Goal: Check status: Check status

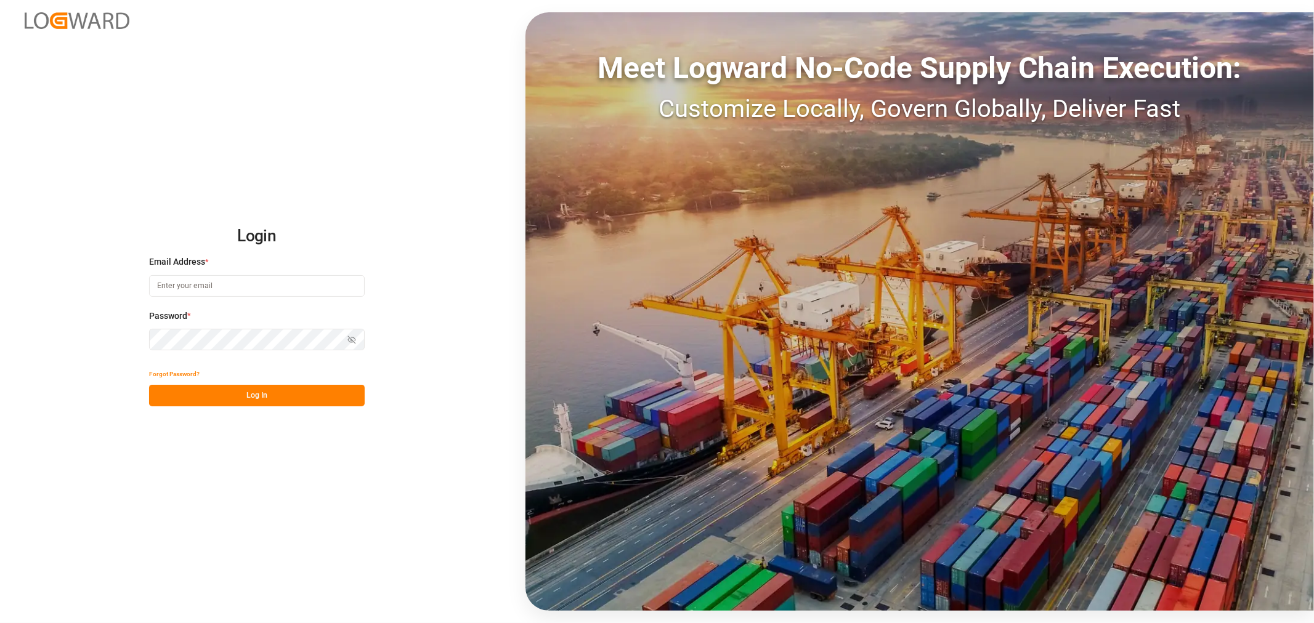
type input "kevin.schofield@jamindustries.com"
click at [237, 393] on button "Log In" at bounding box center [257, 396] width 216 height 22
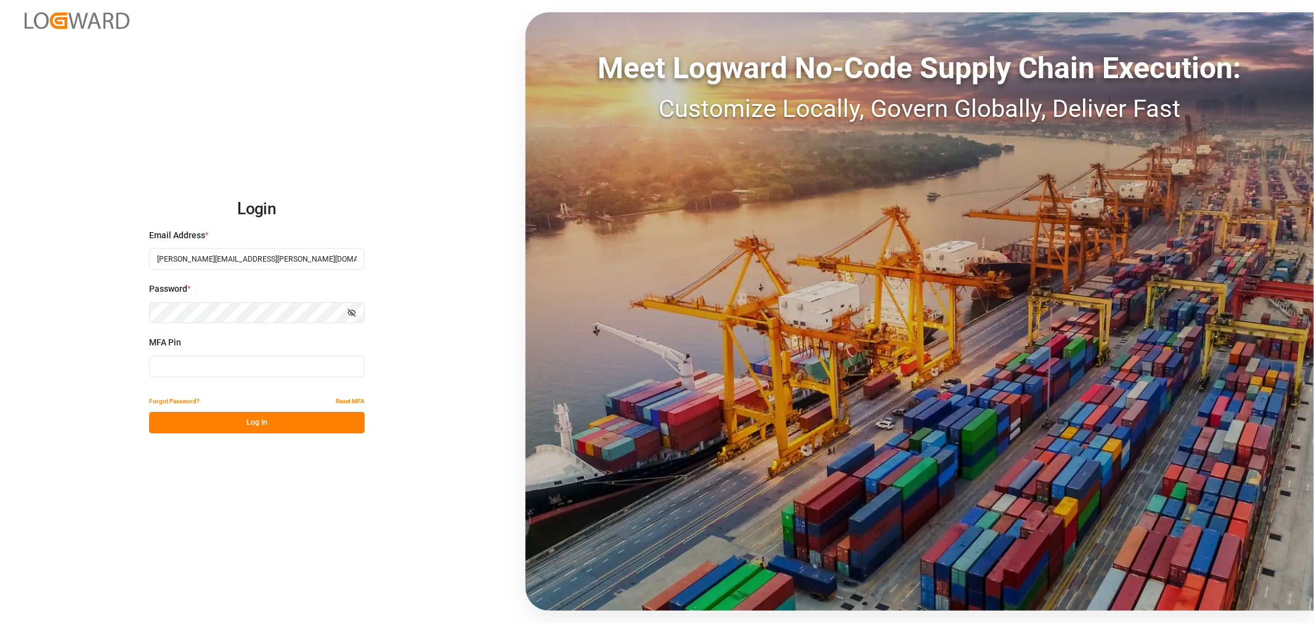
click at [201, 371] on input at bounding box center [257, 367] width 216 height 22
type input "537277"
click at [230, 413] on button "Log In" at bounding box center [257, 423] width 216 height 22
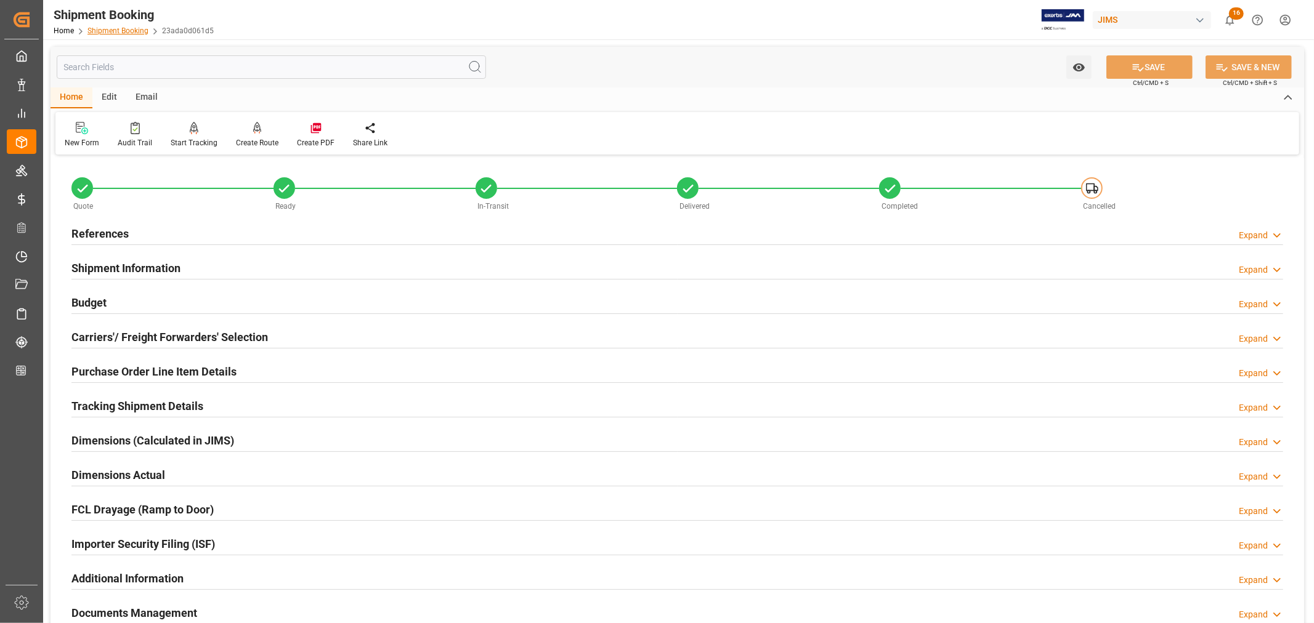
click at [115, 30] on link "Shipment Booking" at bounding box center [117, 30] width 61 height 9
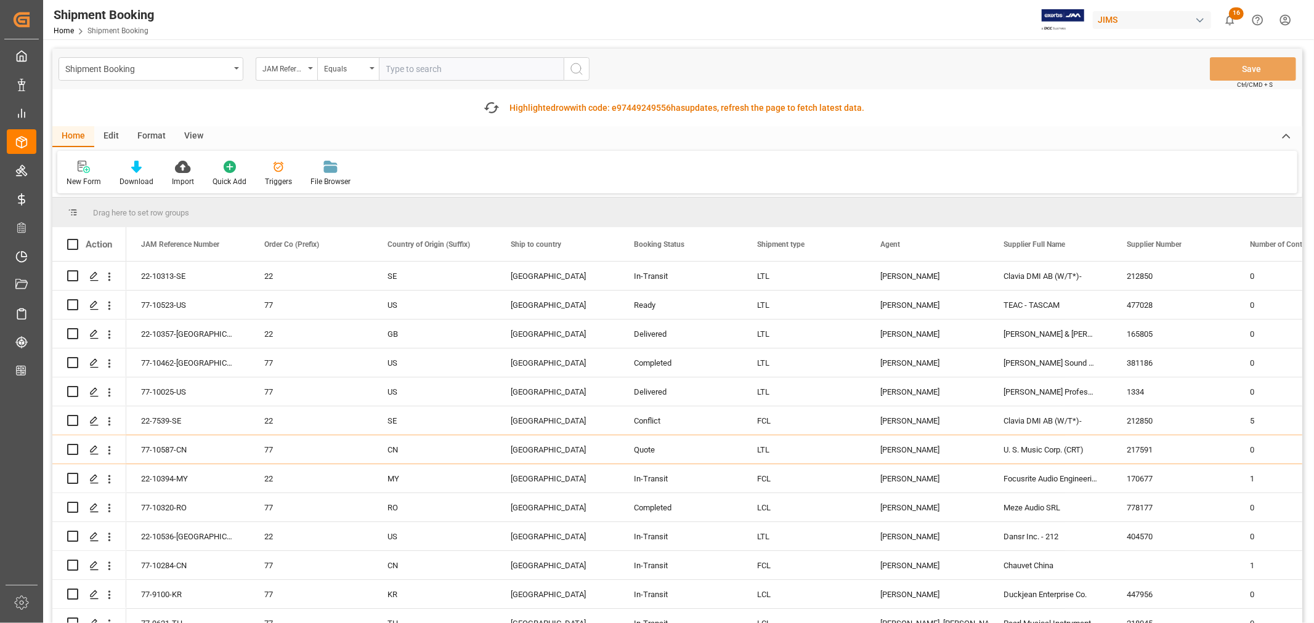
paste input "22-10313-SE"
type input "22-10313-SE"
click at [578, 68] on icon "search button" at bounding box center [576, 69] width 15 height 15
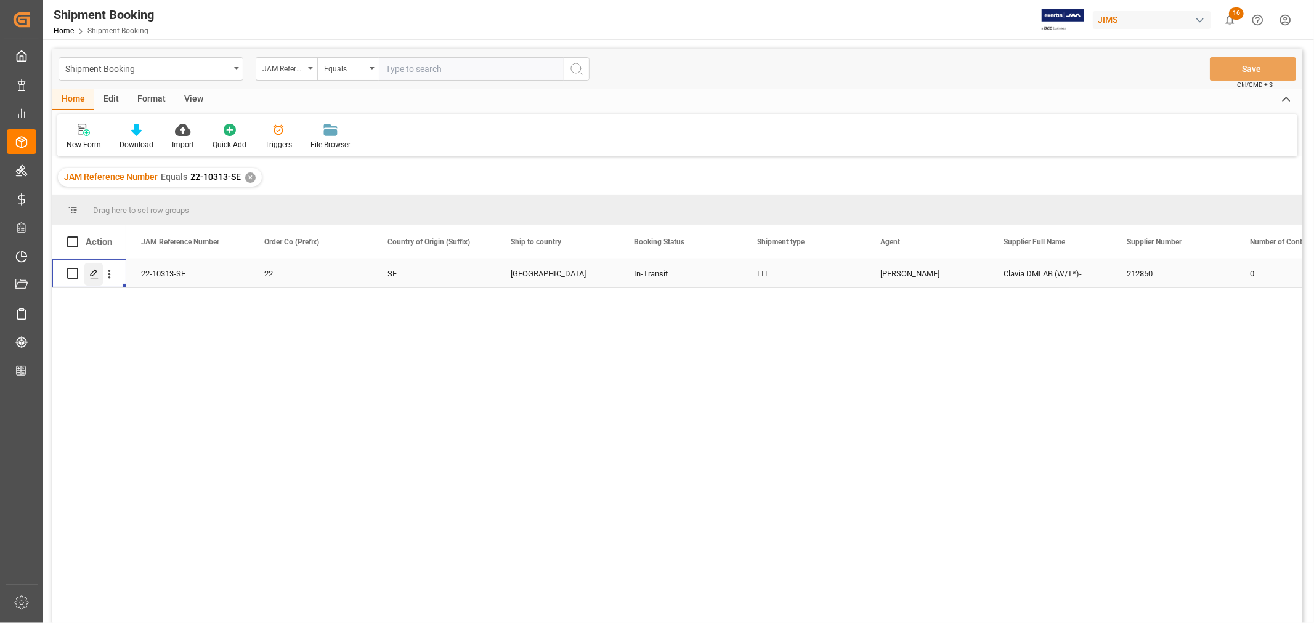
click at [95, 272] on icon "Press SPACE to select this row." at bounding box center [94, 274] width 10 height 10
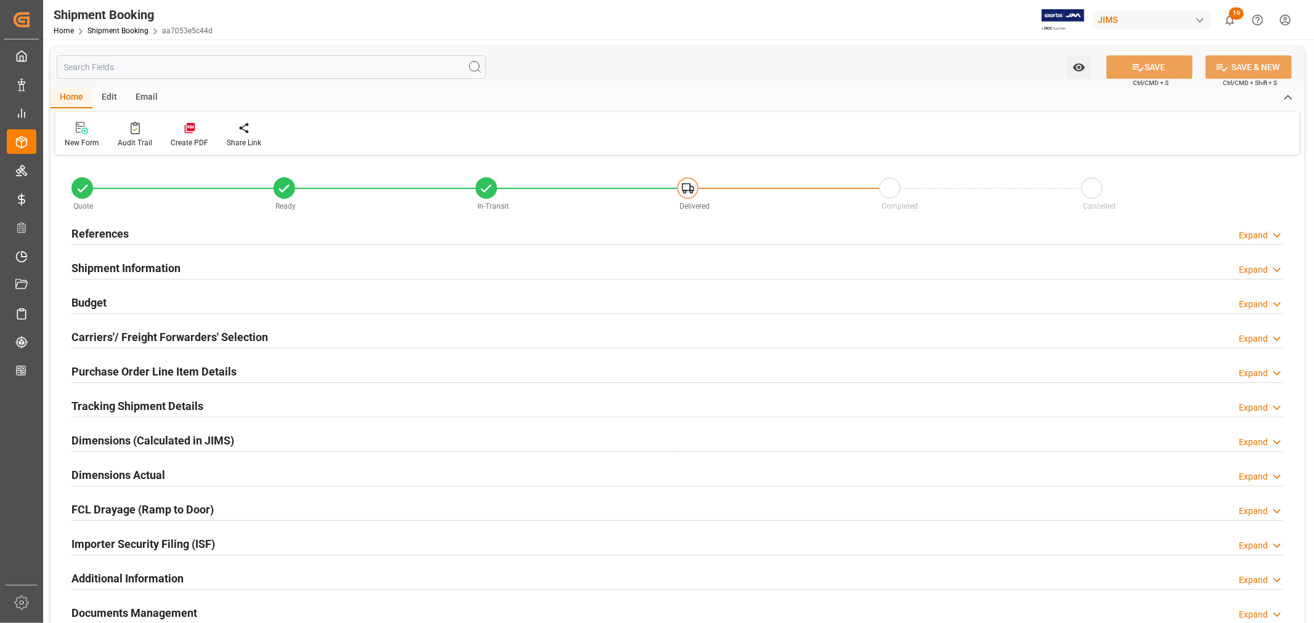
type input "47"
click at [132, 268] on h2 "Shipment Information" at bounding box center [125, 268] width 109 height 17
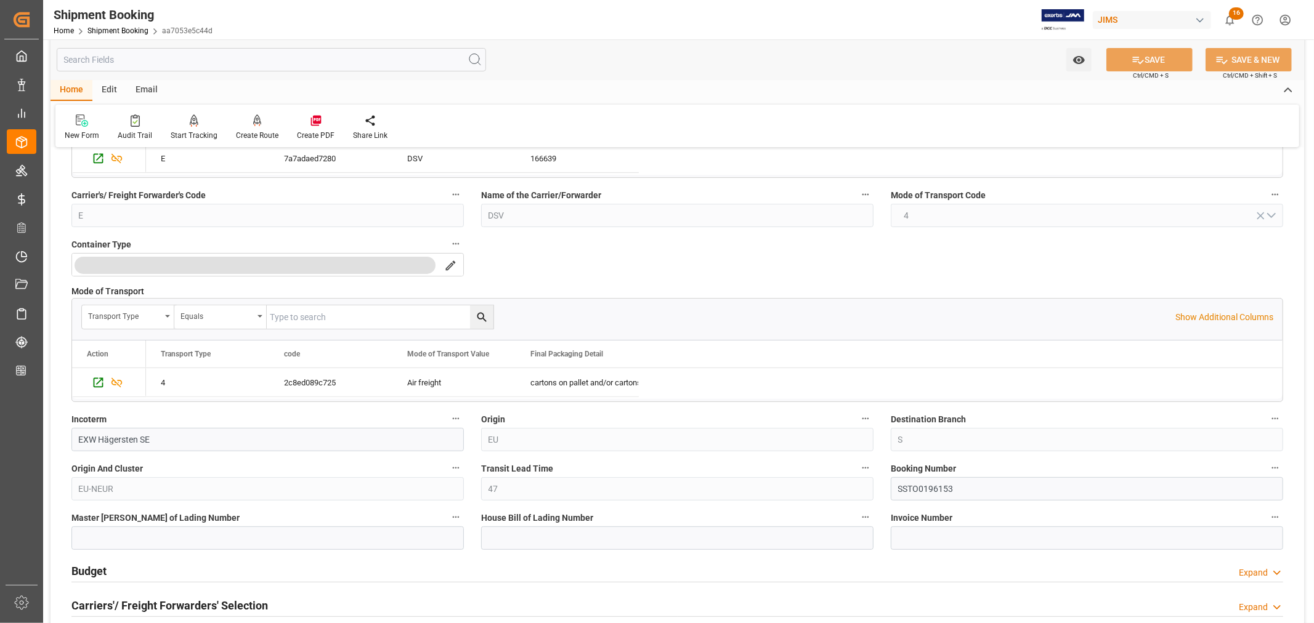
scroll to position [410, 0]
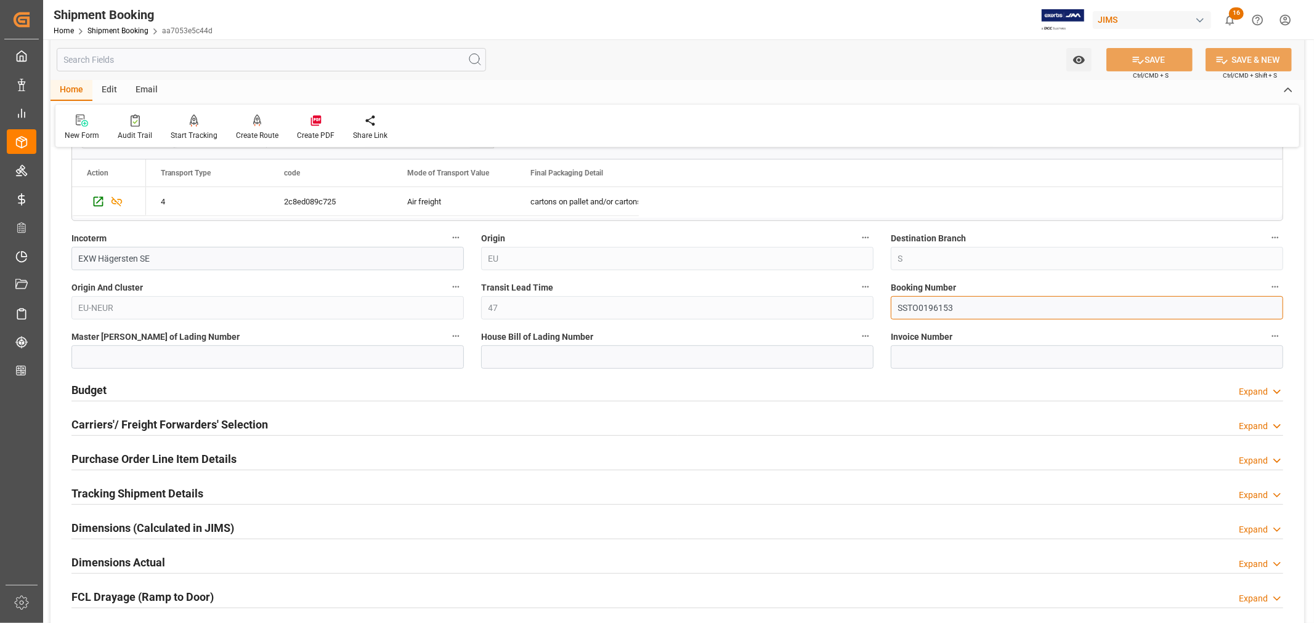
click at [925, 309] on input "SSTO0196153" at bounding box center [1087, 307] width 392 height 23
click at [490, 355] on input at bounding box center [677, 357] width 392 height 23
paste input "STO0196153"
type input "STO0196153"
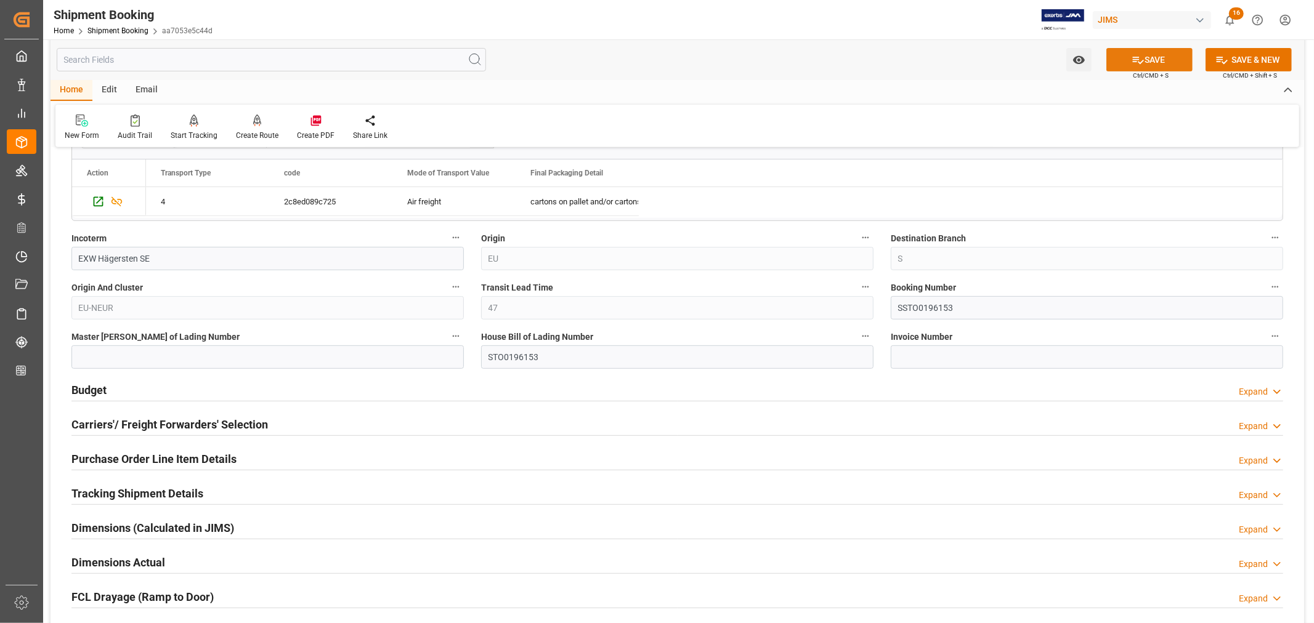
click at [1146, 63] on button "SAVE" at bounding box center [1149, 59] width 86 height 23
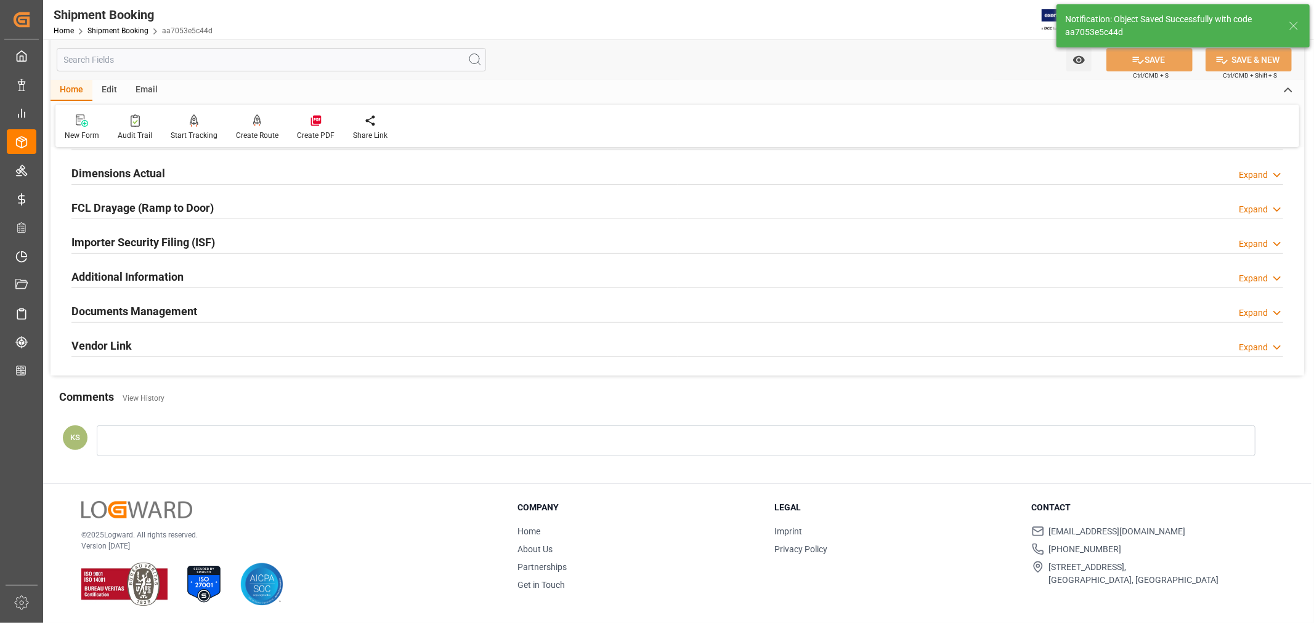
scroll to position [0, 0]
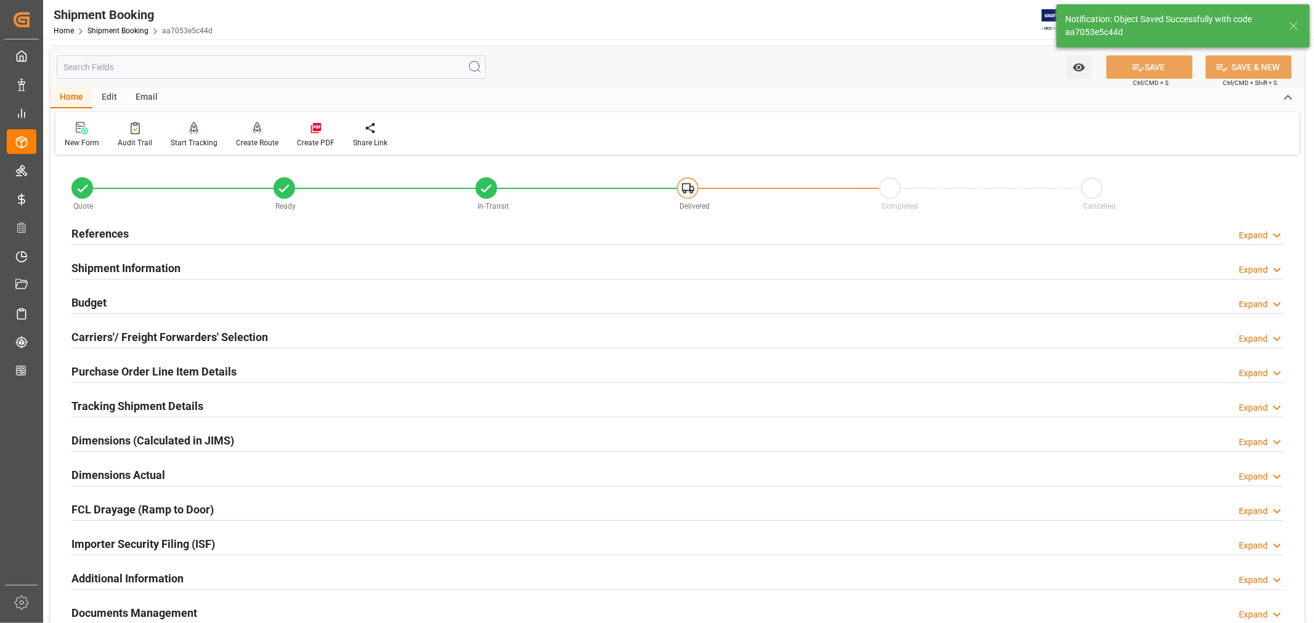
click at [179, 336] on h2 "Carriers'/ Freight Forwarders' Selection" at bounding box center [169, 337] width 197 height 17
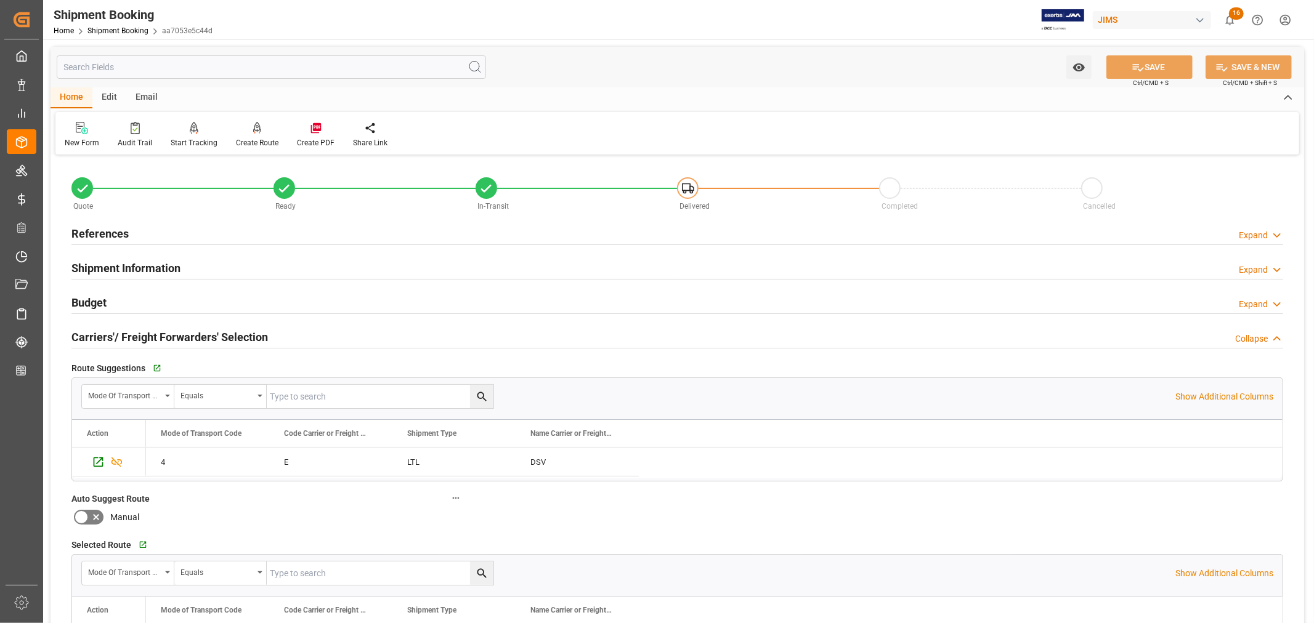
click at [179, 336] on h2 "Carriers'/ Freight Forwarders' Selection" at bounding box center [169, 337] width 197 height 17
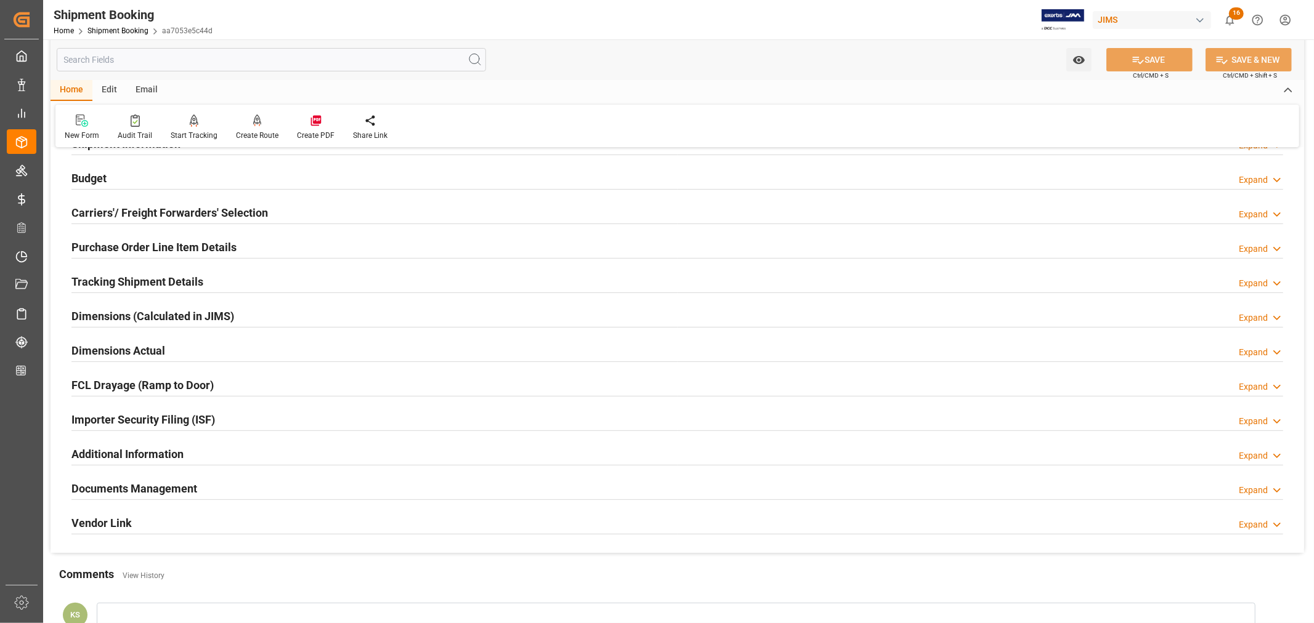
scroll to position [137, 0]
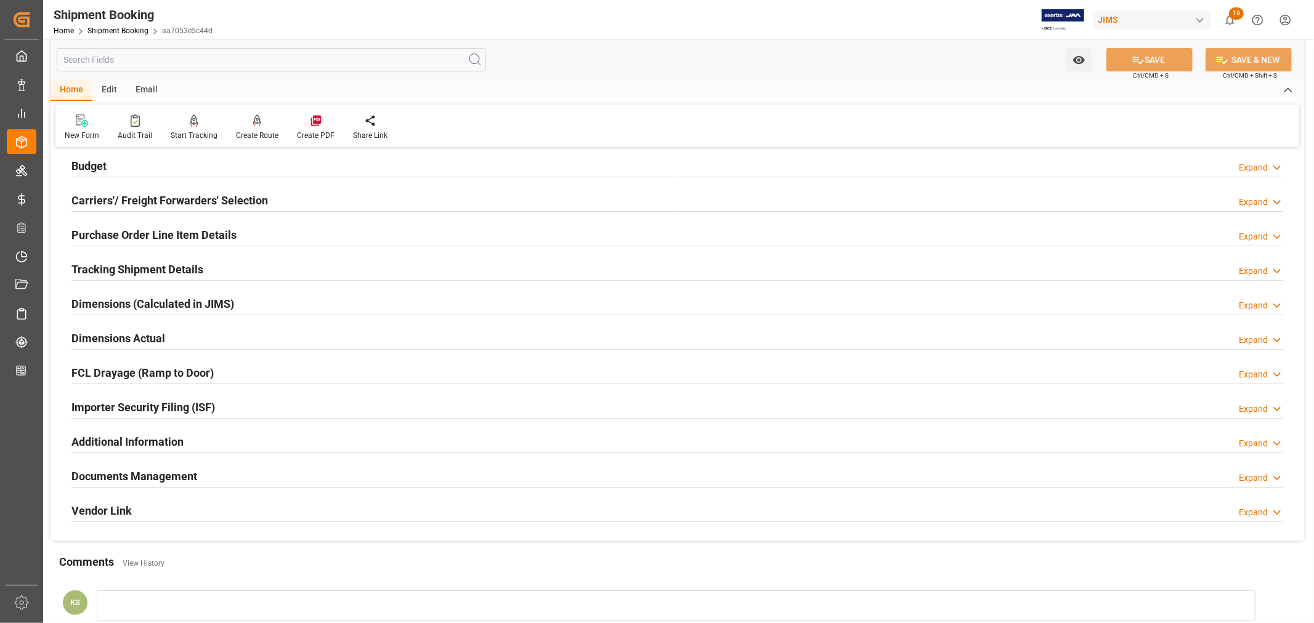
click at [170, 469] on h2 "Documents Management" at bounding box center [134, 476] width 126 height 17
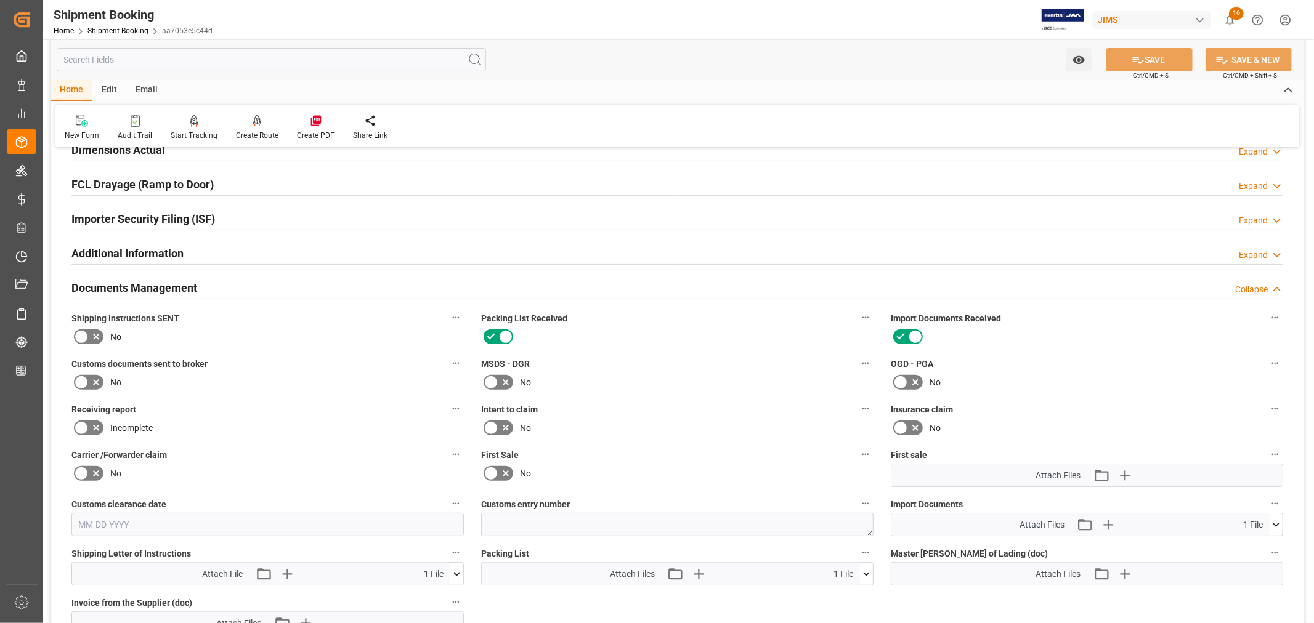
scroll to position [410, 0]
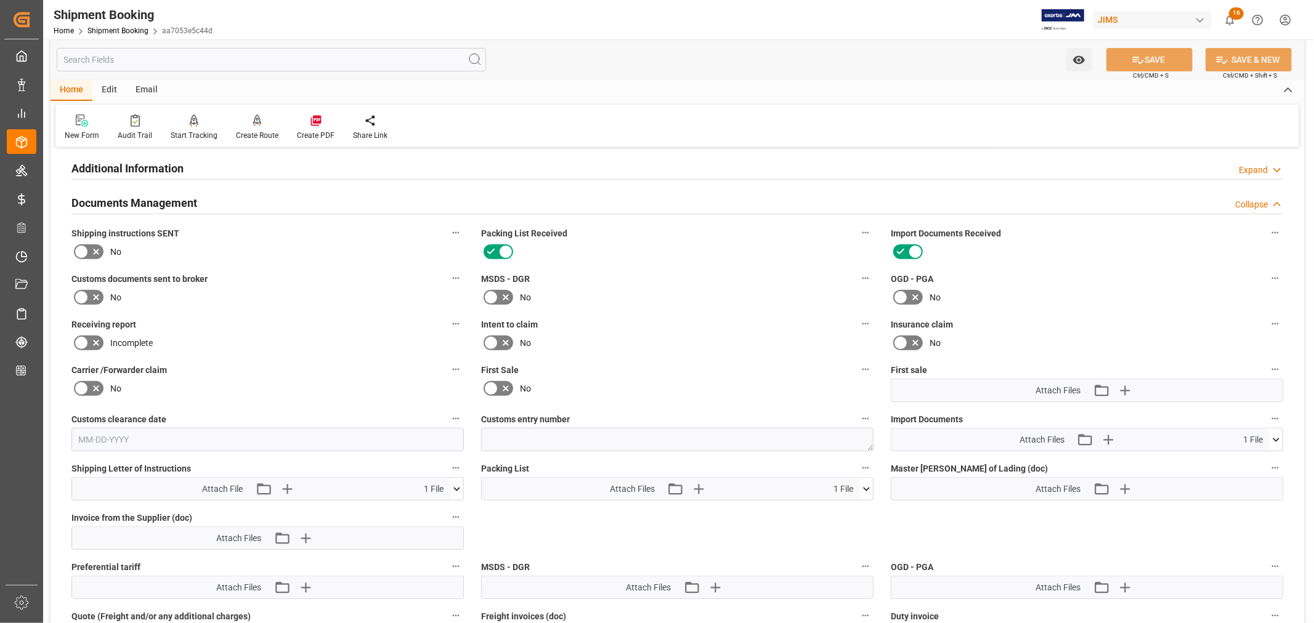
click at [1275, 434] on icon at bounding box center [1276, 440] width 13 height 13
click at [1108, 439] on icon "button" at bounding box center [1108, 440] width 12 height 12
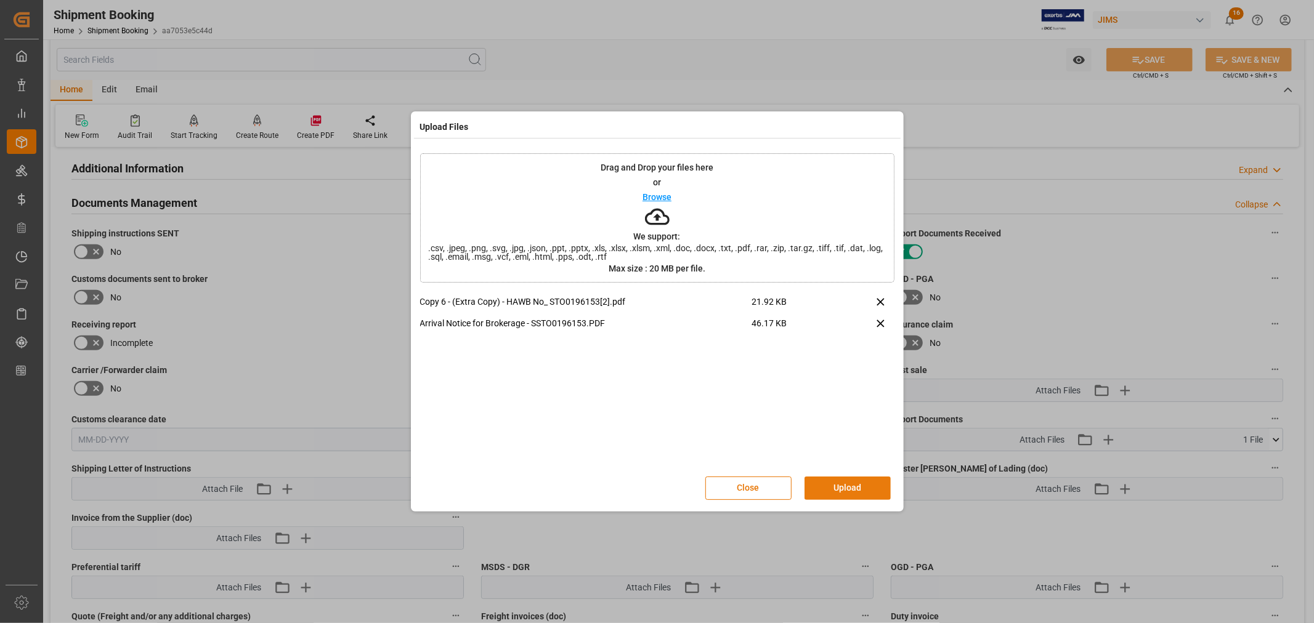
click at [846, 484] on button "Upload" at bounding box center [848, 488] width 86 height 23
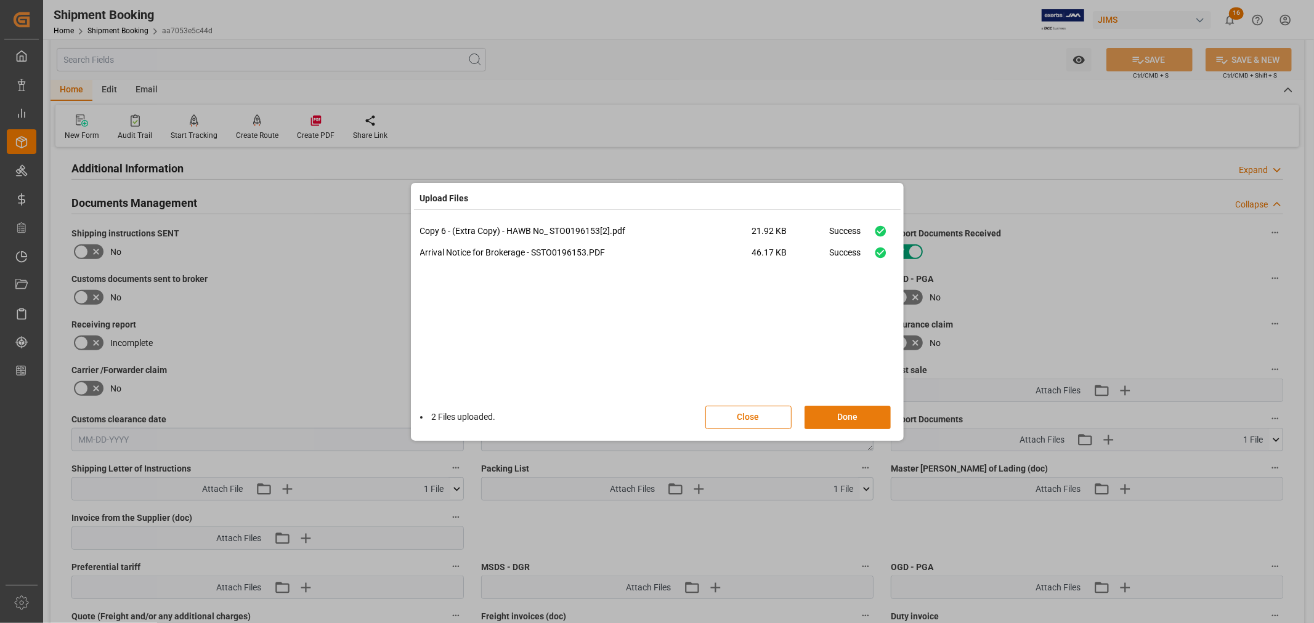
click at [846, 416] on button "Done" at bounding box center [848, 417] width 86 height 23
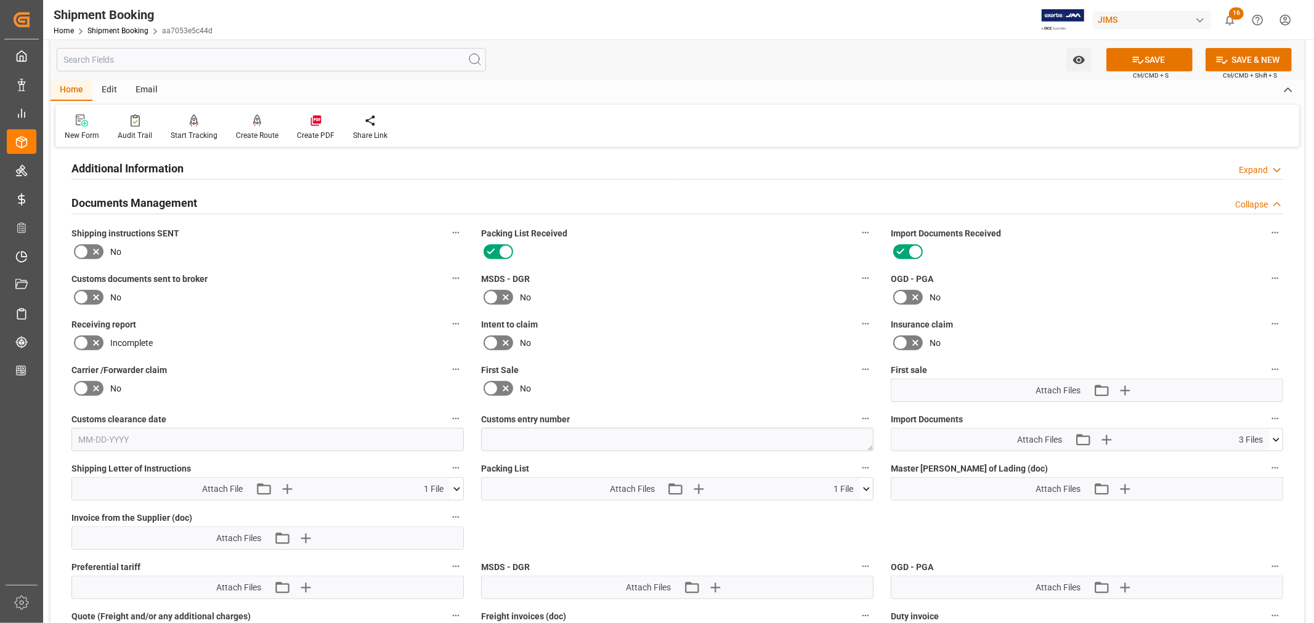
click at [863, 487] on icon at bounding box center [866, 489] width 13 height 13
click at [839, 508] on icon at bounding box center [834, 513] width 10 height 10
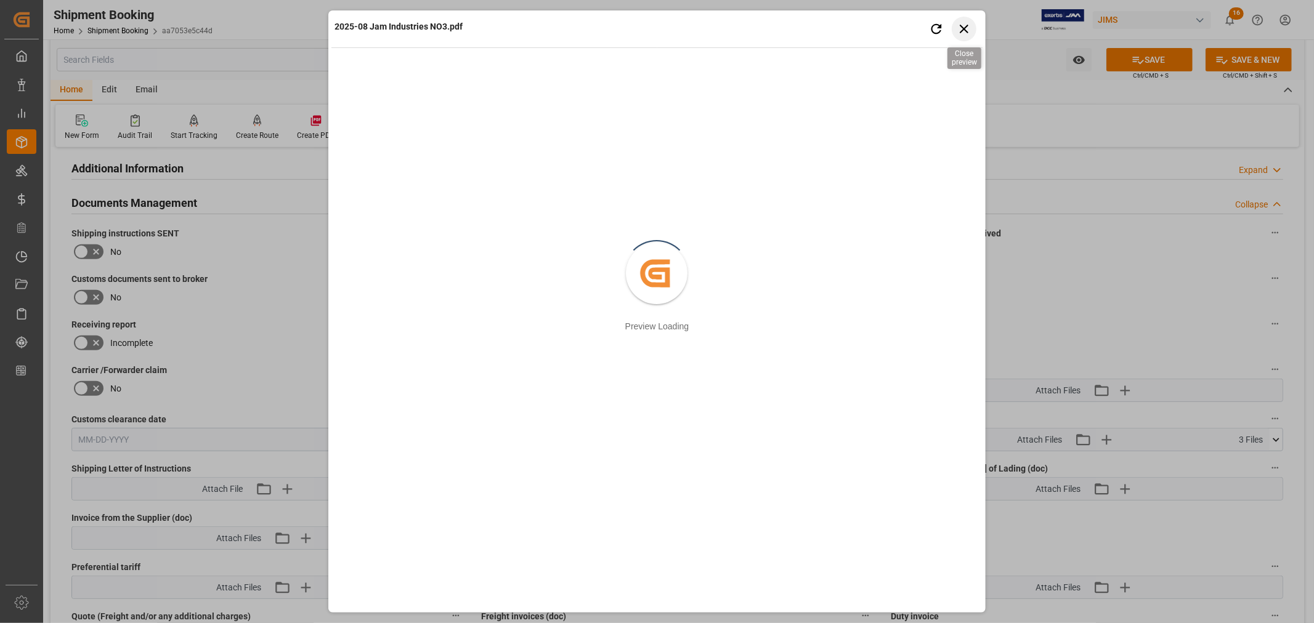
click at [962, 26] on icon "button" at bounding box center [964, 29] width 9 height 9
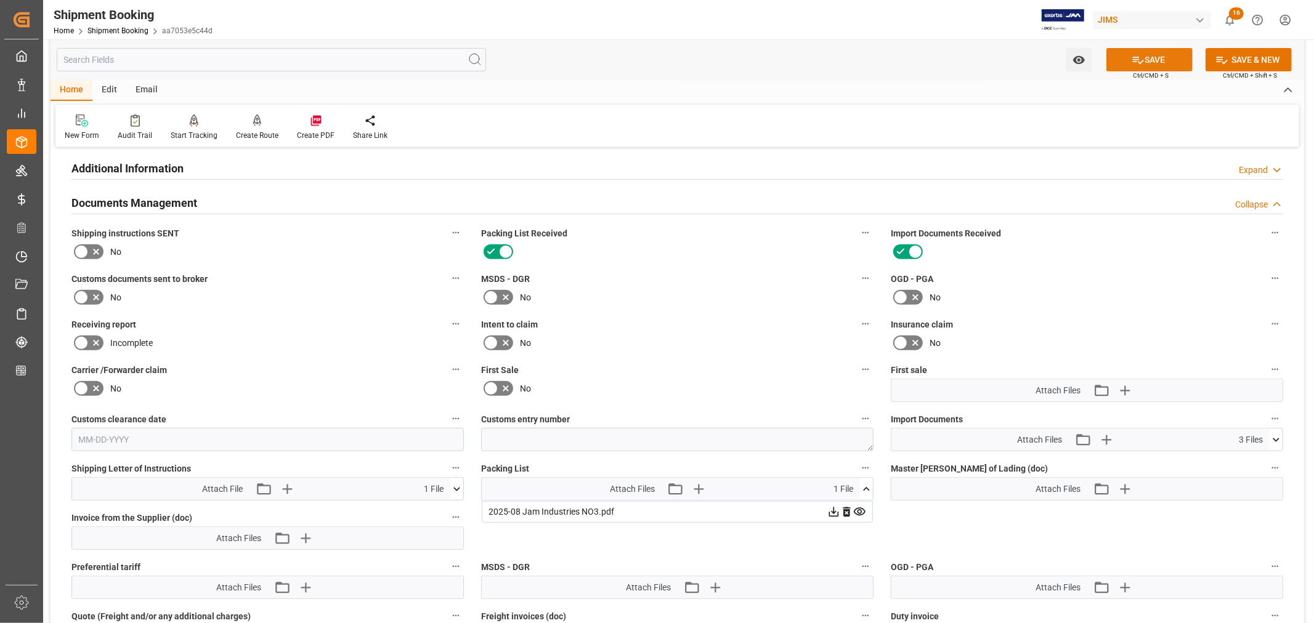
click at [1150, 60] on button "SAVE" at bounding box center [1149, 59] width 86 height 23
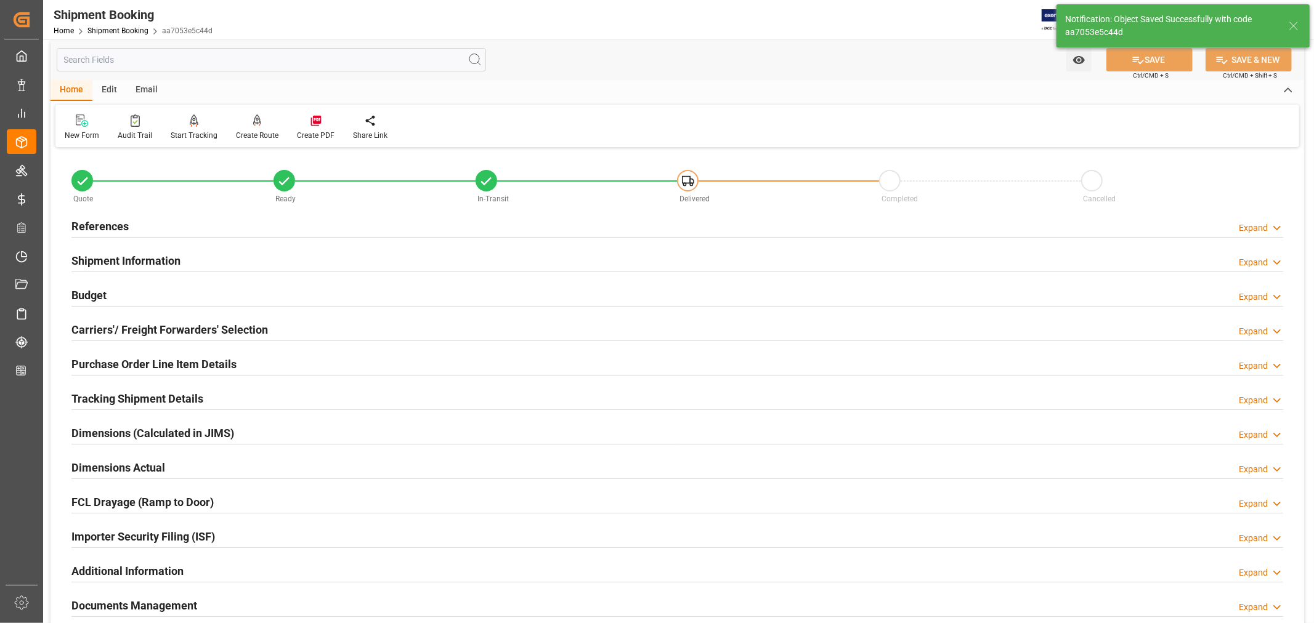
scroll to position [0, 0]
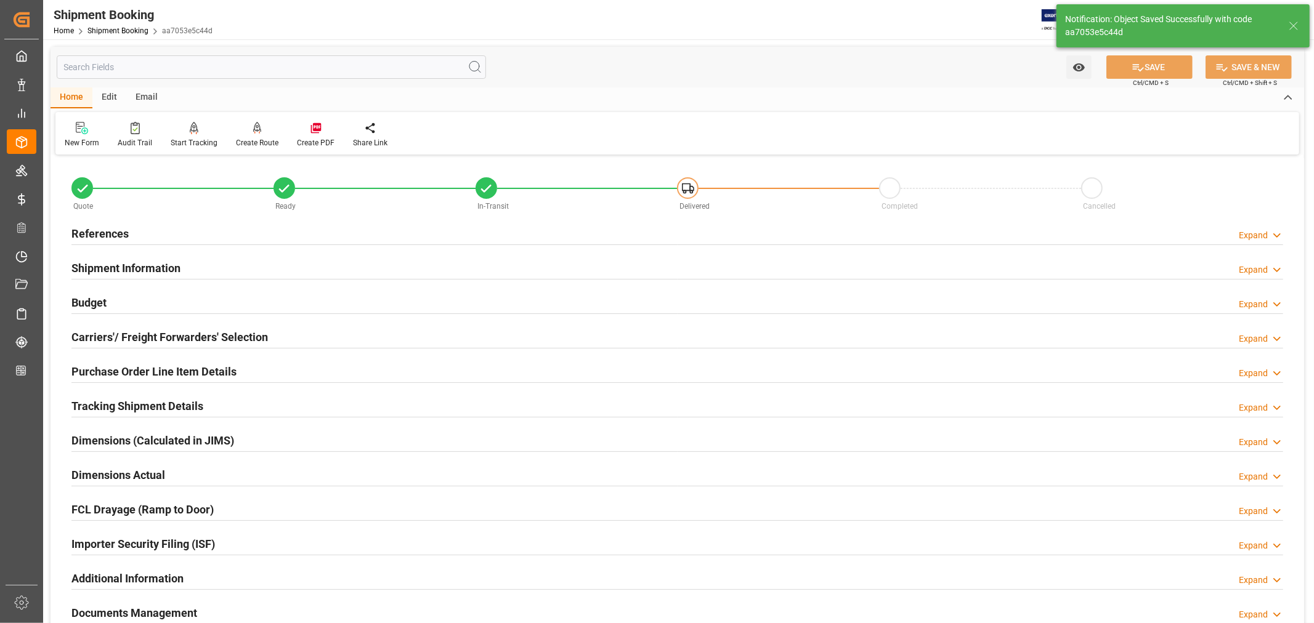
click at [95, 304] on h2 "Budget" at bounding box center [88, 302] width 35 height 17
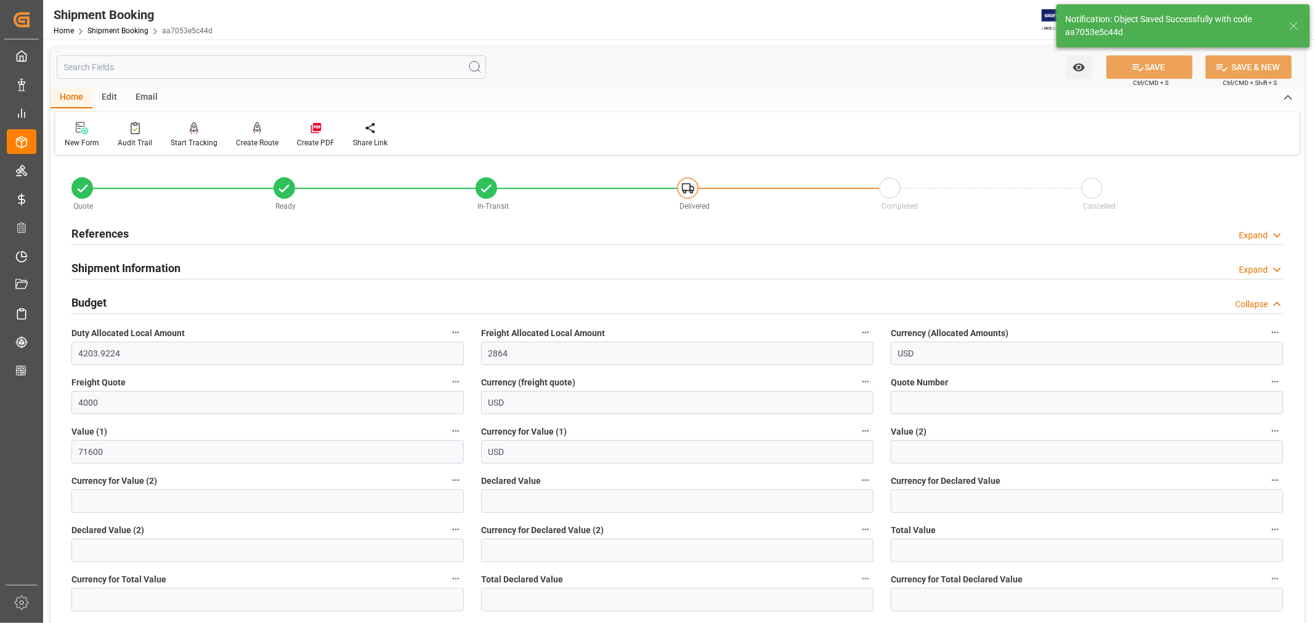
click at [95, 304] on h2 "Budget" at bounding box center [88, 302] width 35 height 17
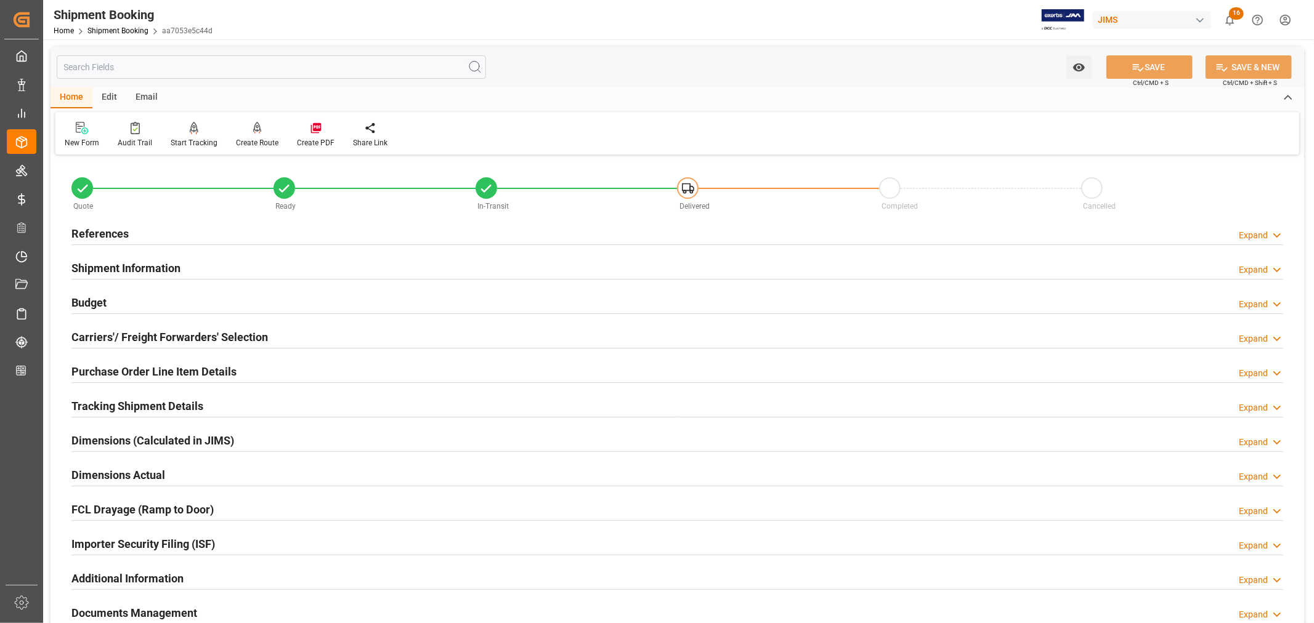
drag, startPoint x: 118, startPoint y: 229, endPoint x: 127, endPoint y: 232, distance: 9.2
click at [118, 229] on h2 "References" at bounding box center [99, 233] width 57 height 17
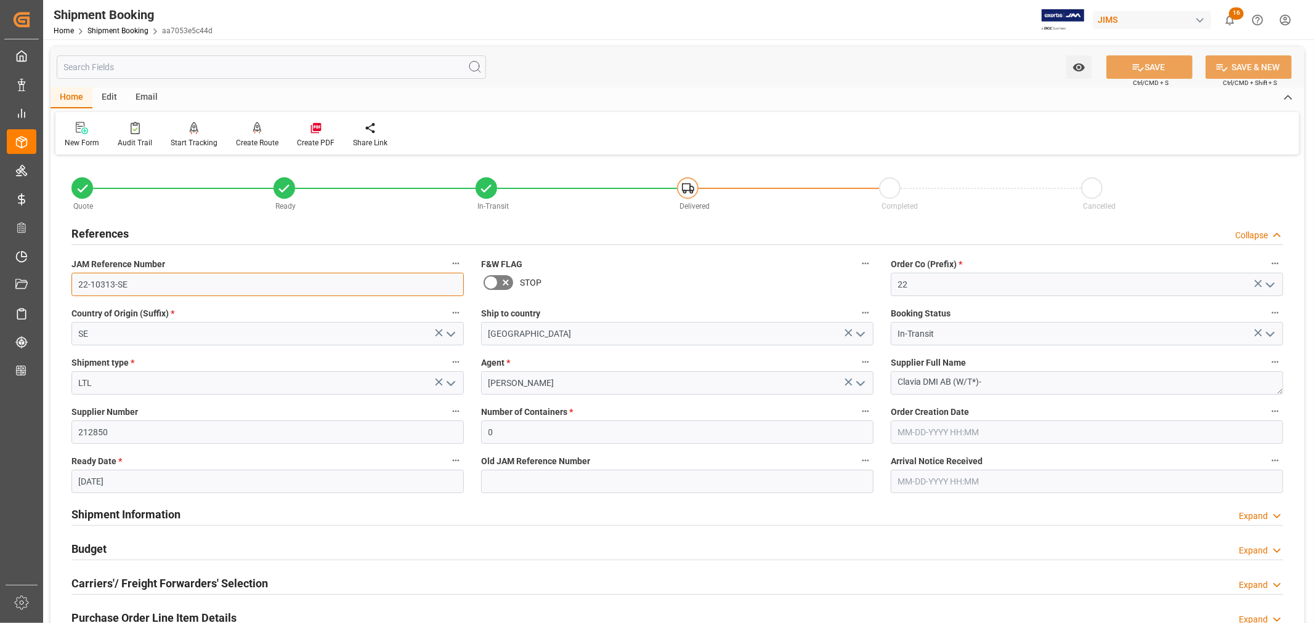
drag, startPoint x: 128, startPoint y: 285, endPoint x: 74, endPoint y: 287, distance: 53.7
click at [74, 287] on input "22-10313-SE" at bounding box center [267, 284] width 392 height 23
click at [130, 230] on div "References Collapse" at bounding box center [677, 232] width 1212 height 23
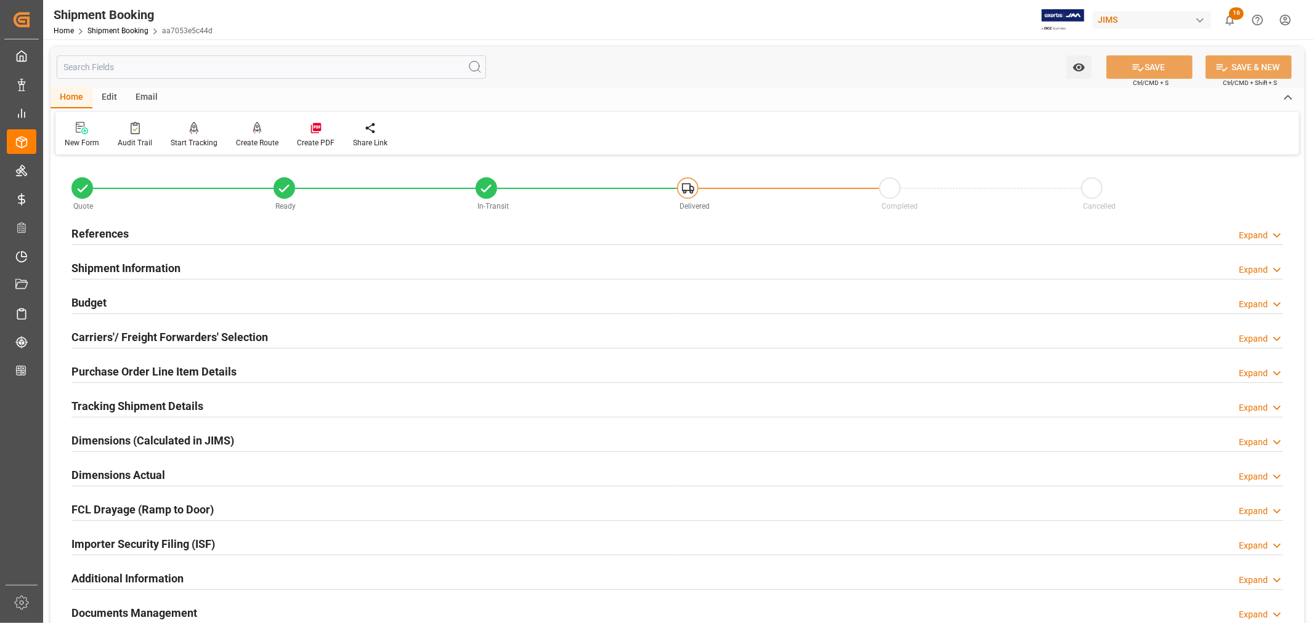
click at [569, 271] on div "Shipment Information Expand" at bounding box center [677, 267] width 1212 height 23
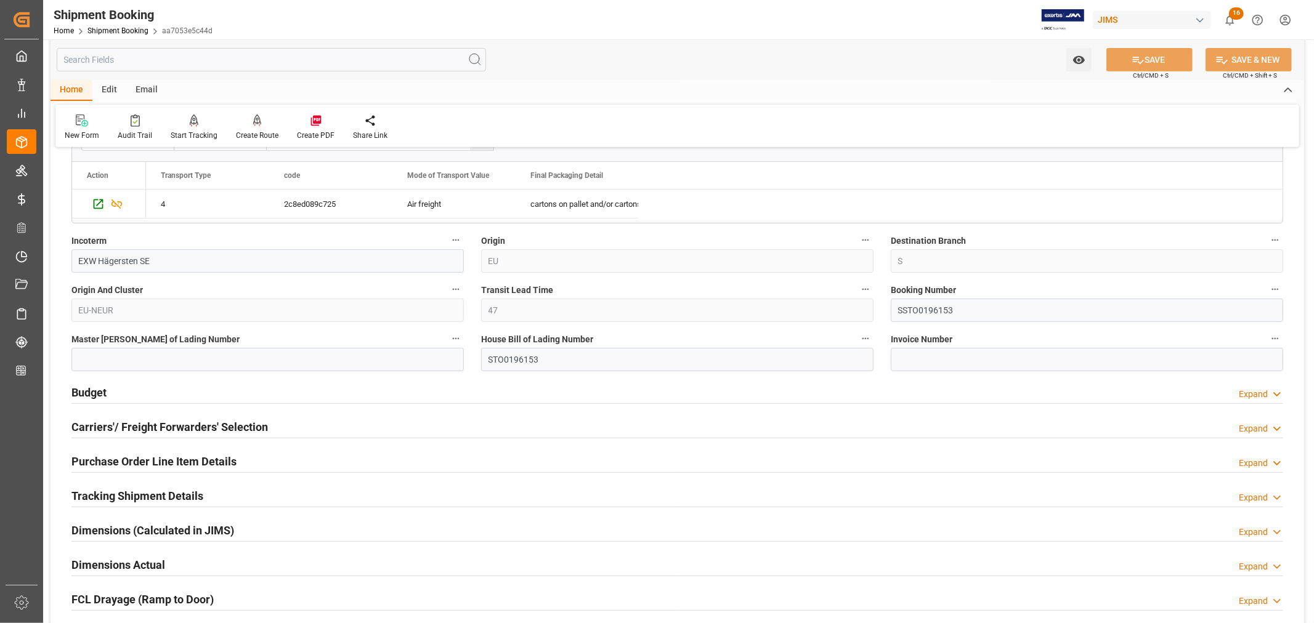
scroll to position [410, 0]
click at [501, 355] on input "STO0196153" at bounding box center [677, 357] width 392 height 23
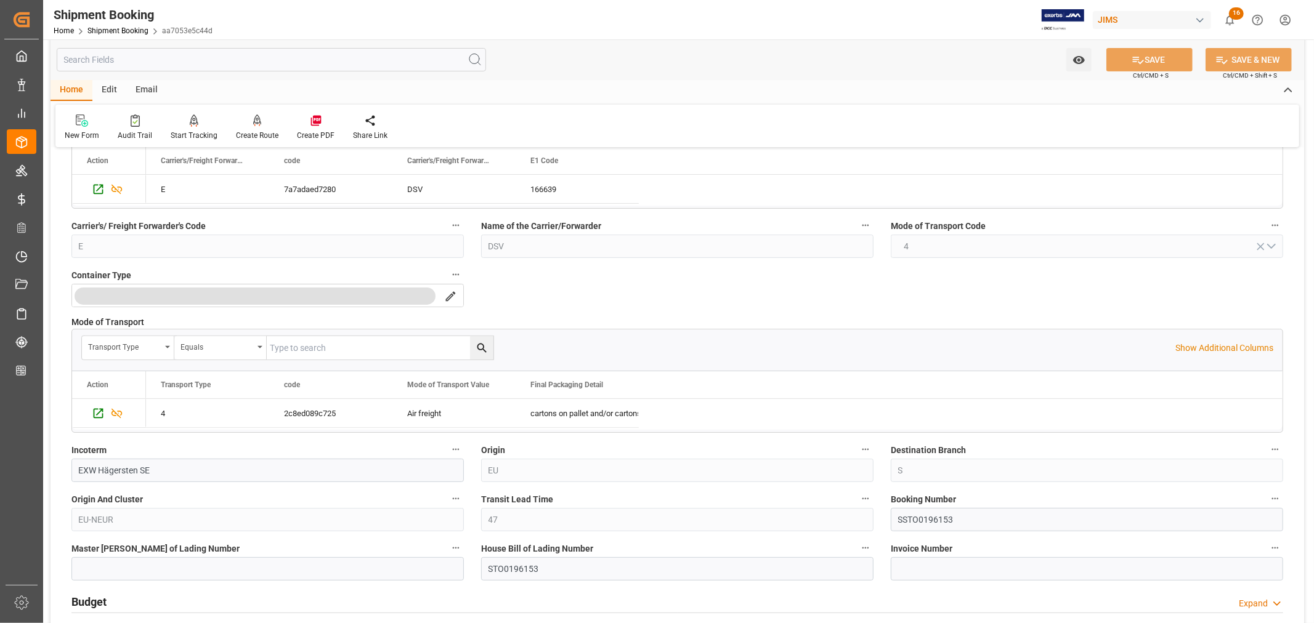
scroll to position [0, 0]
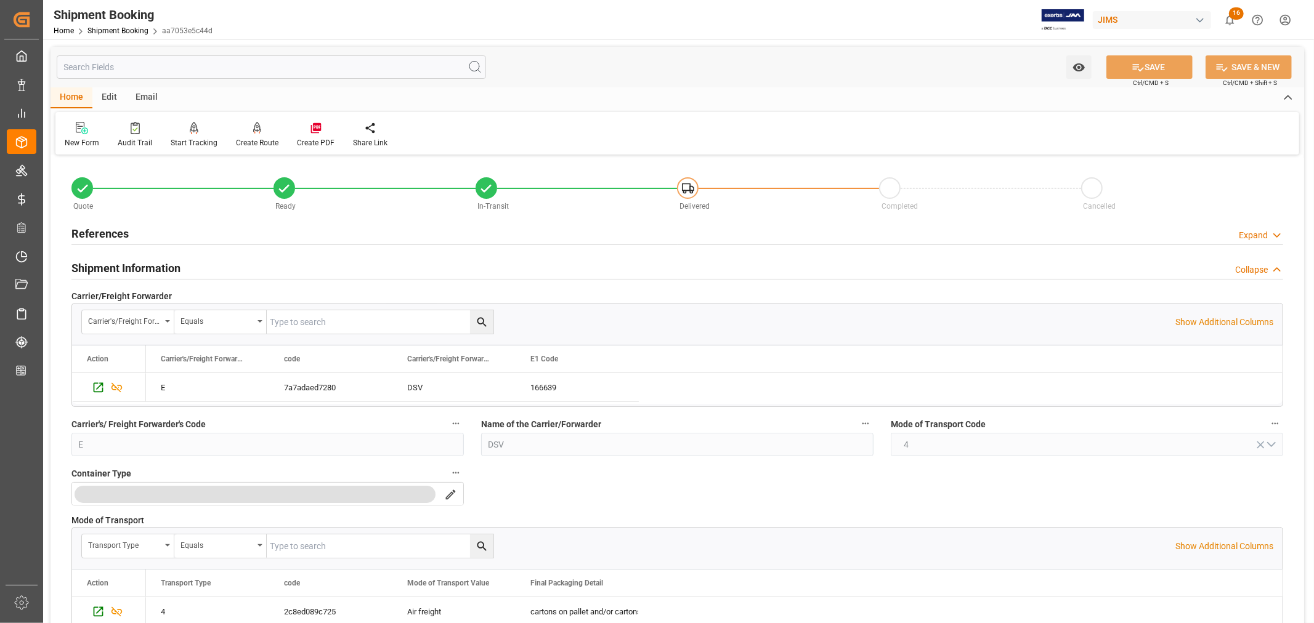
drag, startPoint x: 103, startPoint y: 272, endPoint x: 105, endPoint y: 242, distance: 29.7
click at [103, 272] on h2 "Shipment Information" at bounding box center [125, 268] width 109 height 17
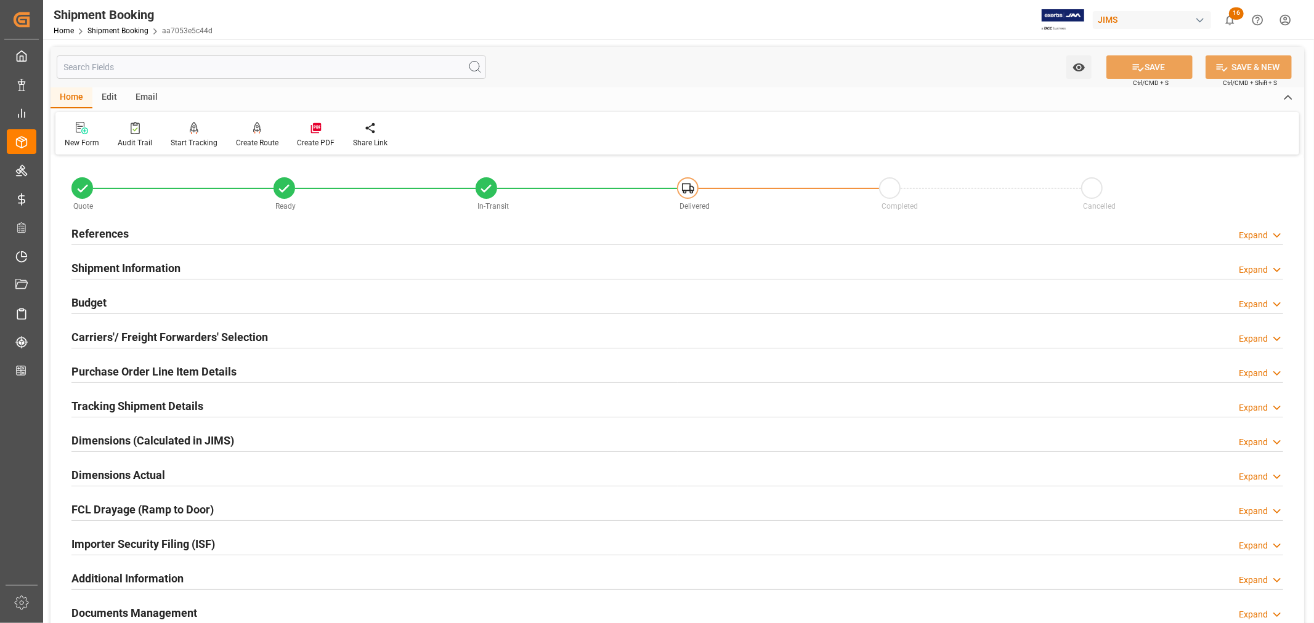
click at [107, 235] on h2 "References" at bounding box center [99, 233] width 57 height 17
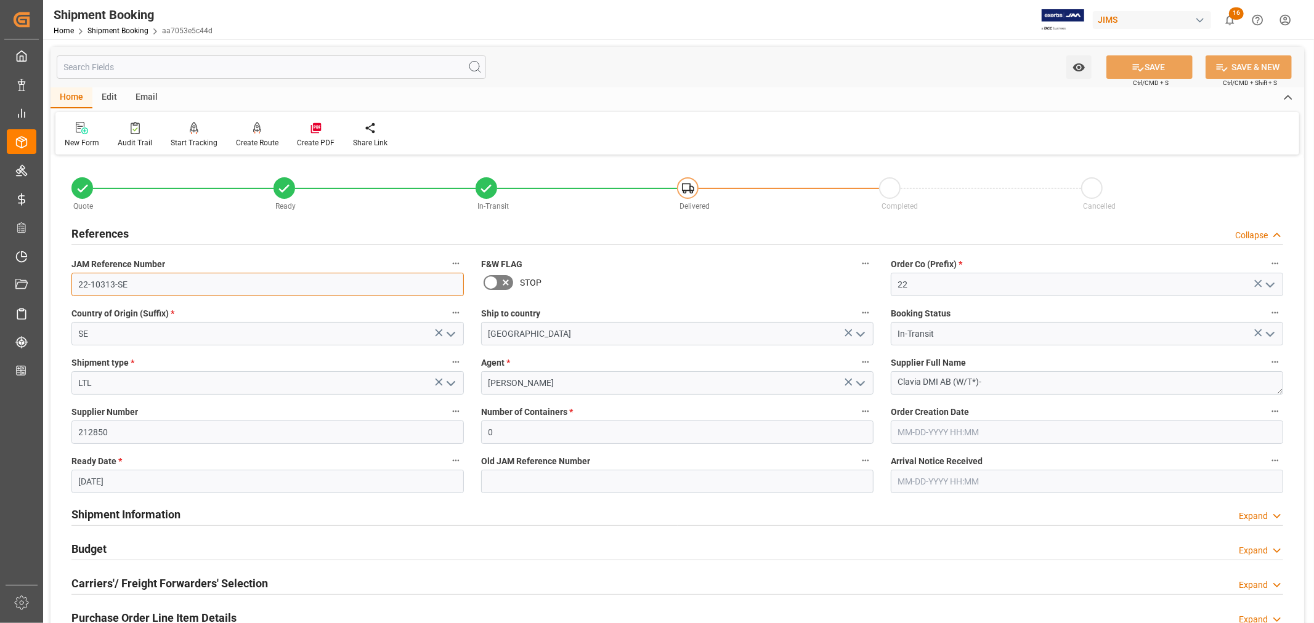
drag, startPoint x: 126, startPoint y: 285, endPoint x: 70, endPoint y: 285, distance: 56.1
click at [70, 285] on div "JAM Reference Number 22-10313-SE" at bounding box center [268, 275] width 410 height 49
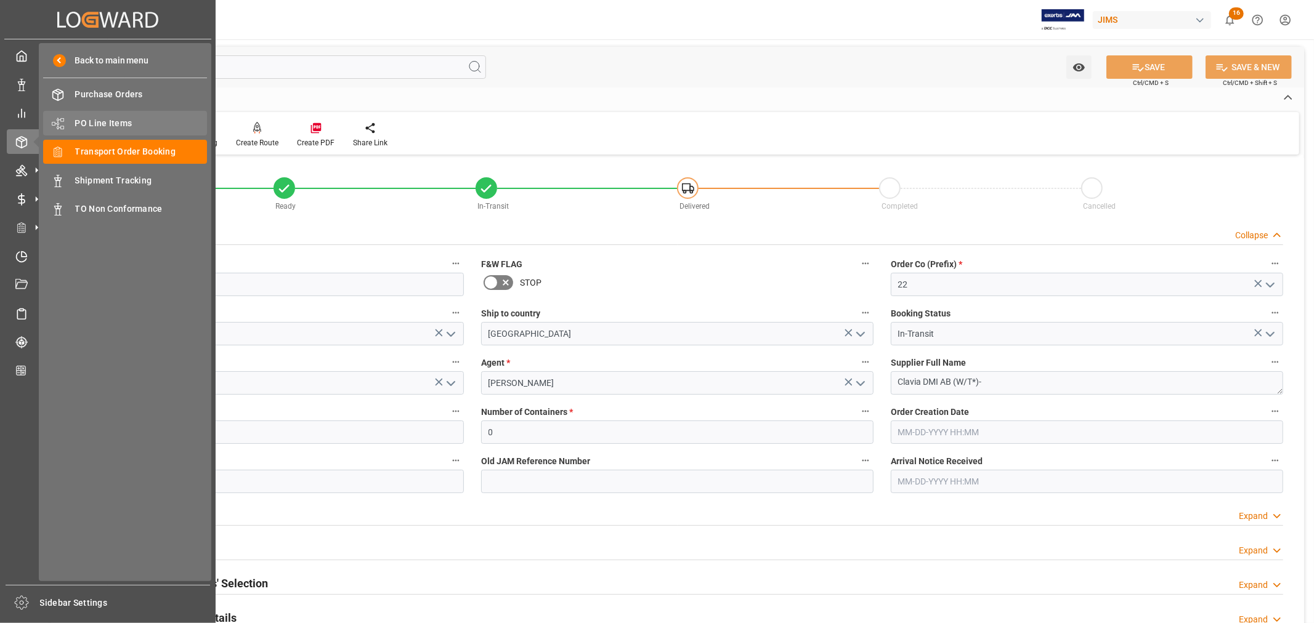
click at [108, 122] on span "PO Line Items" at bounding box center [141, 123] width 132 height 13
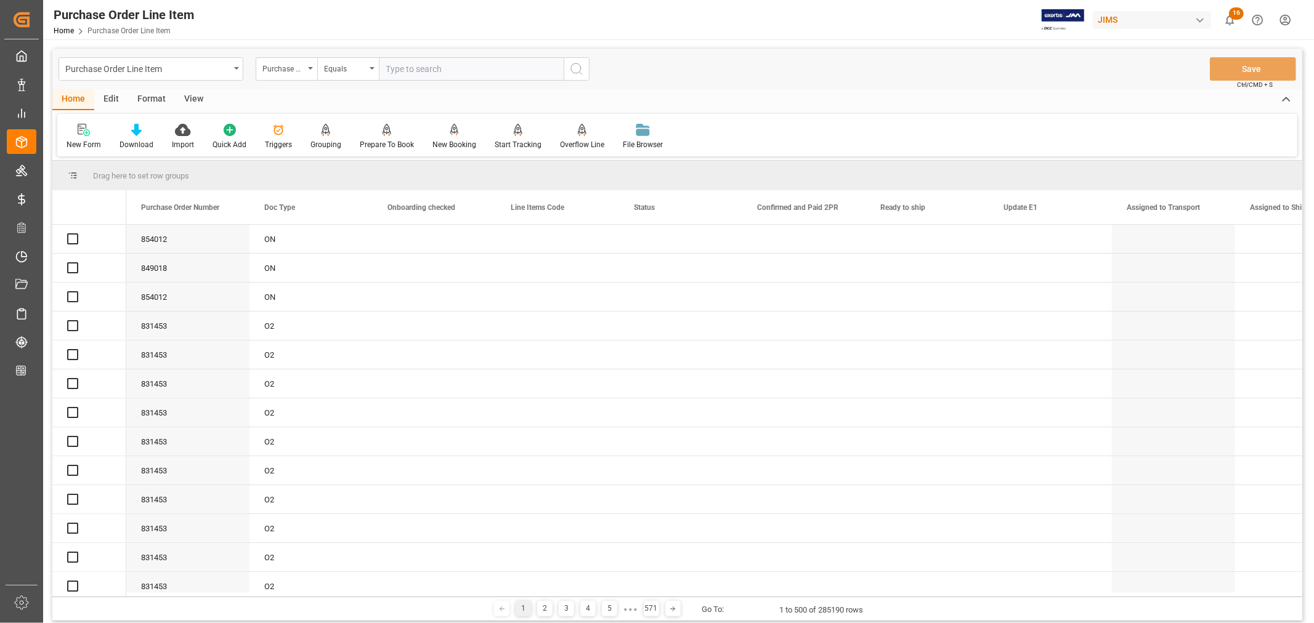
click at [310, 68] on icon "open menu" at bounding box center [310, 68] width 5 height 2
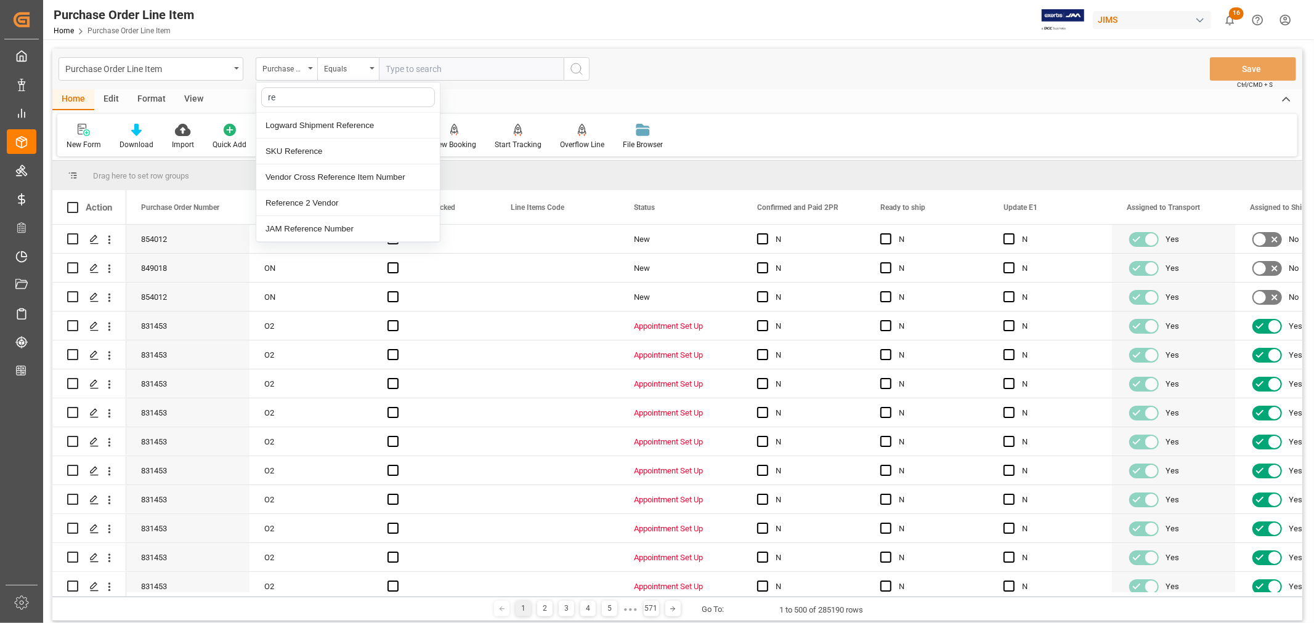
type input "ref"
click at [300, 202] on div "Reference 2 Vendor" at bounding box center [348, 203] width 184 height 26
click at [386, 70] on input "text" at bounding box center [471, 68] width 185 height 23
paste input "22-10313-SE"
type input "22-10313-SE"
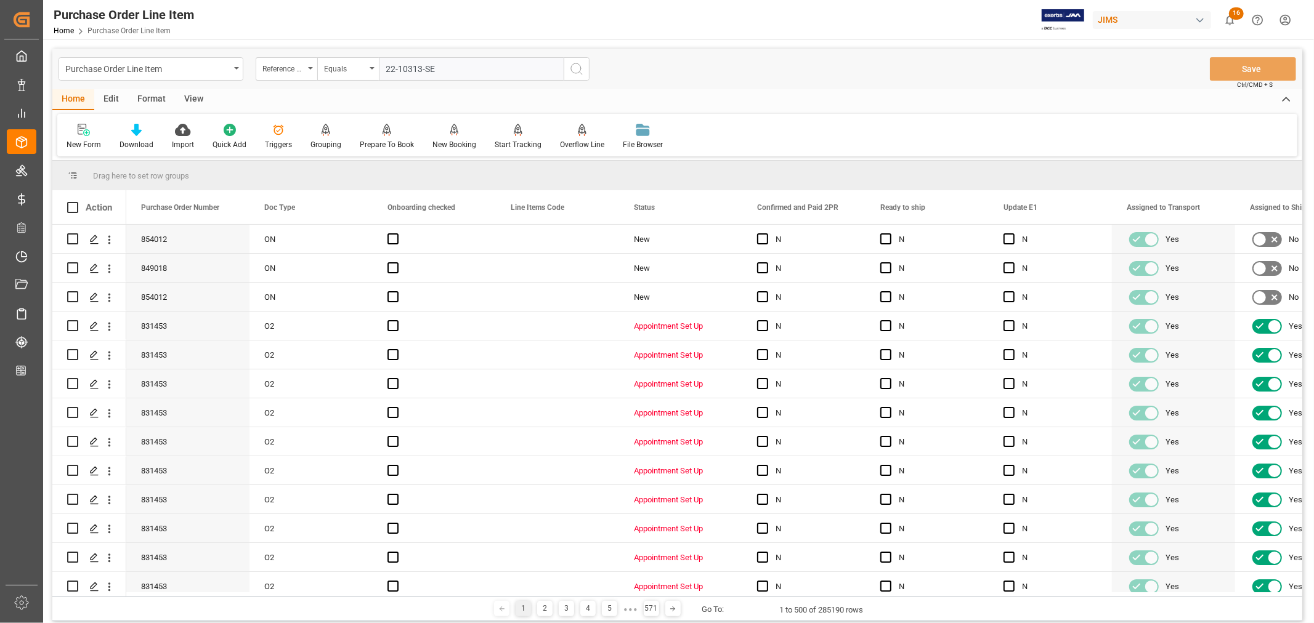
click at [574, 69] on icon "search button" at bounding box center [576, 69] width 15 height 15
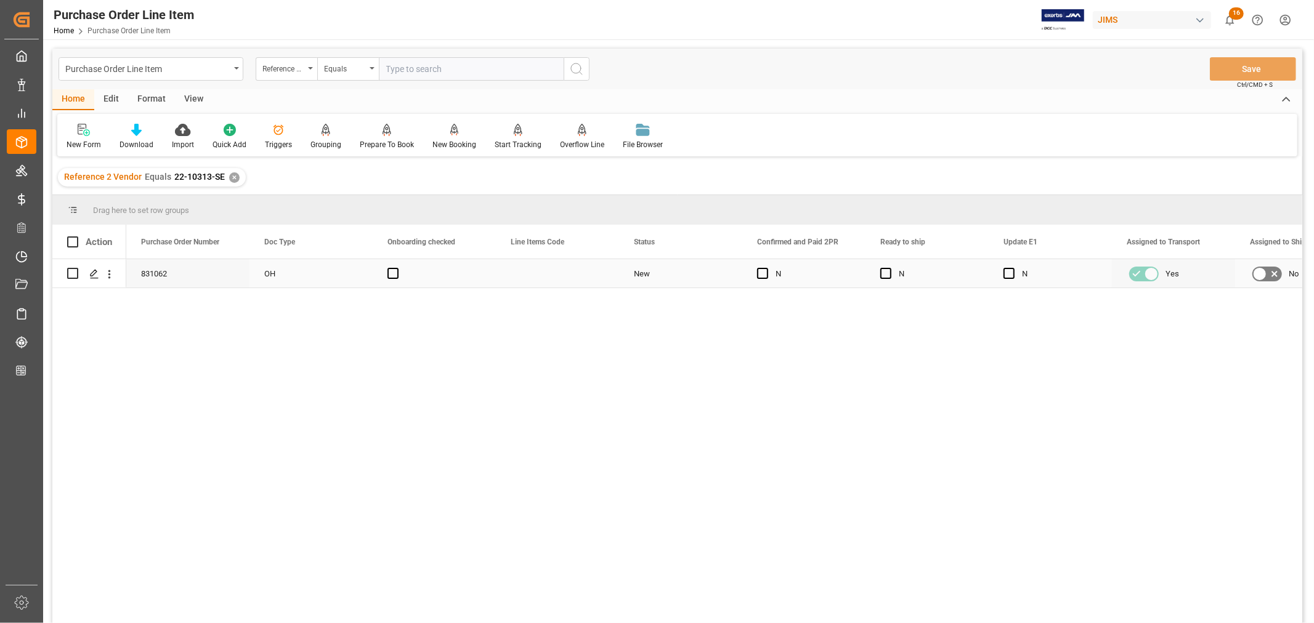
click at [580, 273] on div "Press SPACE to select this row." at bounding box center [557, 273] width 123 height 28
click at [192, 102] on div "View" at bounding box center [194, 99] width 38 height 21
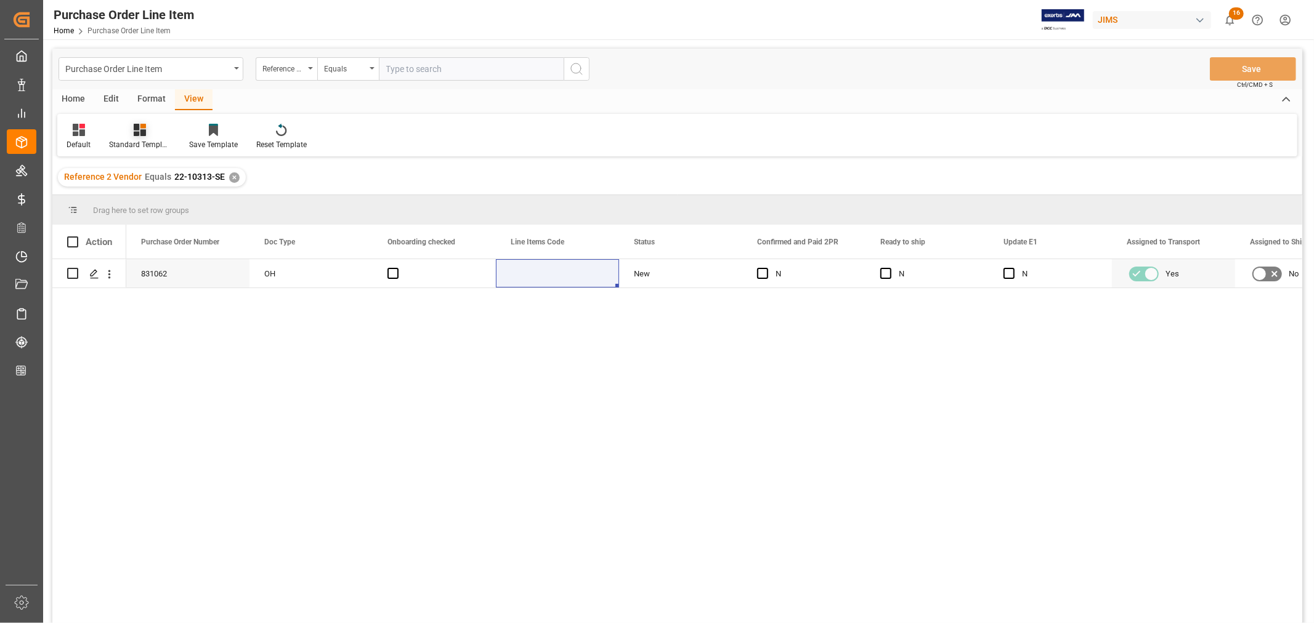
click at [134, 139] on div "Standard Templates" at bounding box center [140, 144] width 62 height 11
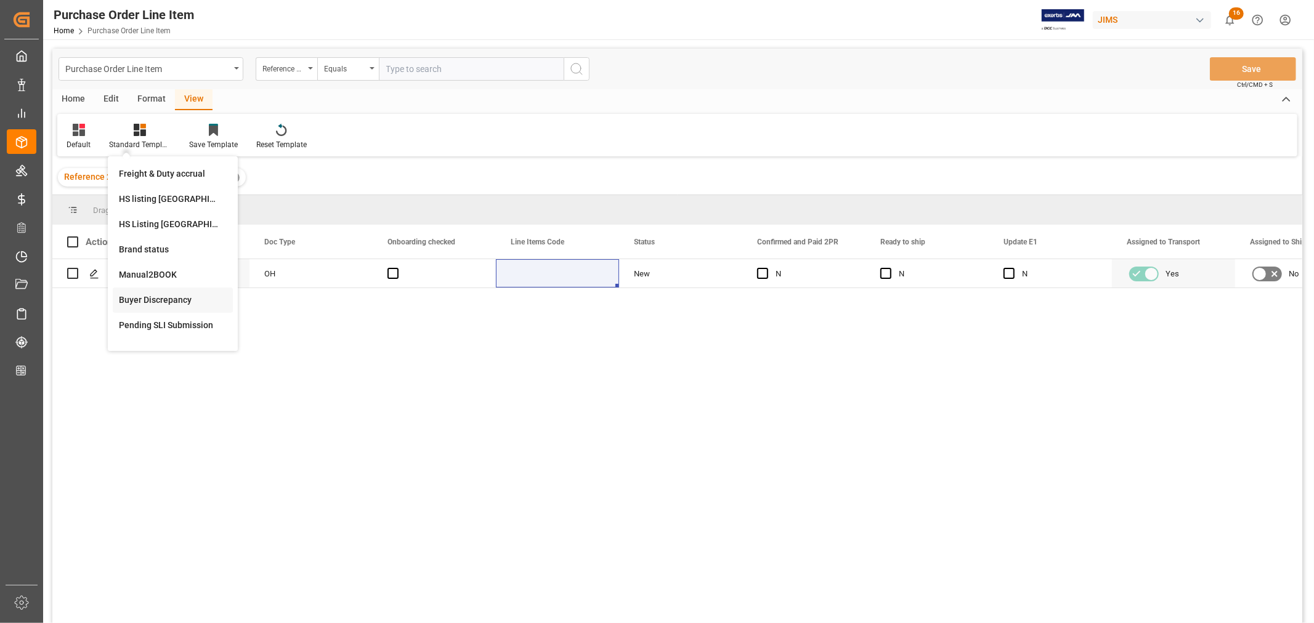
click at [148, 294] on div "Buyer Discrepancy" at bounding box center [173, 300] width 108 height 13
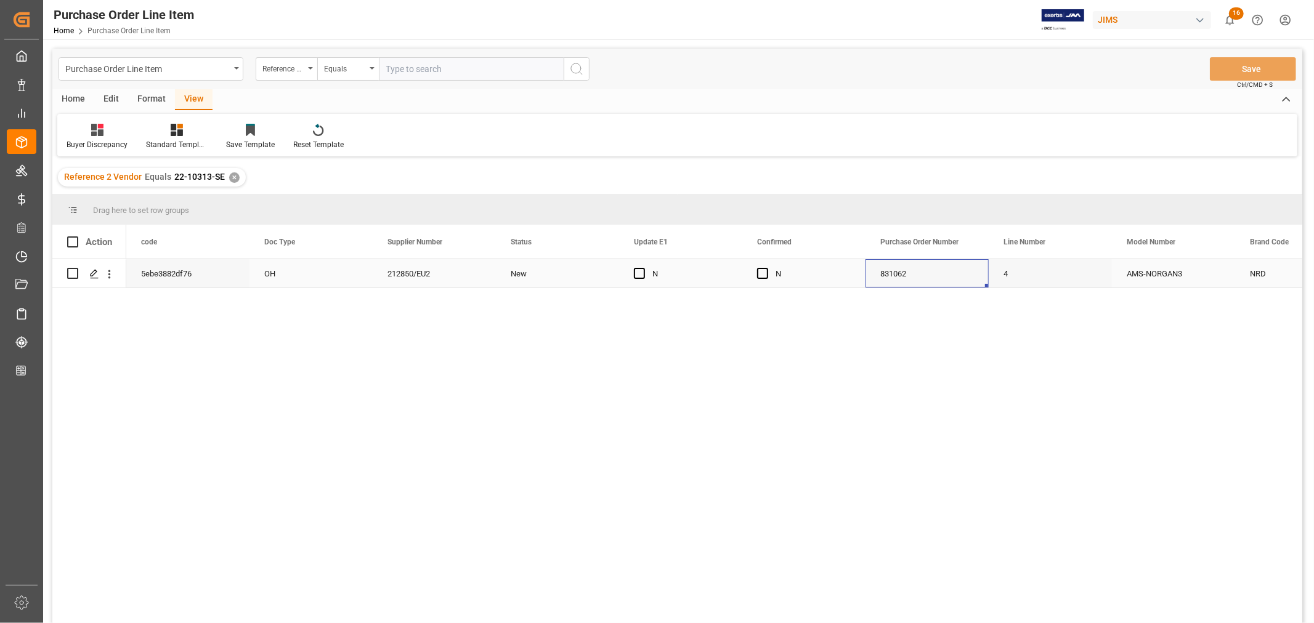
click at [941, 278] on div "831062" at bounding box center [927, 273] width 123 height 28
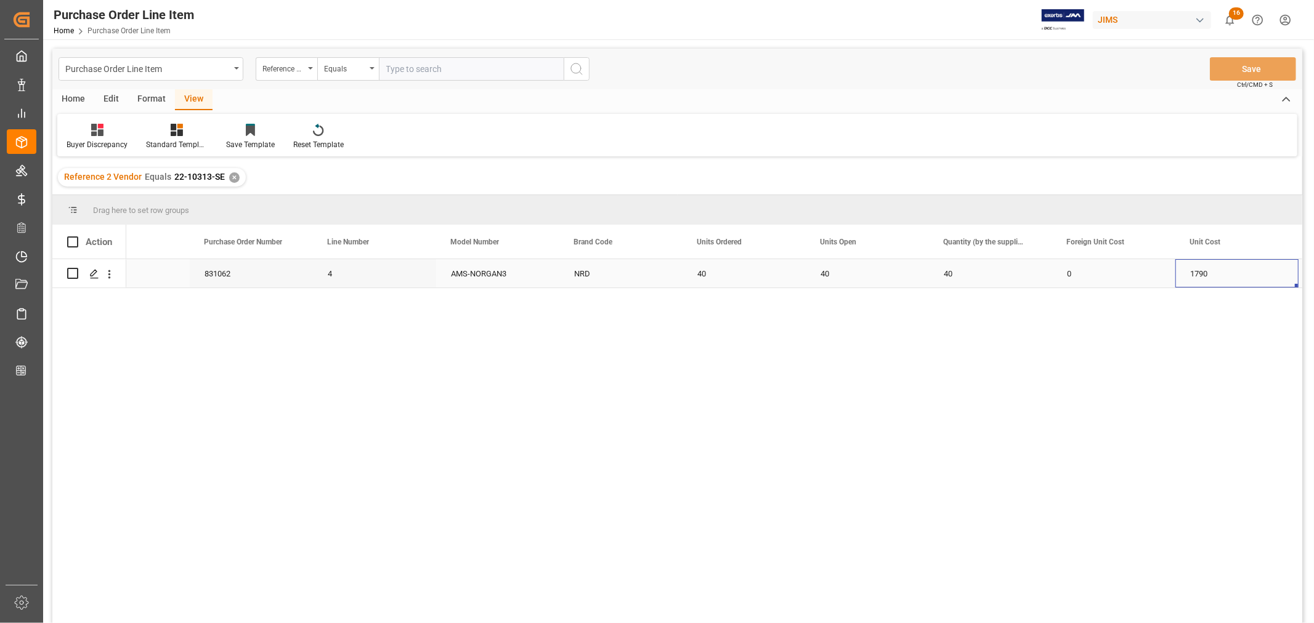
scroll to position [0, 799]
click at [562, 277] on div "40" at bounding box center [620, 273] width 123 height 28
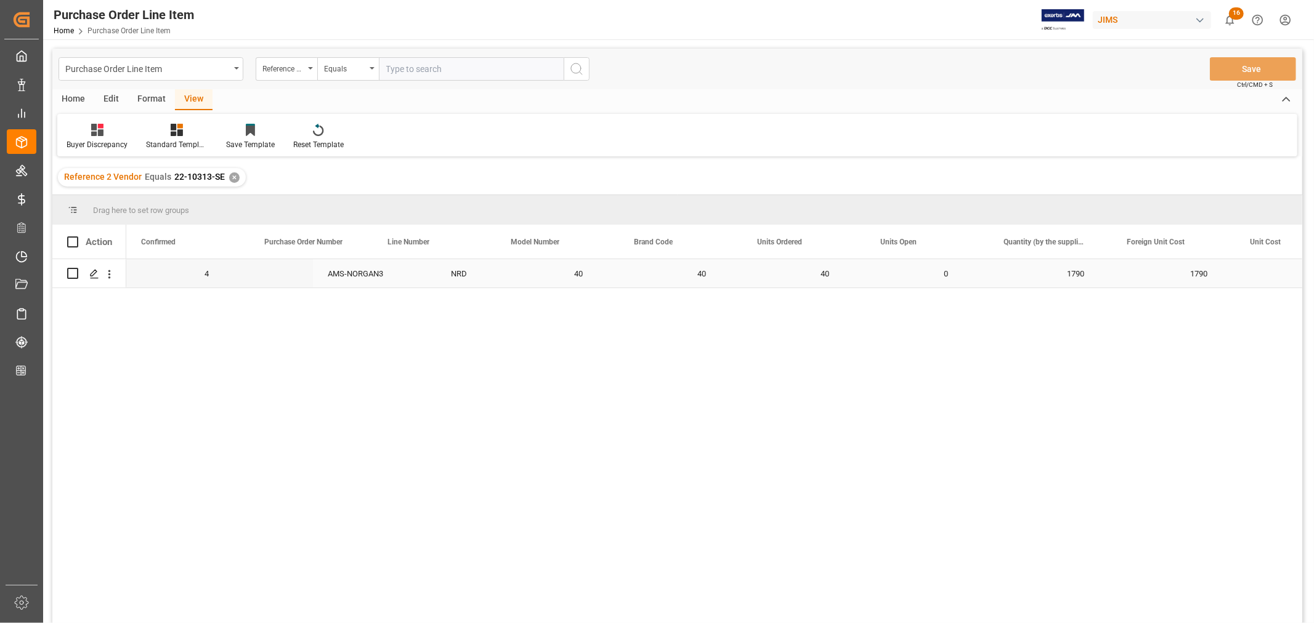
scroll to position [0, 0]
click at [636, 275] on span "Press SPACE to select this row." at bounding box center [639, 273] width 11 height 11
click at [643, 268] on input "Press SPACE to select this row." at bounding box center [643, 268] width 0 height 0
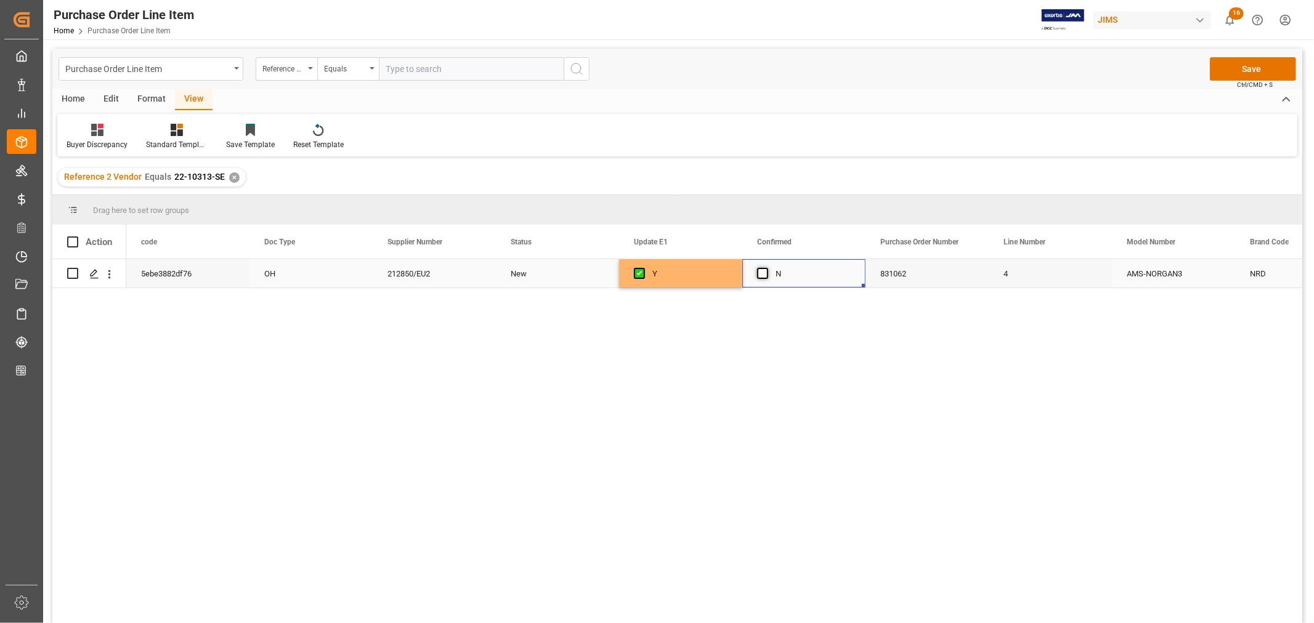
click at [758, 273] on span "Press SPACE to select this row." at bounding box center [762, 273] width 11 height 11
click at [766, 268] on input "Press SPACE to select this row." at bounding box center [766, 268] width 0 height 0
click at [1249, 66] on button "Save" at bounding box center [1253, 68] width 86 height 23
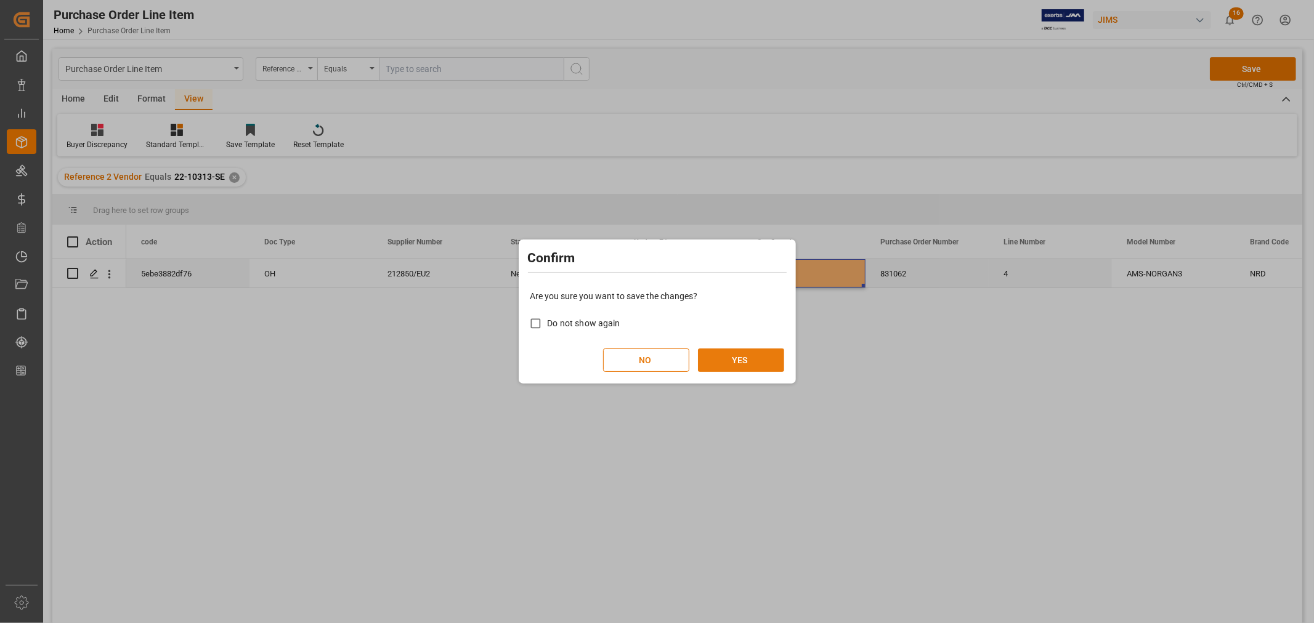
click at [756, 352] on button "YES" at bounding box center [741, 360] width 86 height 23
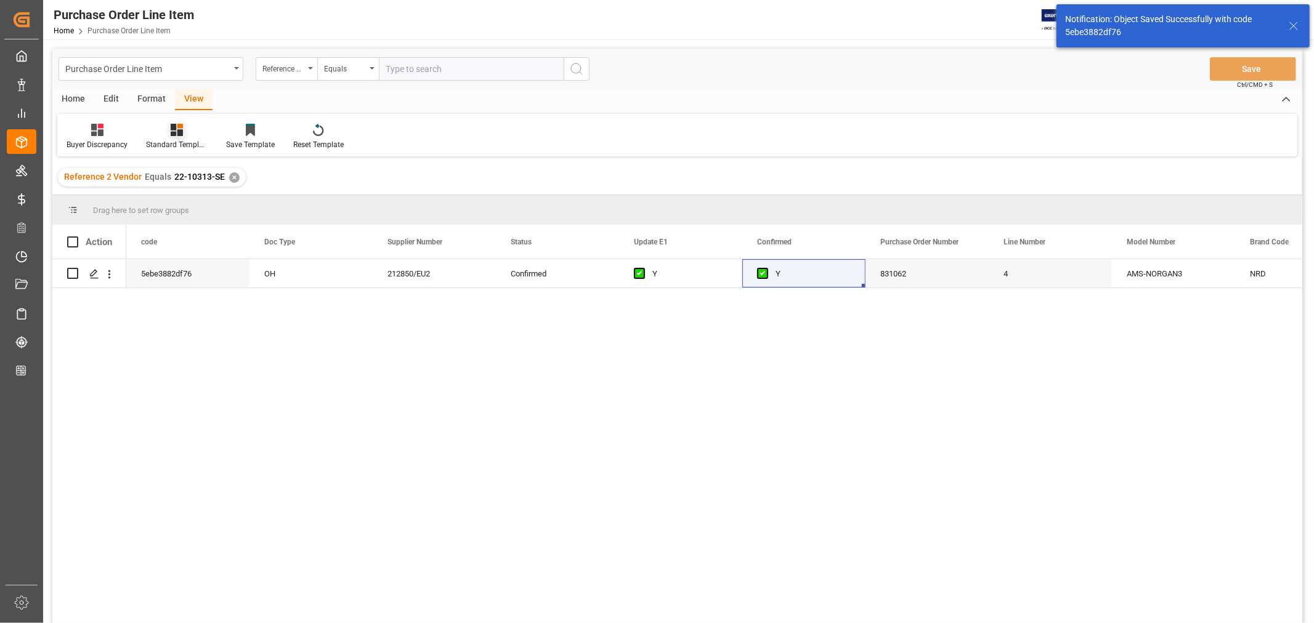
click at [180, 137] on div "Standard Templates" at bounding box center [177, 136] width 80 height 27
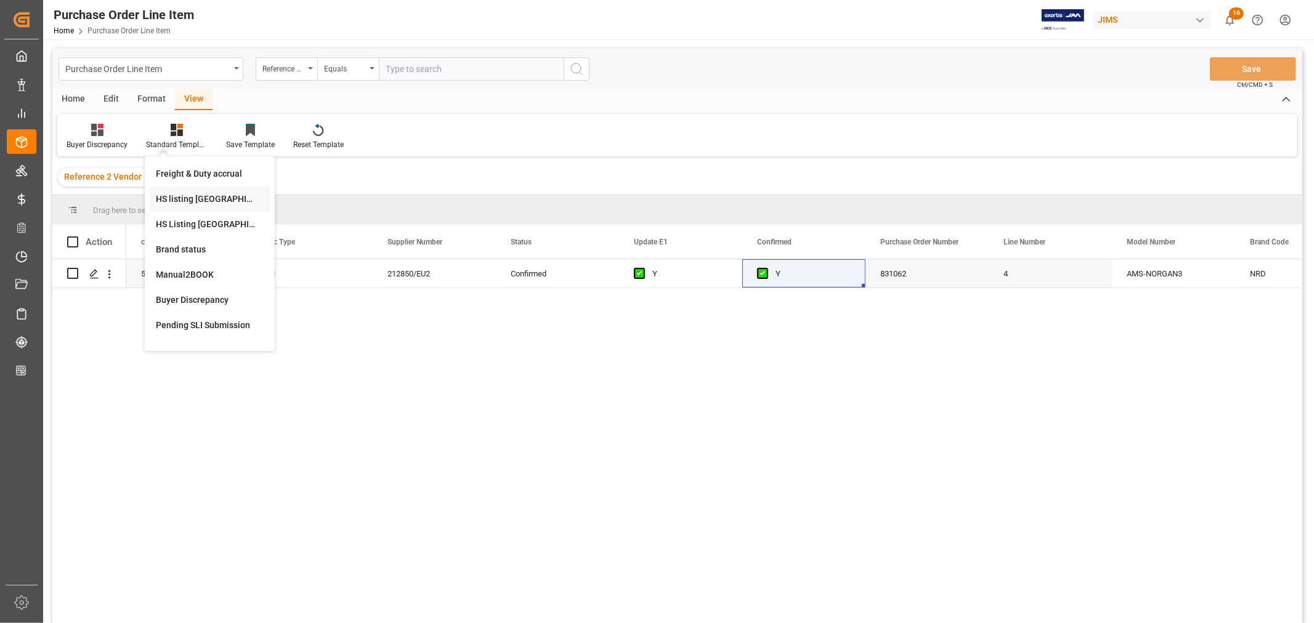
click at [185, 195] on div "HS listing USA" at bounding box center [210, 199] width 108 height 13
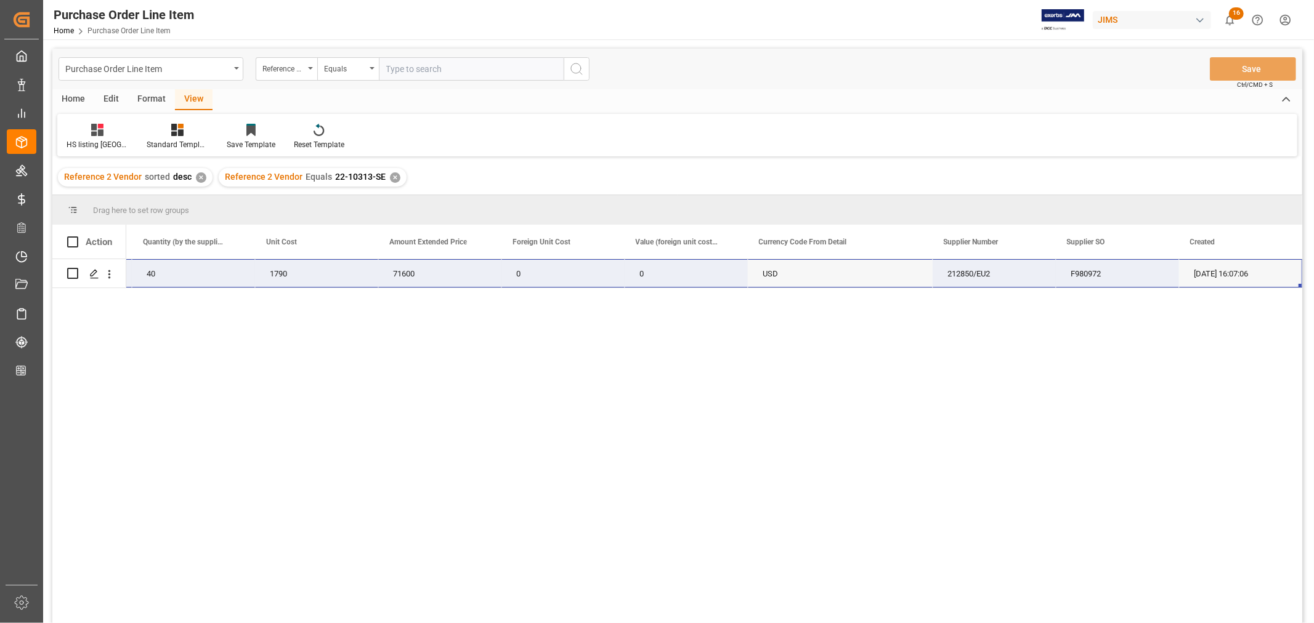
drag, startPoint x: 156, startPoint y: 271, endPoint x: 1239, endPoint y: 271, distance: 1082.4
click at [1239, 271] on div "22-10313-SE AMS-NORGAN3 (EA) Nord Organ 3 40 1790 71600 0 0 USD 212850/EU2 F980…" at bounding box center [348, 273] width 1910 height 29
click at [184, 269] on div "40" at bounding box center [193, 273] width 123 height 28
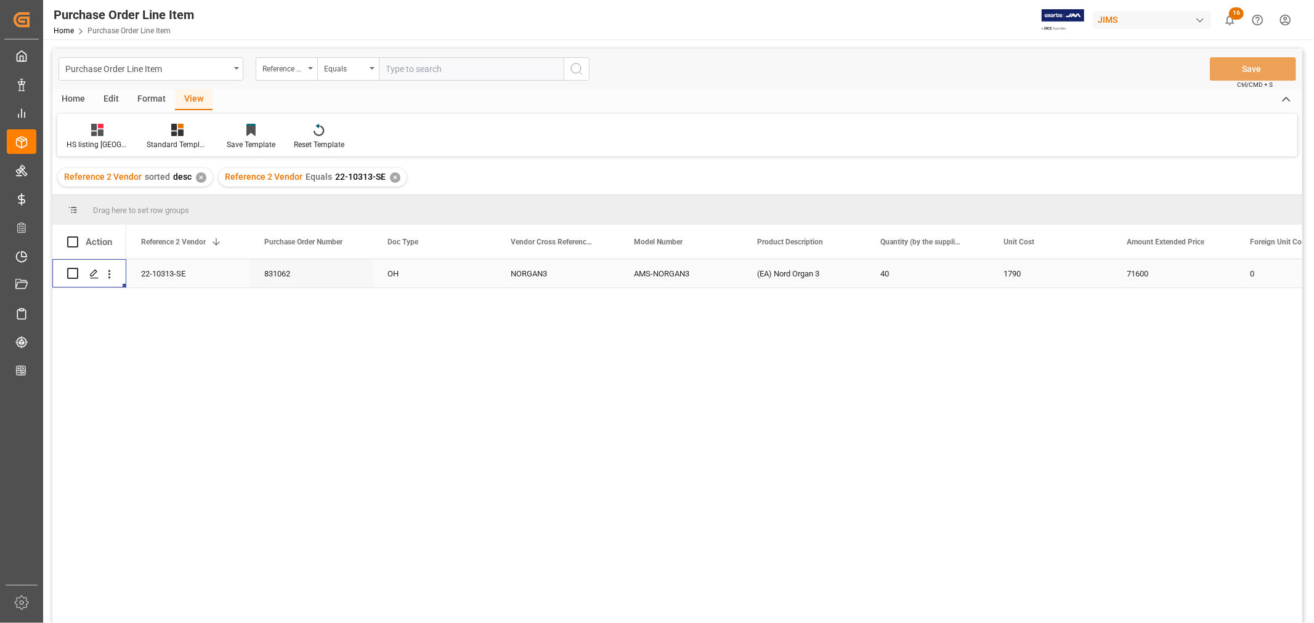
click at [162, 272] on div "22-10313-SE" at bounding box center [187, 273] width 123 height 28
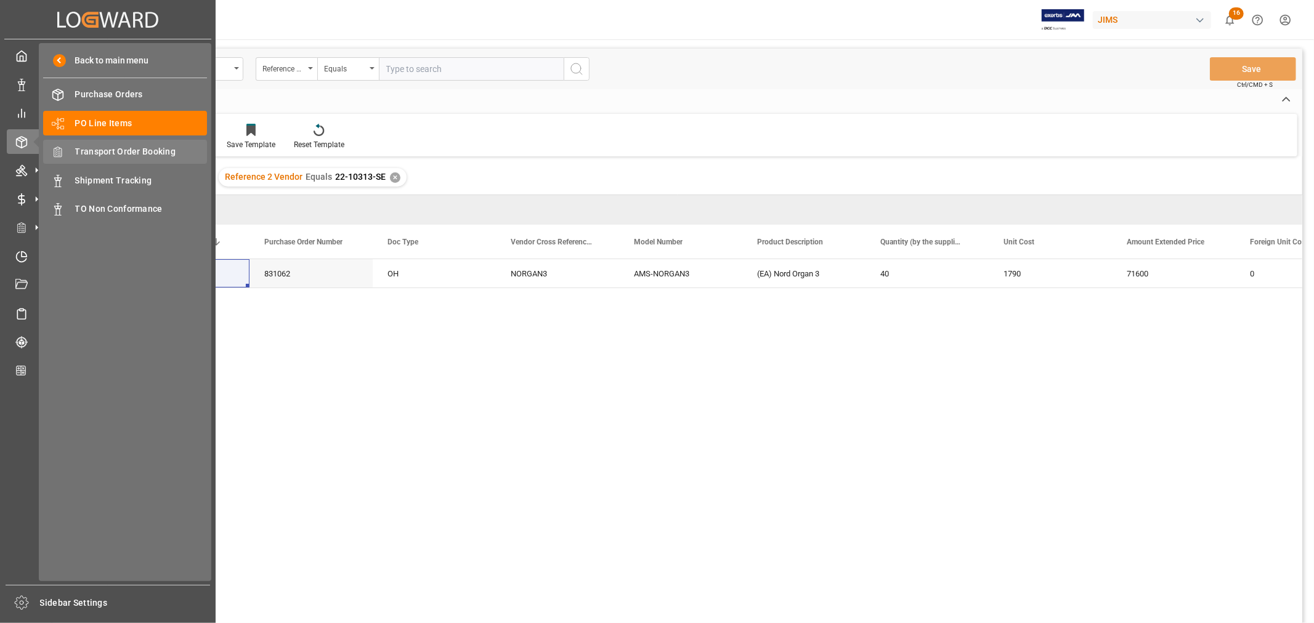
click at [139, 149] on span "Transport Order Booking" at bounding box center [141, 151] width 132 height 13
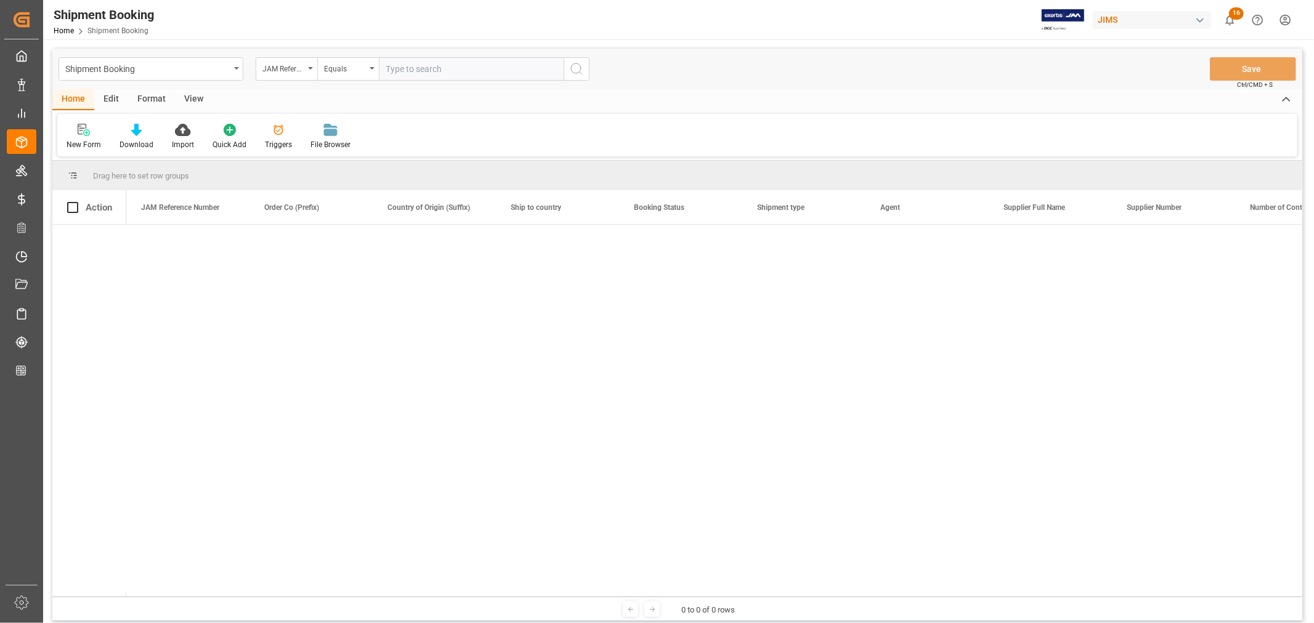
click at [391, 71] on input "text" at bounding box center [471, 68] width 185 height 23
paste input "22-10313-SE"
type input "22-10313-SE"
click at [573, 70] on icon "search button" at bounding box center [576, 69] width 15 height 15
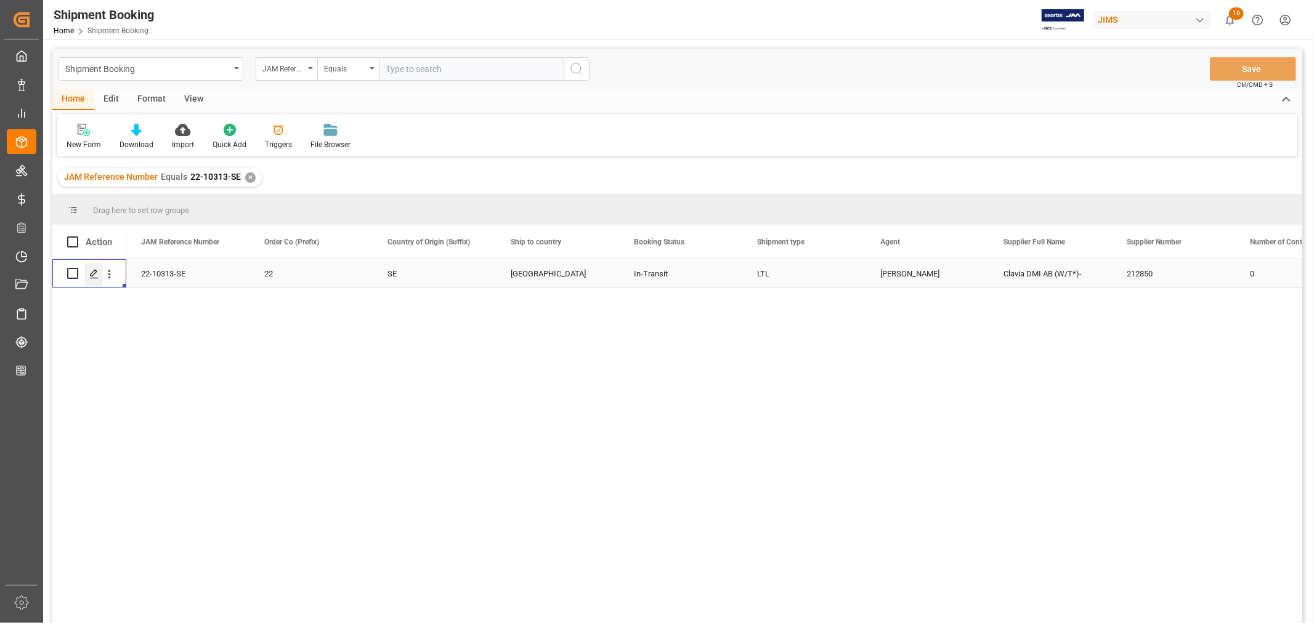
click at [97, 273] on icon "Press SPACE to select this row." at bounding box center [94, 274] width 10 height 10
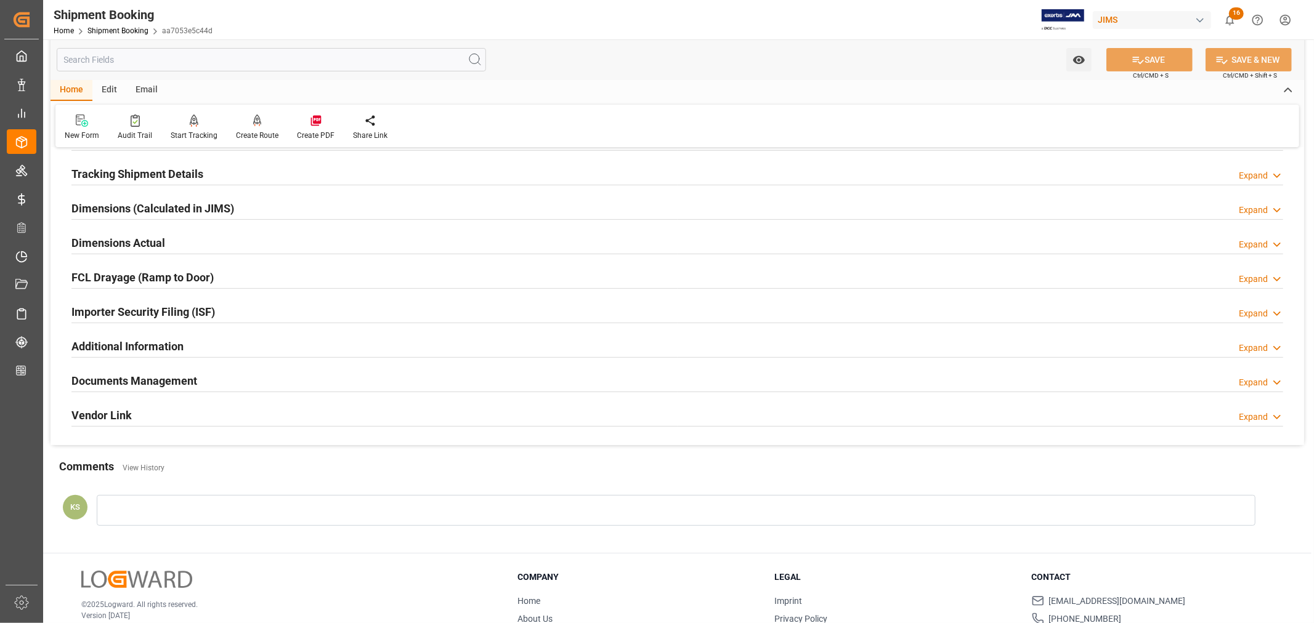
scroll to position [274, 0]
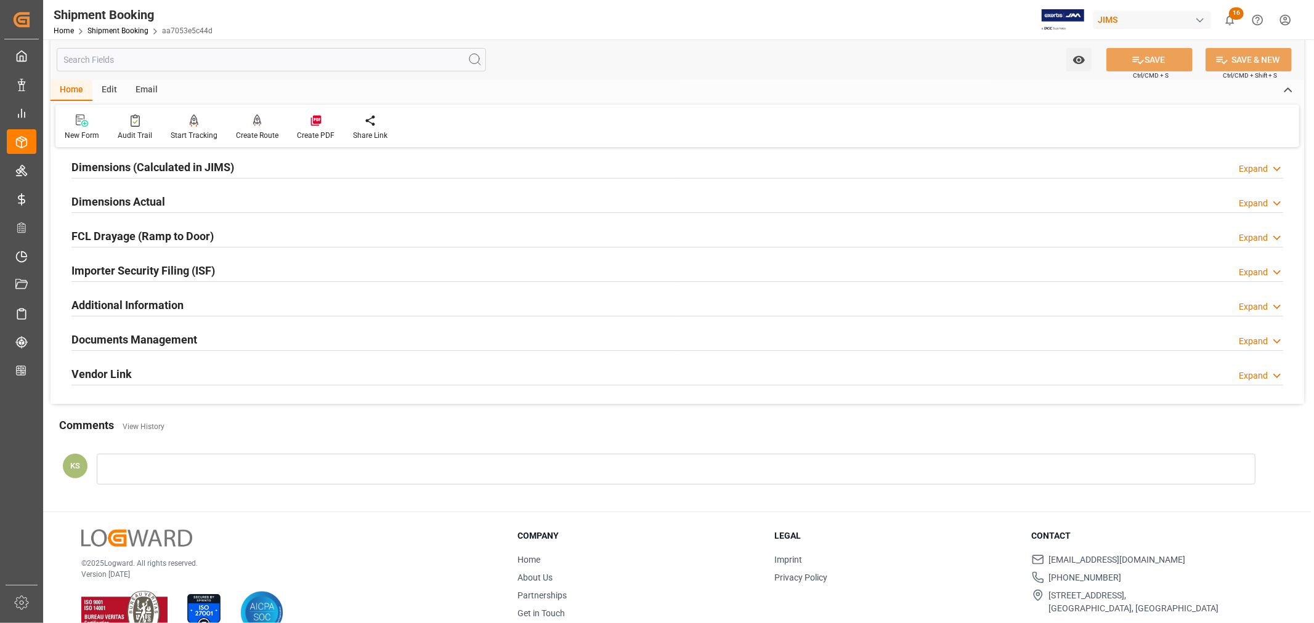
click at [333, 339] on div "Documents Management Expand" at bounding box center [677, 338] width 1212 height 23
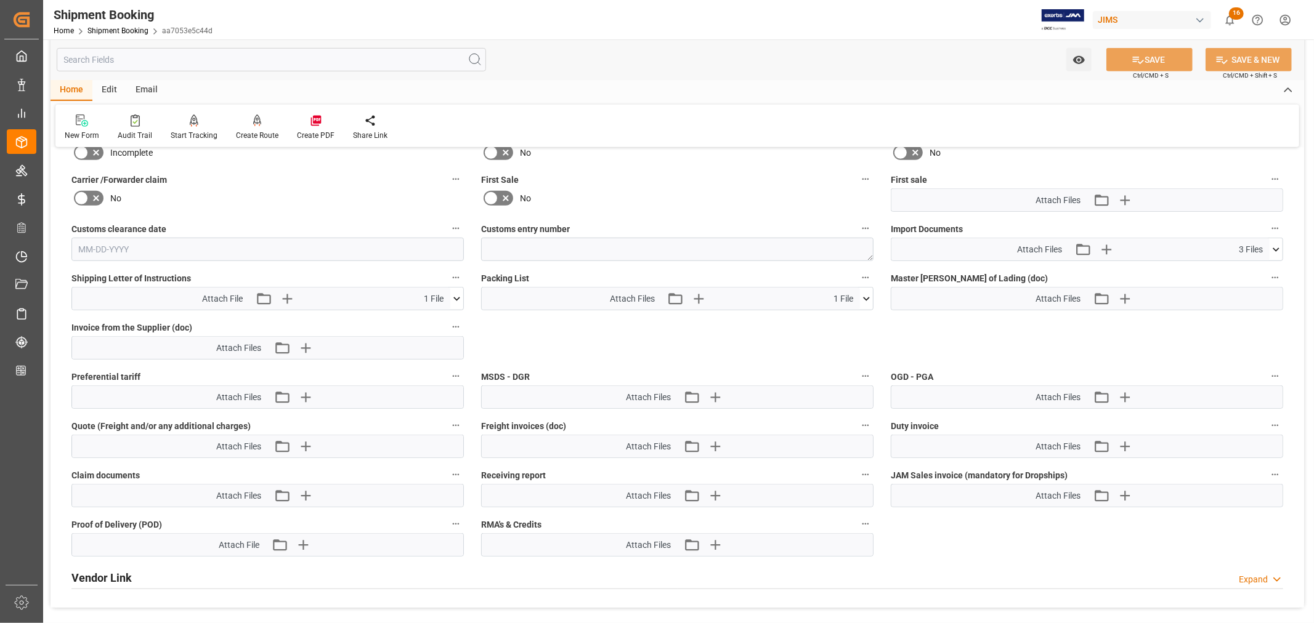
scroll to position [616, 0]
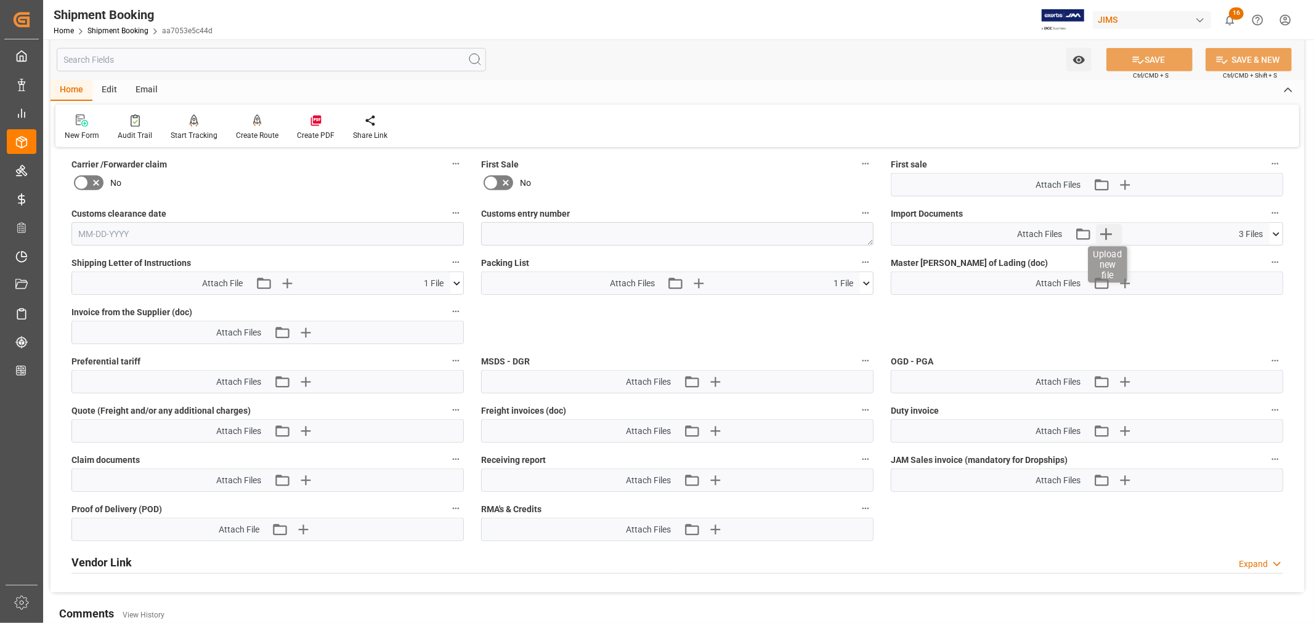
click at [1106, 230] on icon "button" at bounding box center [1106, 234] width 20 height 20
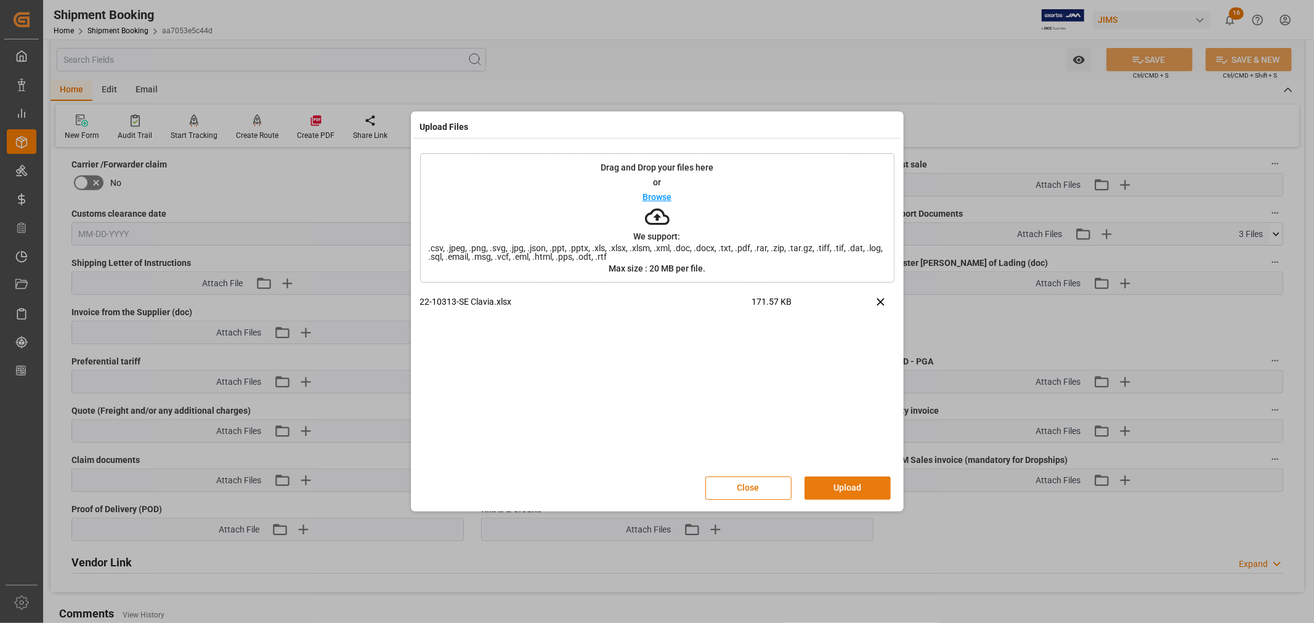
click at [839, 484] on button "Upload" at bounding box center [848, 488] width 86 height 23
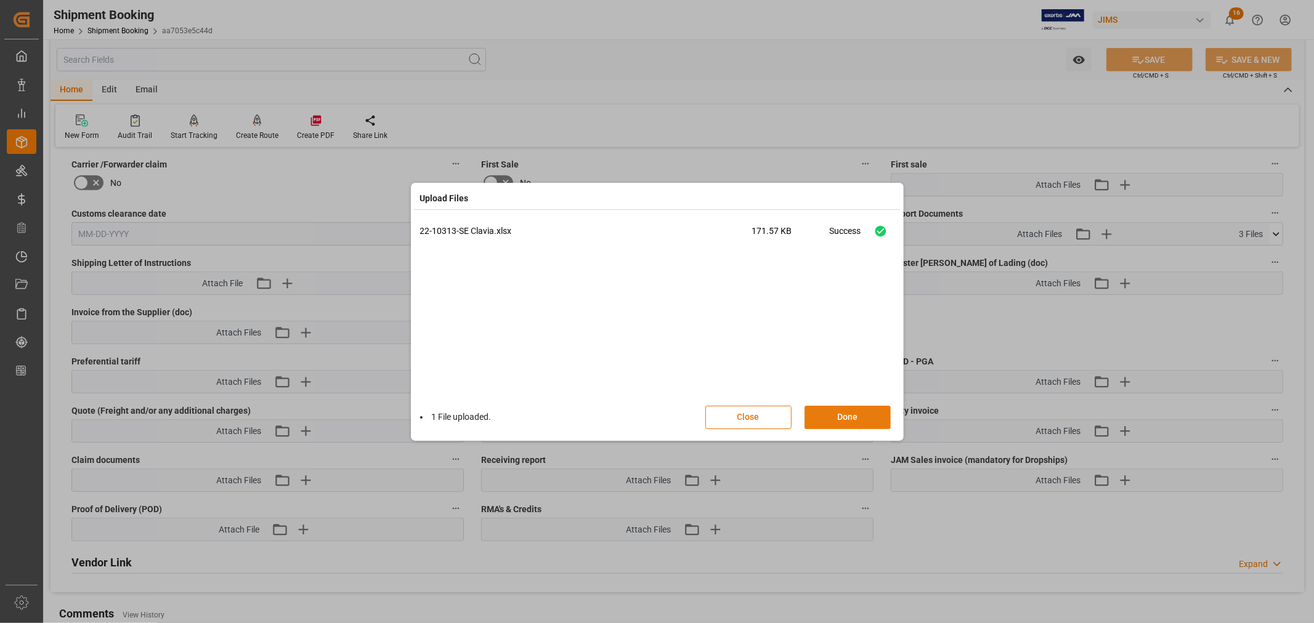
click at [845, 416] on button "Done" at bounding box center [848, 417] width 86 height 23
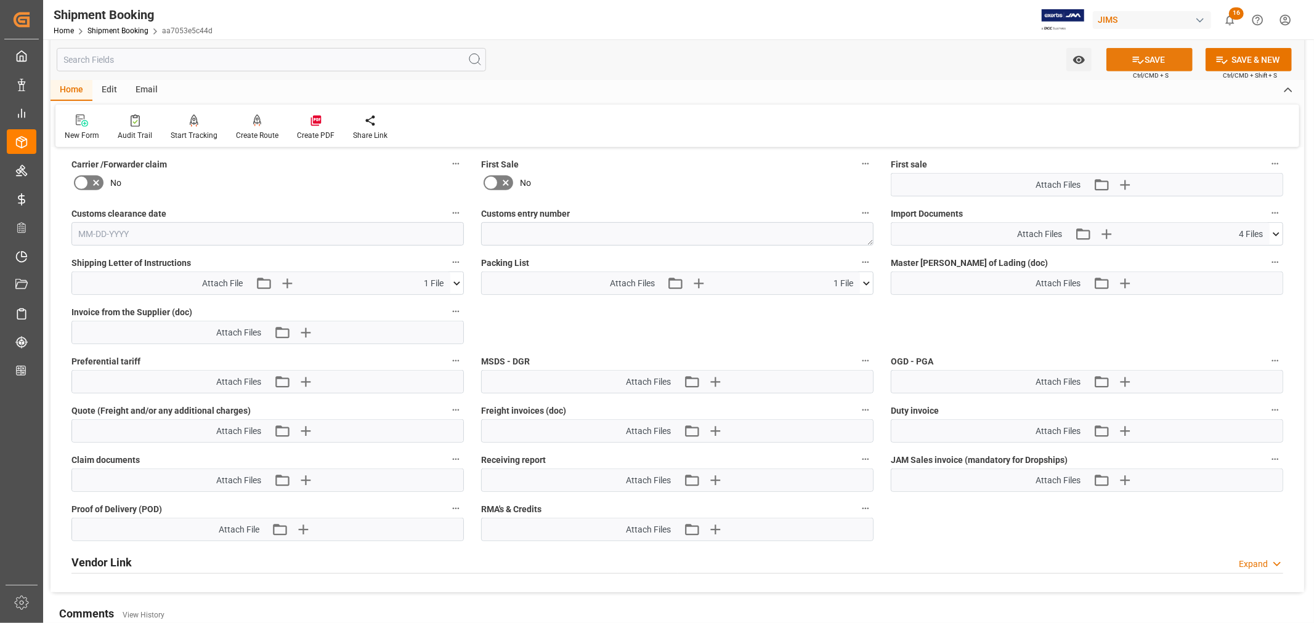
click at [1153, 60] on button "SAVE" at bounding box center [1149, 59] width 86 height 23
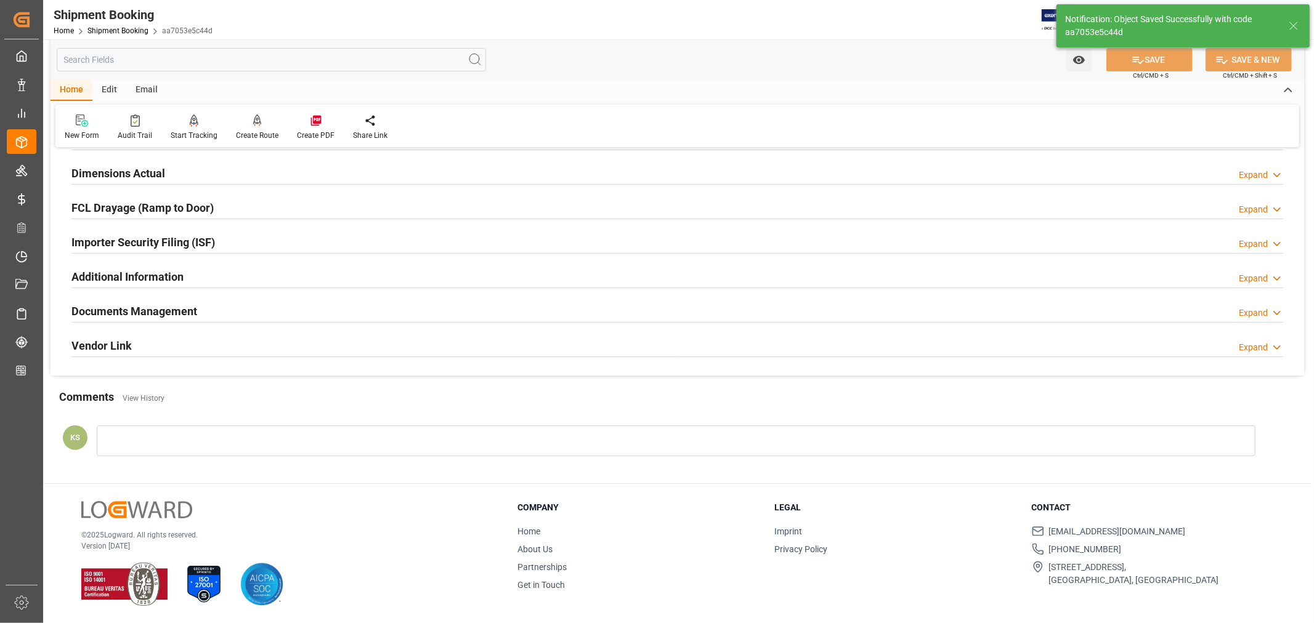
scroll to position [87, 0]
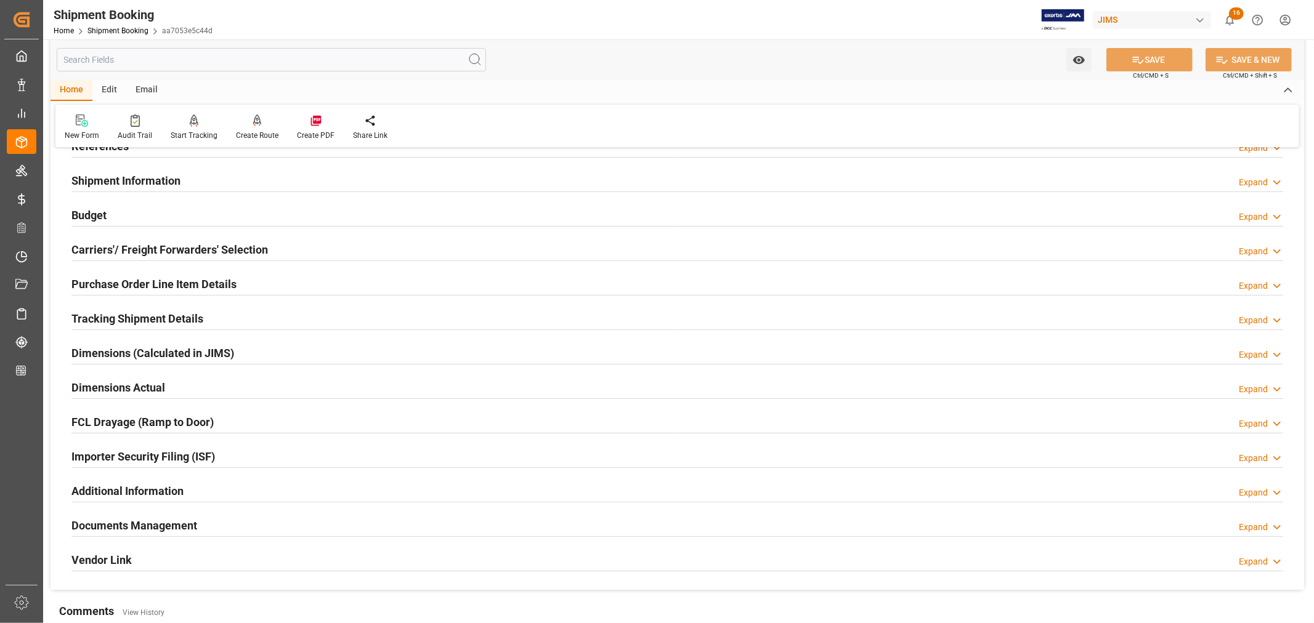
click at [349, 524] on div "Documents Management Expand" at bounding box center [677, 524] width 1212 height 23
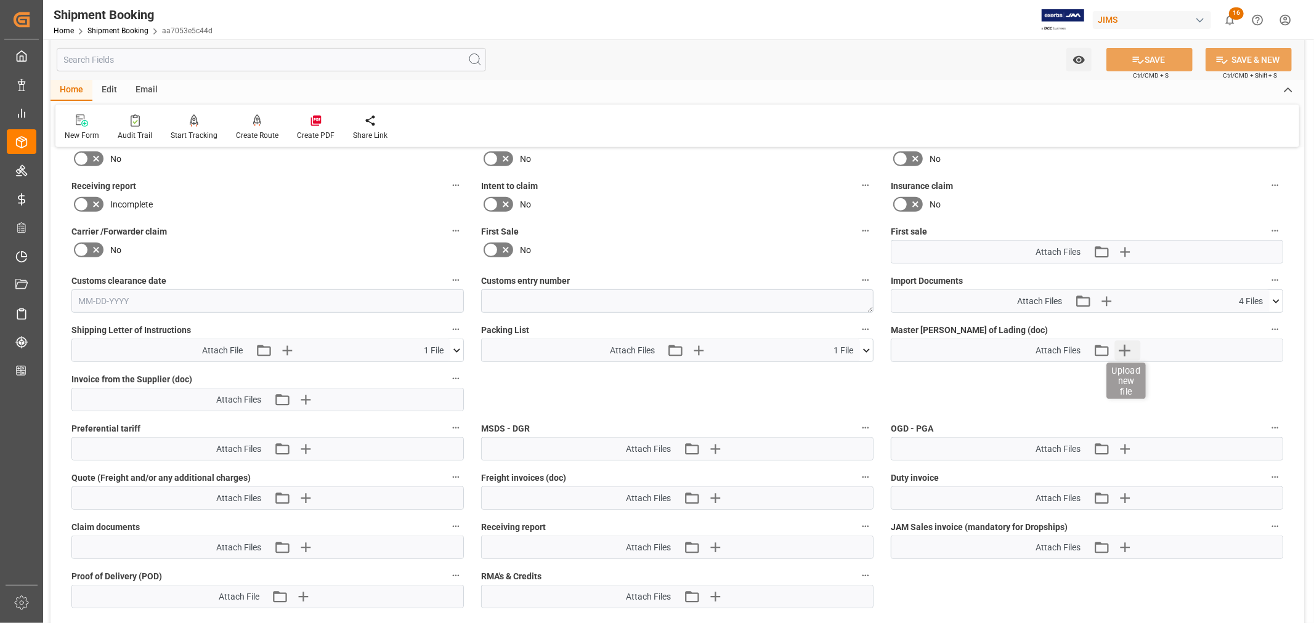
scroll to position [547, 0]
click at [1272, 301] on icon at bounding box center [1276, 303] width 13 height 13
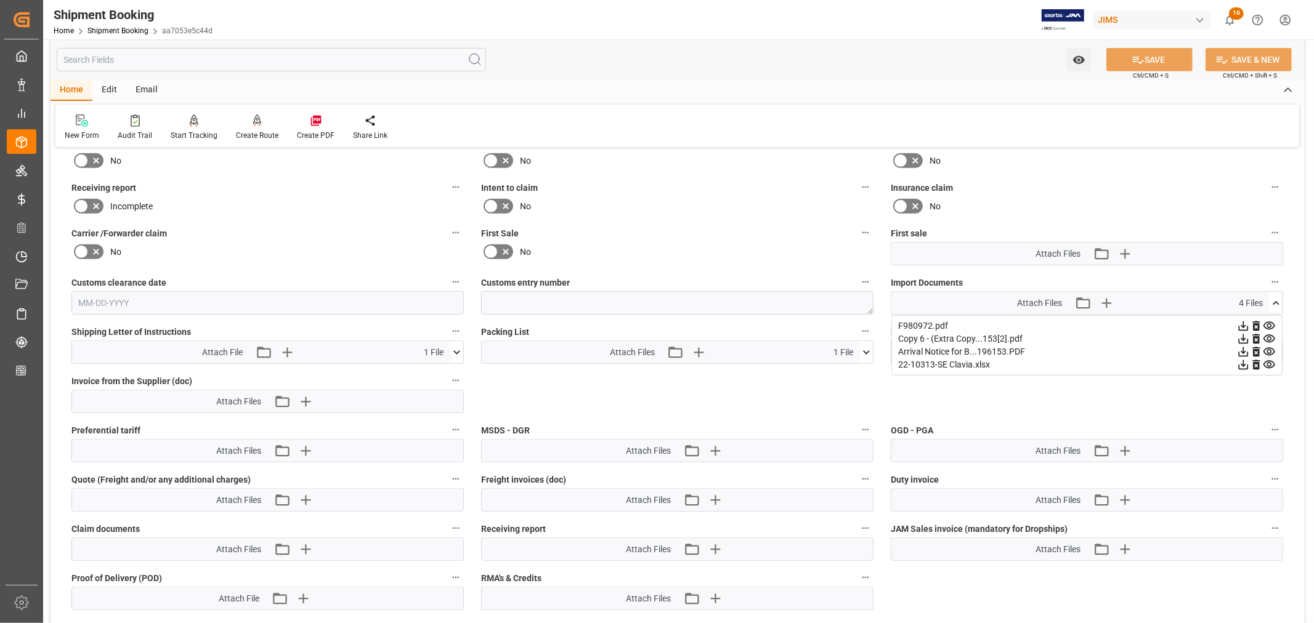
click at [1249, 335] on icon at bounding box center [1244, 340] width 10 height 10
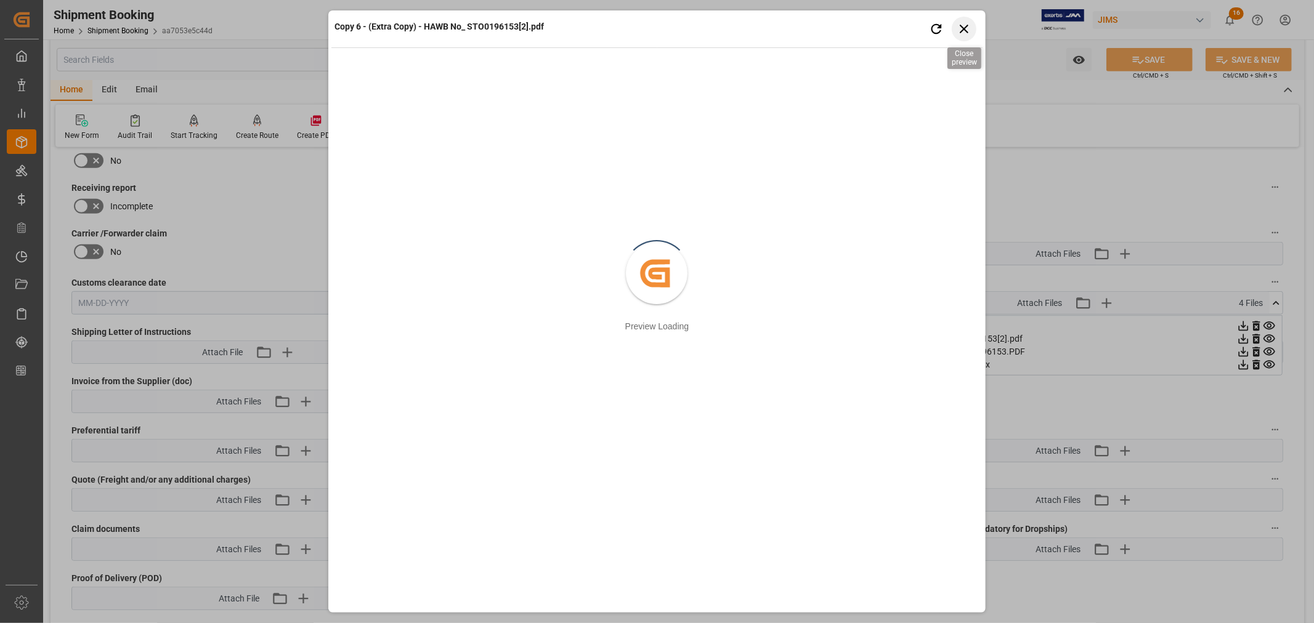
click at [965, 29] on icon "button" at bounding box center [963, 28] width 15 height 15
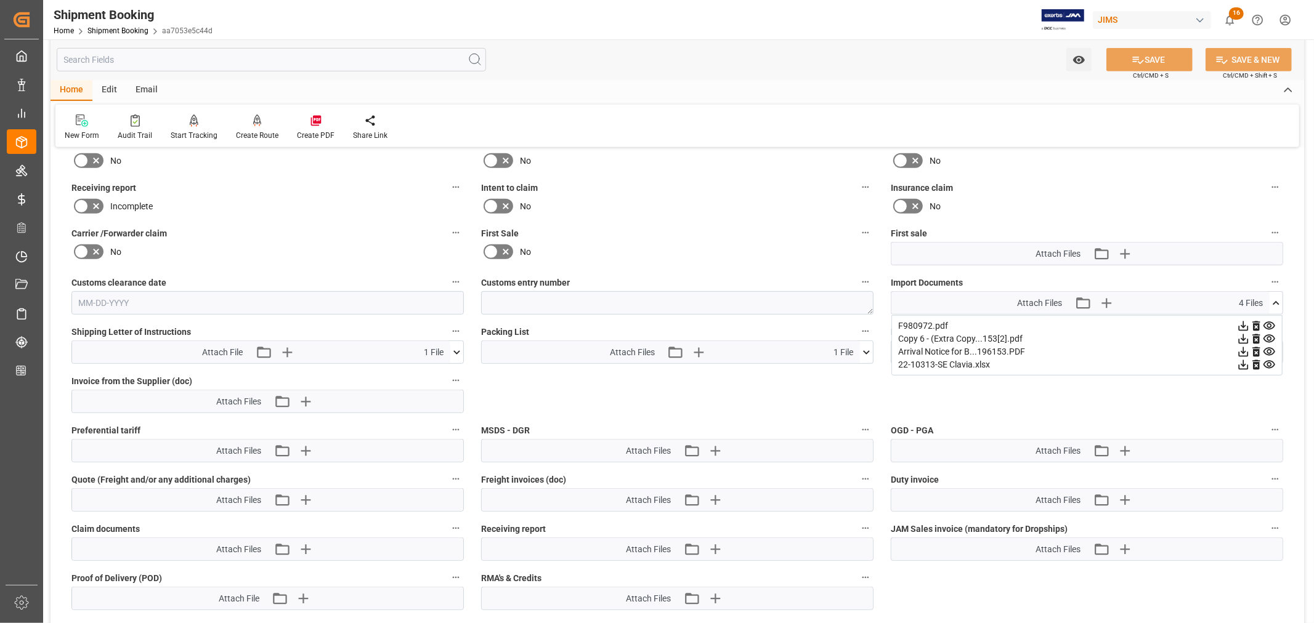
click at [1277, 301] on icon at bounding box center [1276, 303] width 7 height 4
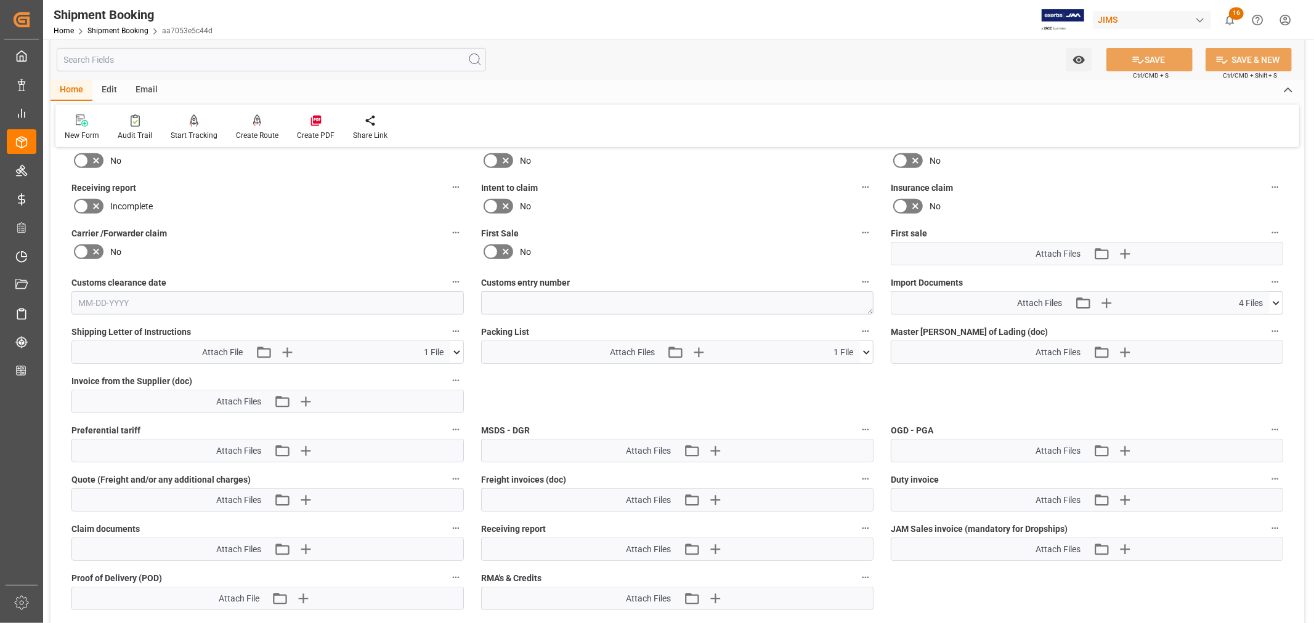
scroll to position [479, 0]
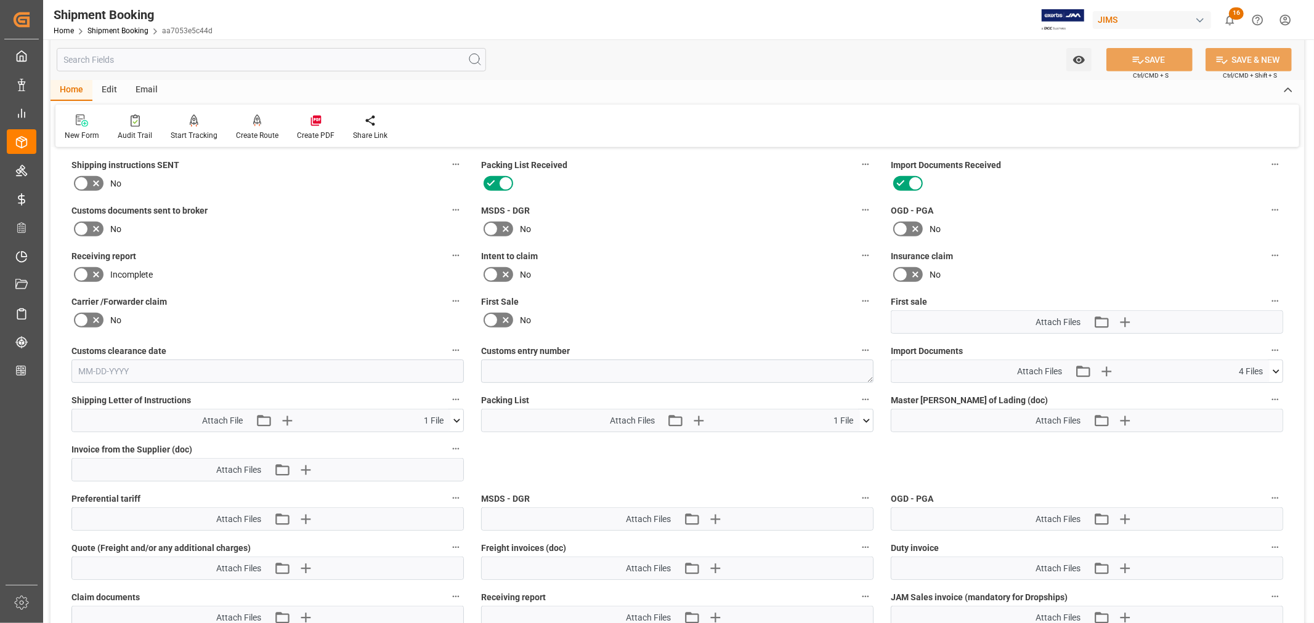
click at [86, 226] on icon at bounding box center [81, 229] width 15 height 15
click at [0, 0] on input "checkbox" at bounding box center [0, 0] width 0 height 0
click at [1143, 59] on button "SAVE" at bounding box center [1149, 59] width 86 height 23
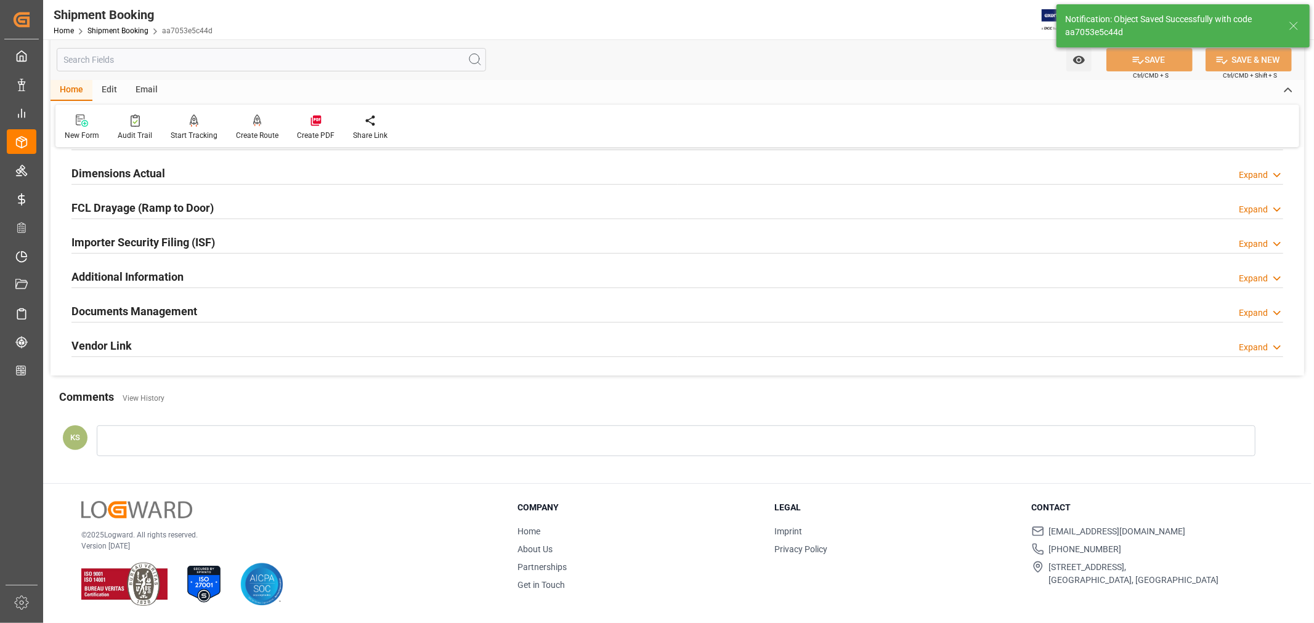
scroll to position [302, 0]
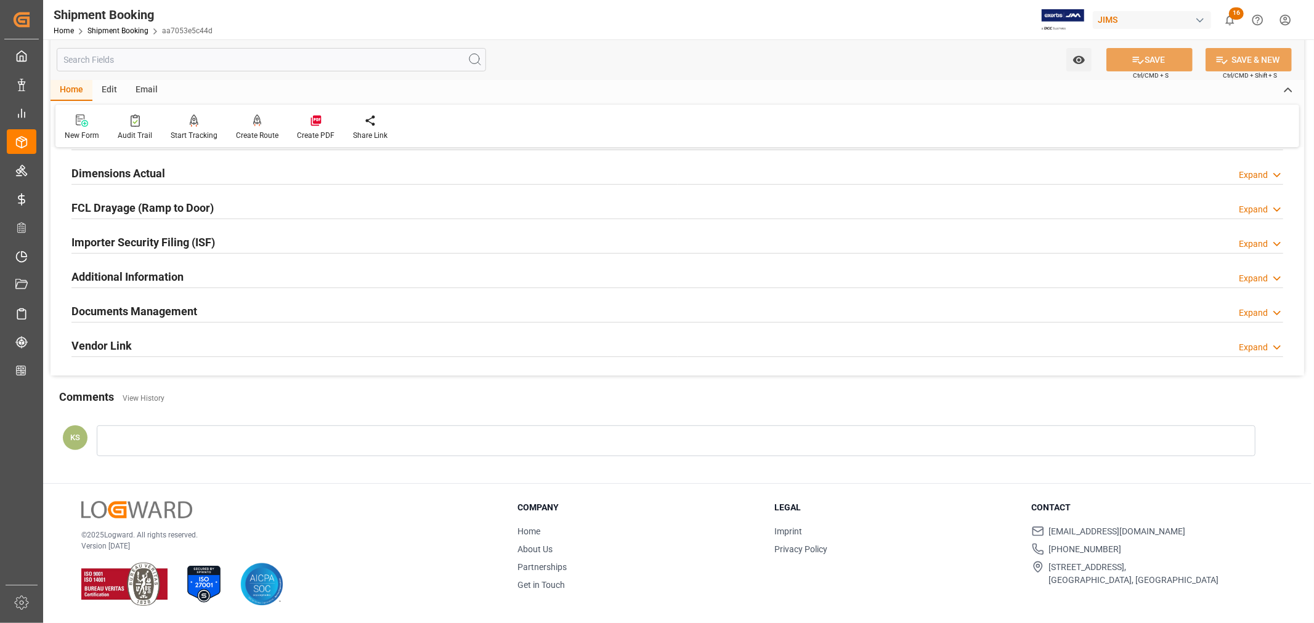
click at [333, 306] on div "Documents Management Expand" at bounding box center [677, 310] width 1212 height 23
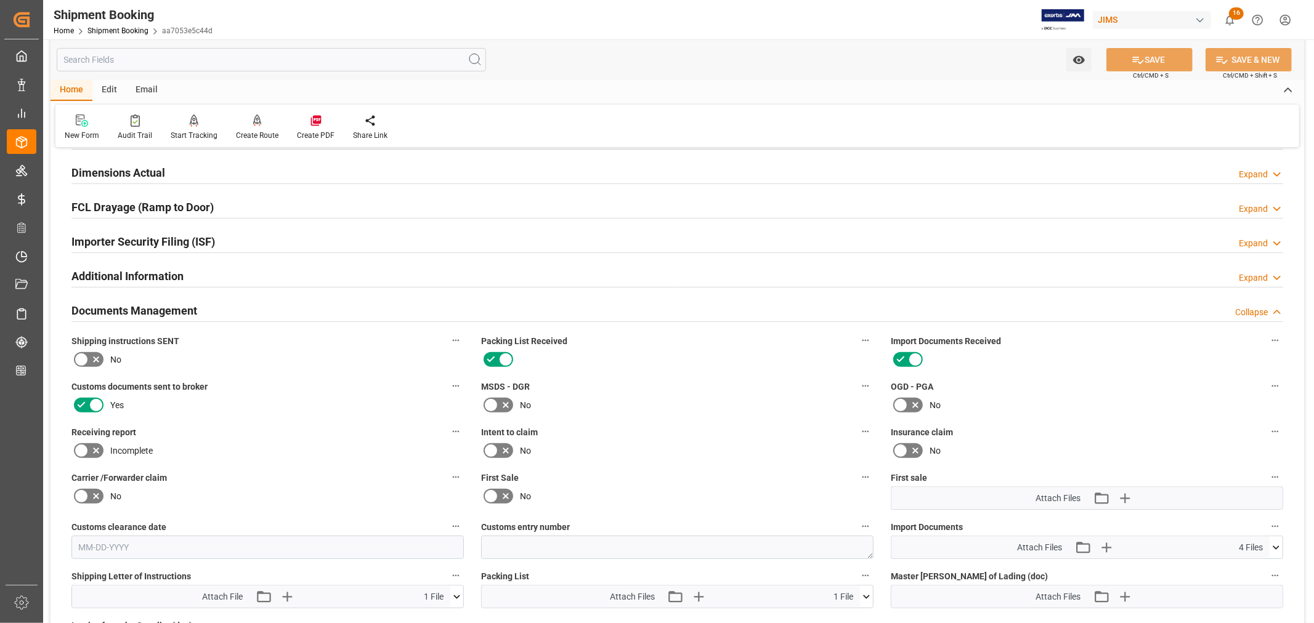
scroll to position [479, 0]
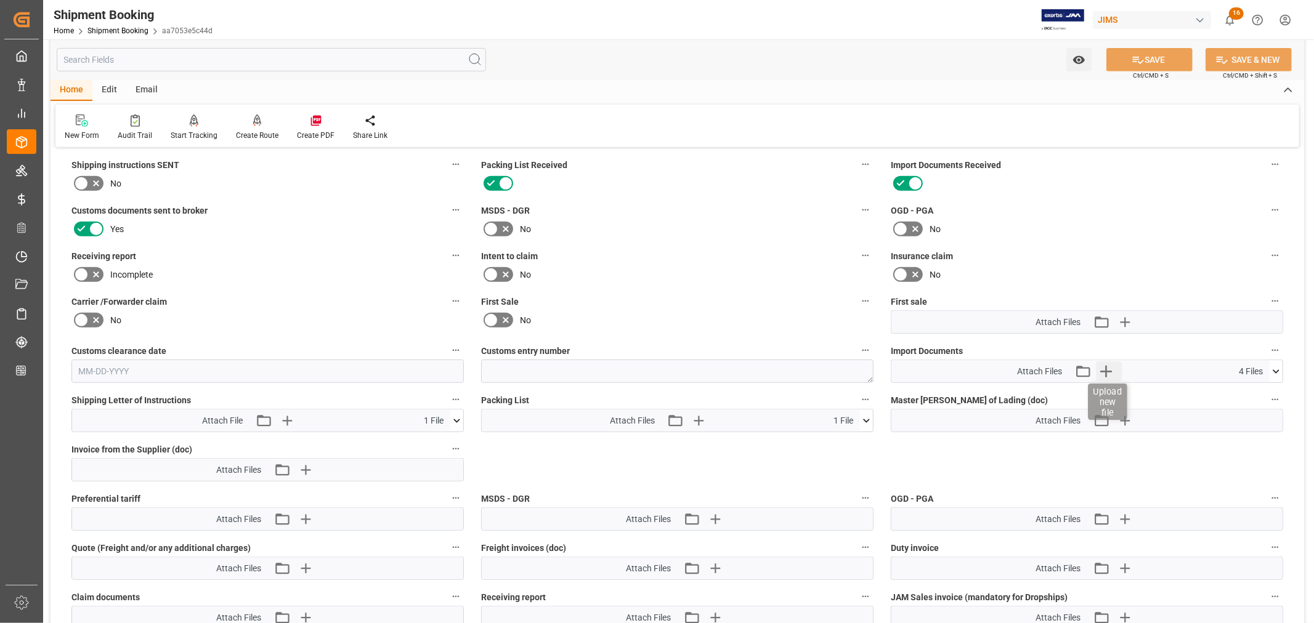
click at [1108, 368] on icon "button" at bounding box center [1106, 372] width 12 height 12
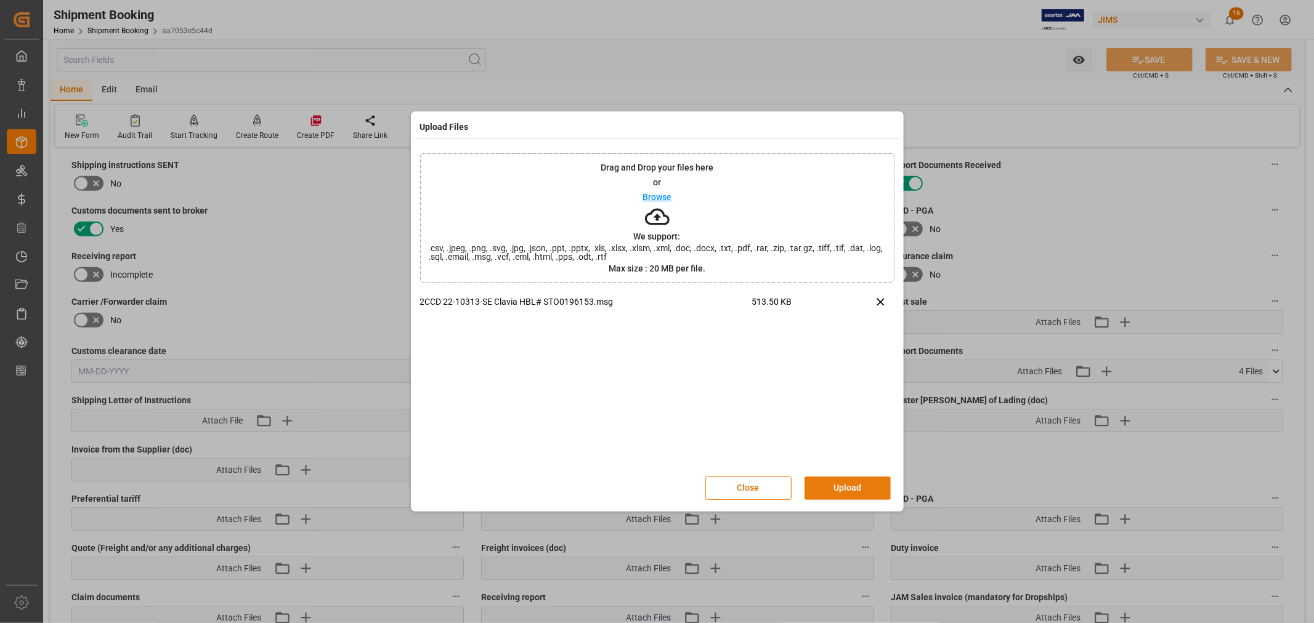
click at [846, 484] on button "Upload" at bounding box center [848, 488] width 86 height 23
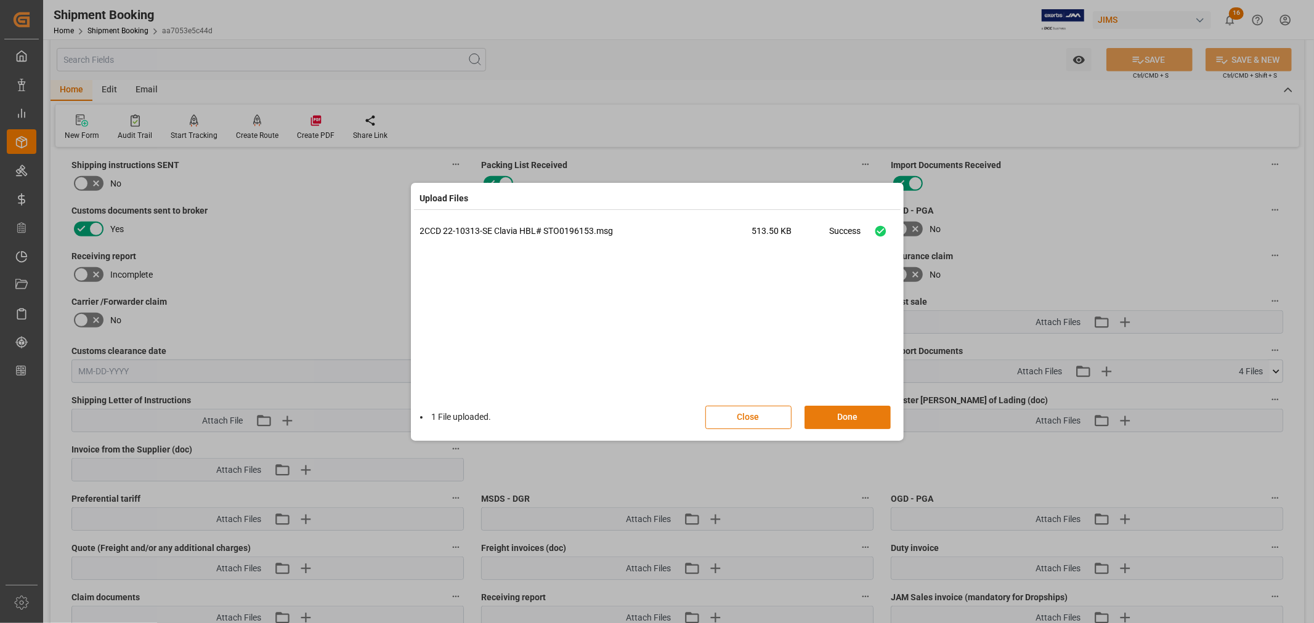
click at [838, 419] on button "Done" at bounding box center [848, 417] width 86 height 23
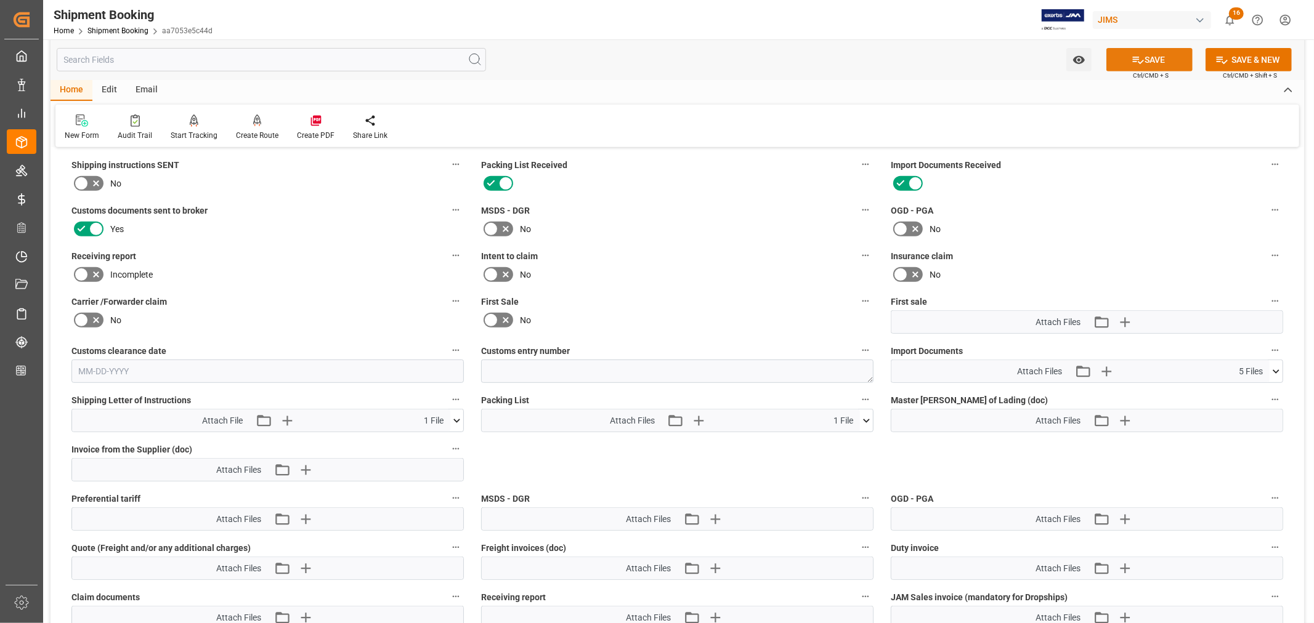
click at [1143, 58] on button "SAVE" at bounding box center [1149, 59] width 86 height 23
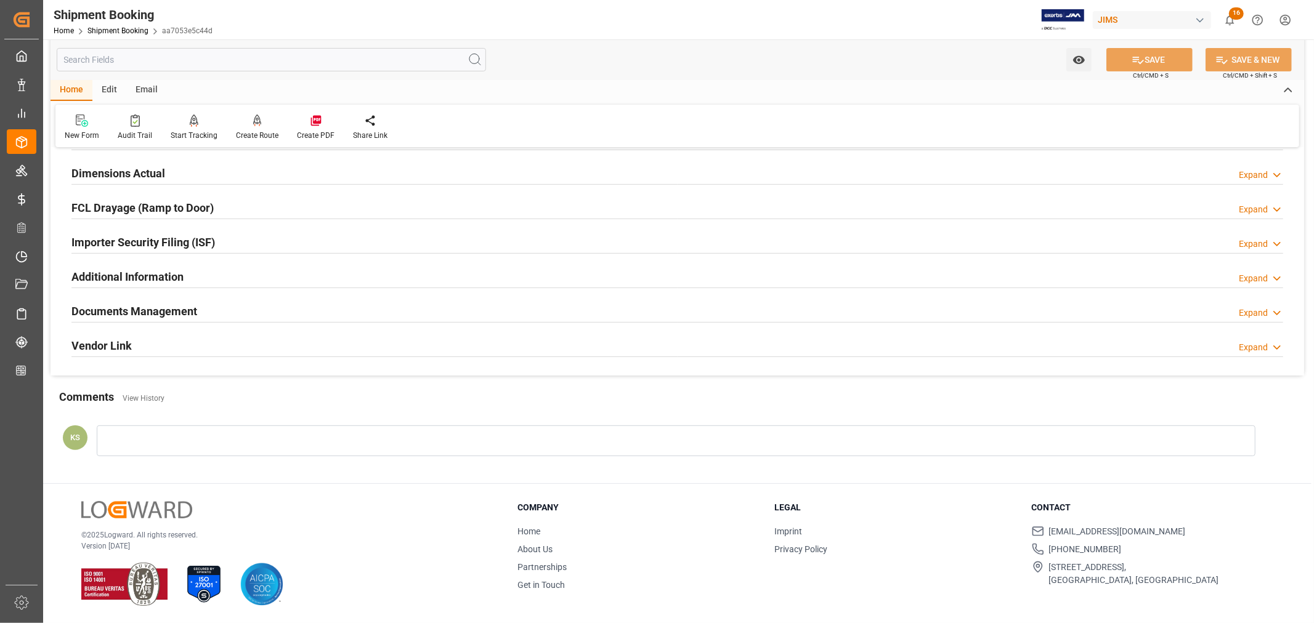
scroll to position [302, 0]
click at [115, 28] on link "Shipment Booking" at bounding box center [117, 30] width 61 height 9
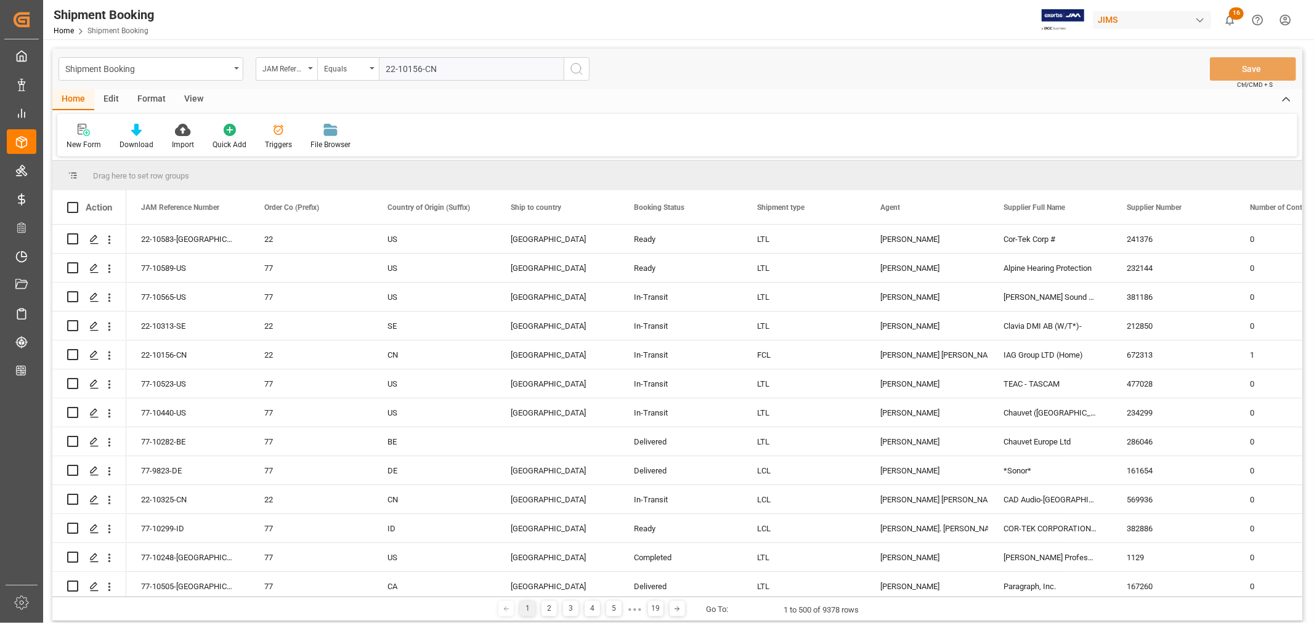
type input "22-10156-CN"
click at [574, 68] on icon "search button" at bounding box center [576, 69] width 15 height 15
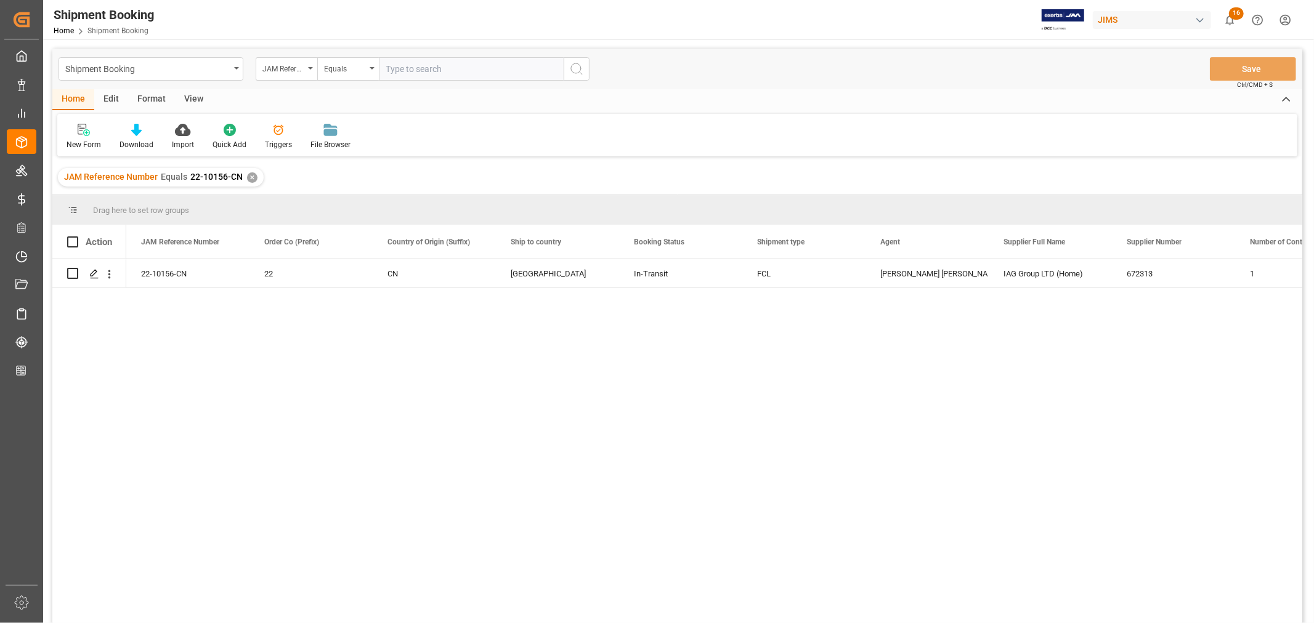
click at [250, 177] on div "✕" at bounding box center [252, 177] width 10 height 10
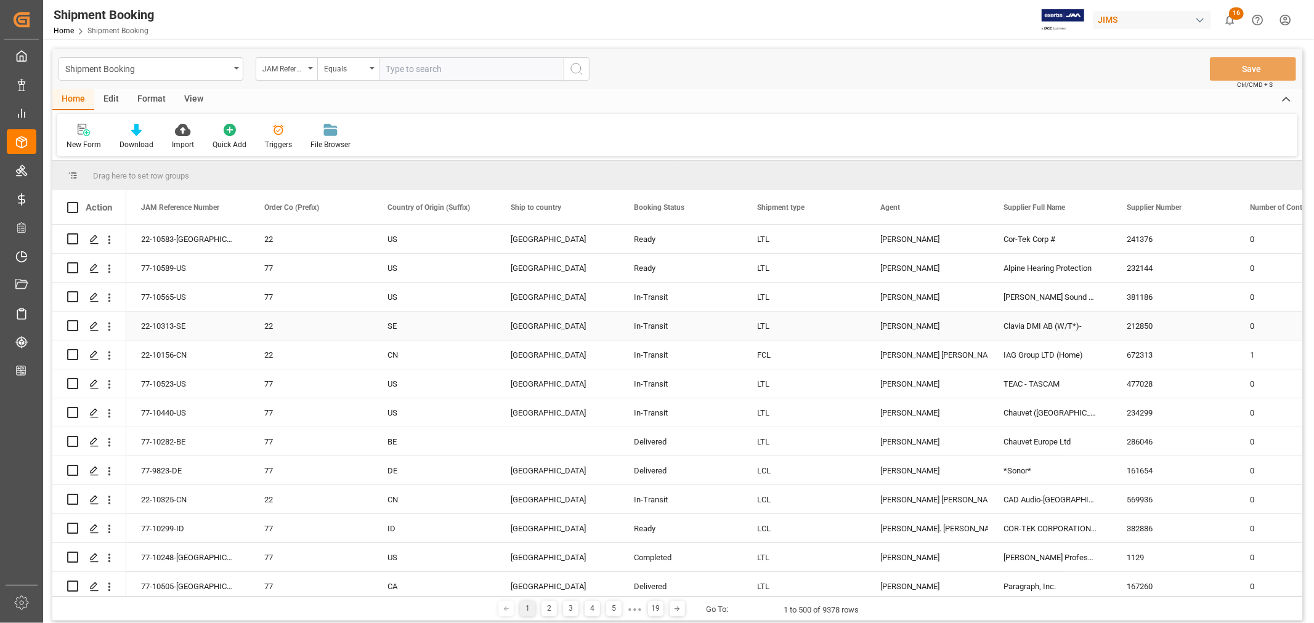
click at [165, 322] on div "22-10313-SE" at bounding box center [187, 326] width 123 height 28
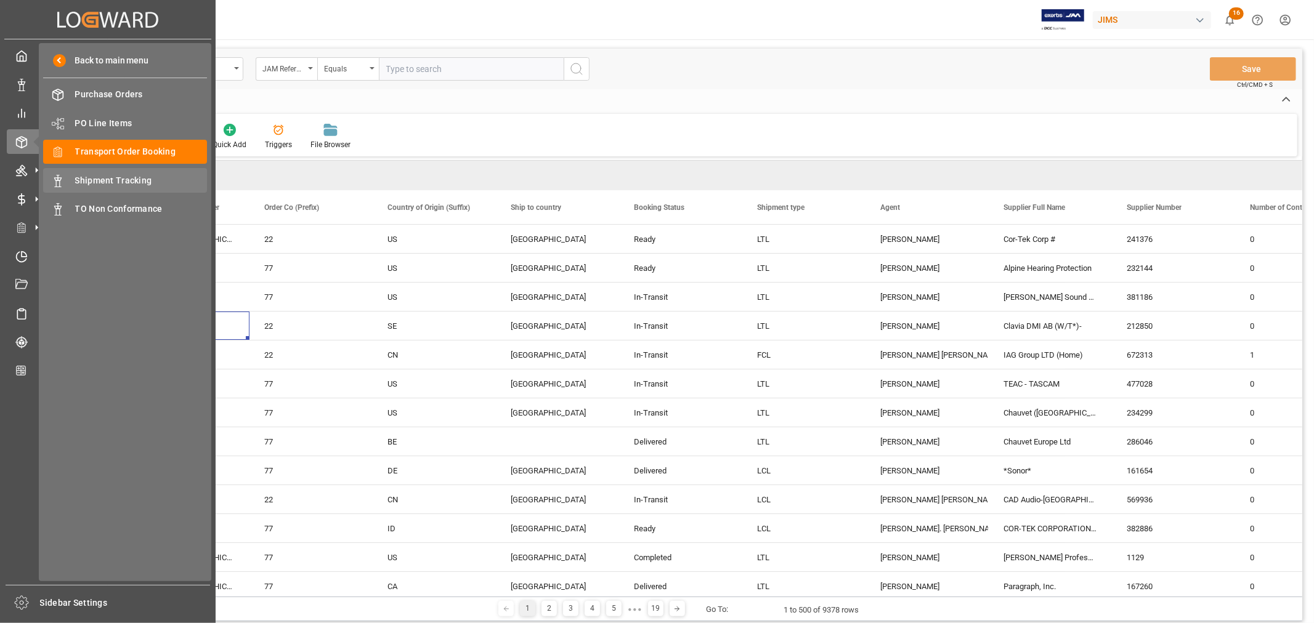
click at [121, 179] on span "Shipment Tracking" at bounding box center [141, 180] width 132 height 13
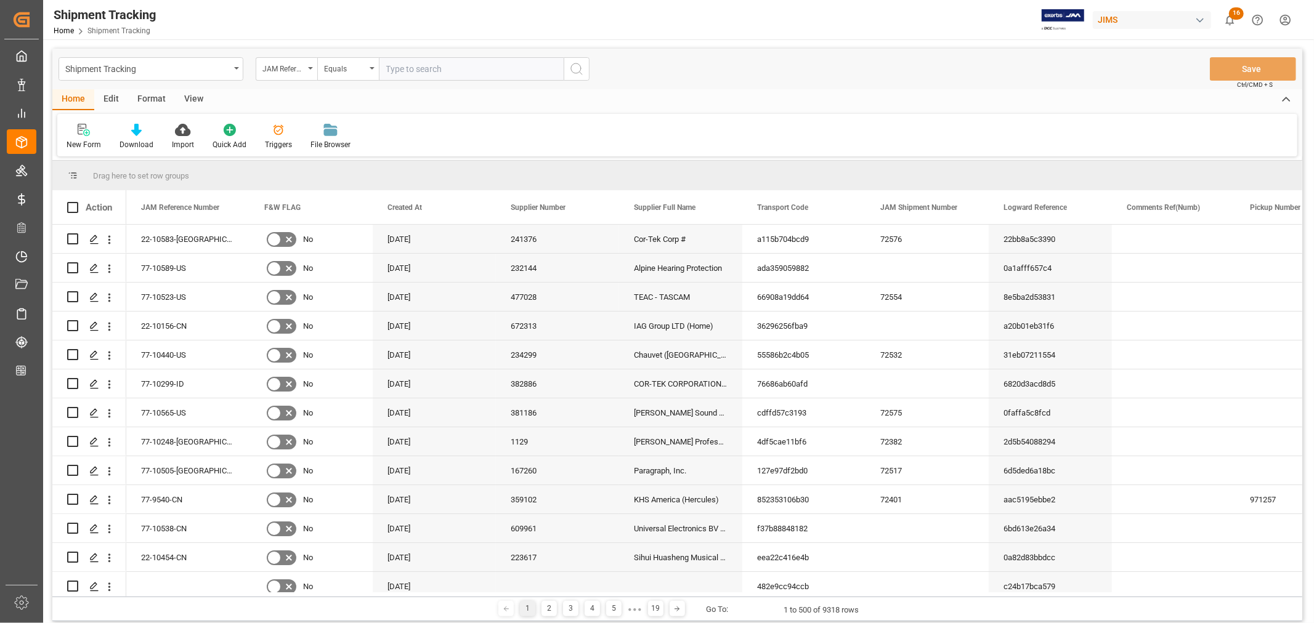
drag, startPoint x: 391, startPoint y: 68, endPoint x: 404, endPoint y: 71, distance: 13.5
click at [391, 68] on input "text" at bounding box center [471, 68] width 185 height 23
paste input "22-10313-SE"
type input "22-10313-SE"
click at [576, 67] on icon "search button" at bounding box center [576, 69] width 15 height 15
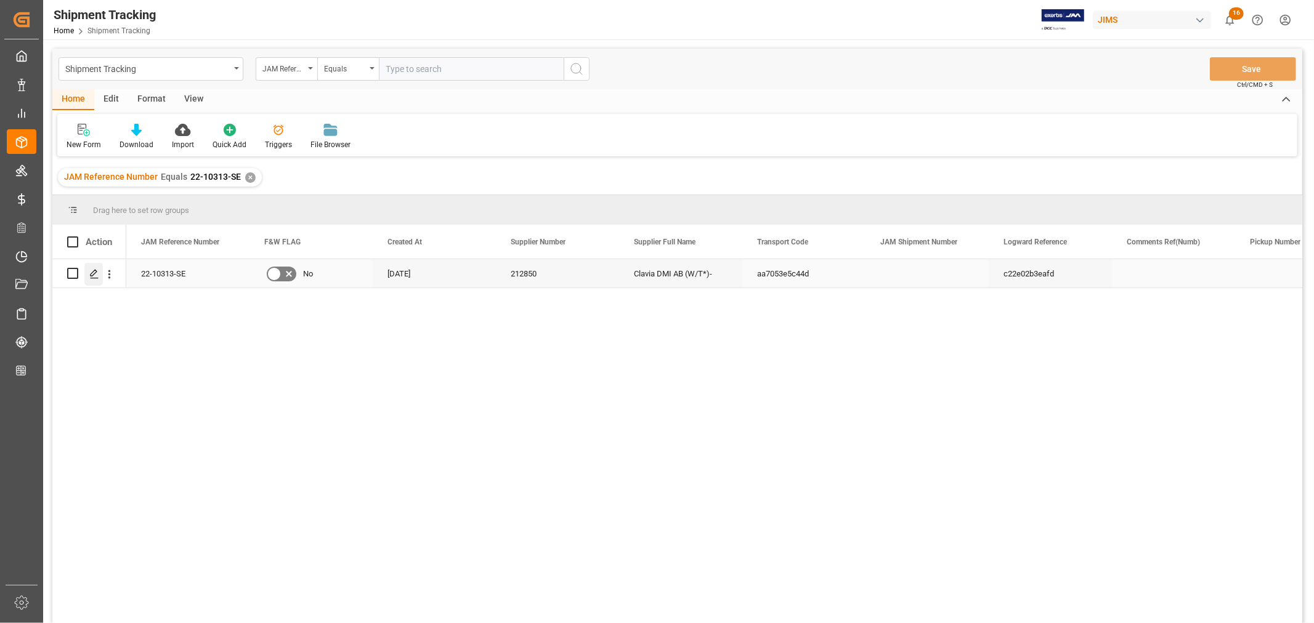
click at [96, 273] on icon "Press SPACE to select this row." at bounding box center [94, 274] width 10 height 10
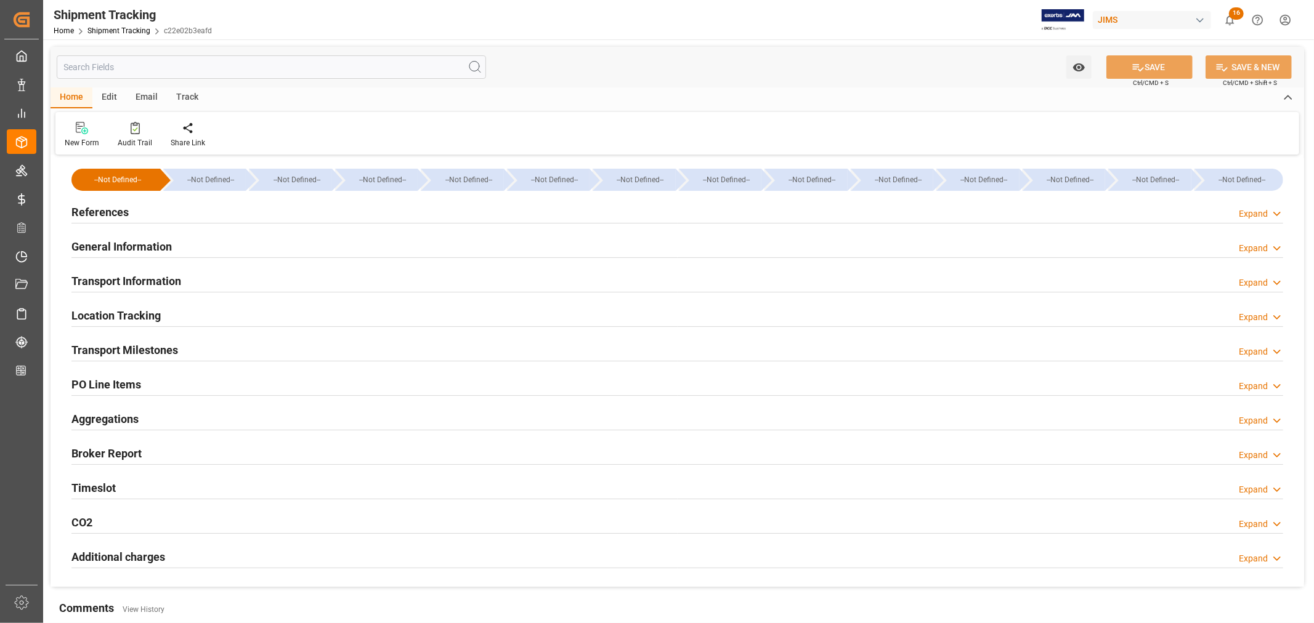
type input "08-13-2025 09:16"
type input "08-13-2025 13:34"
type input "08-16-2025 10:20"
type input "08-17-2025"
type input "08-21-2025 13:10"
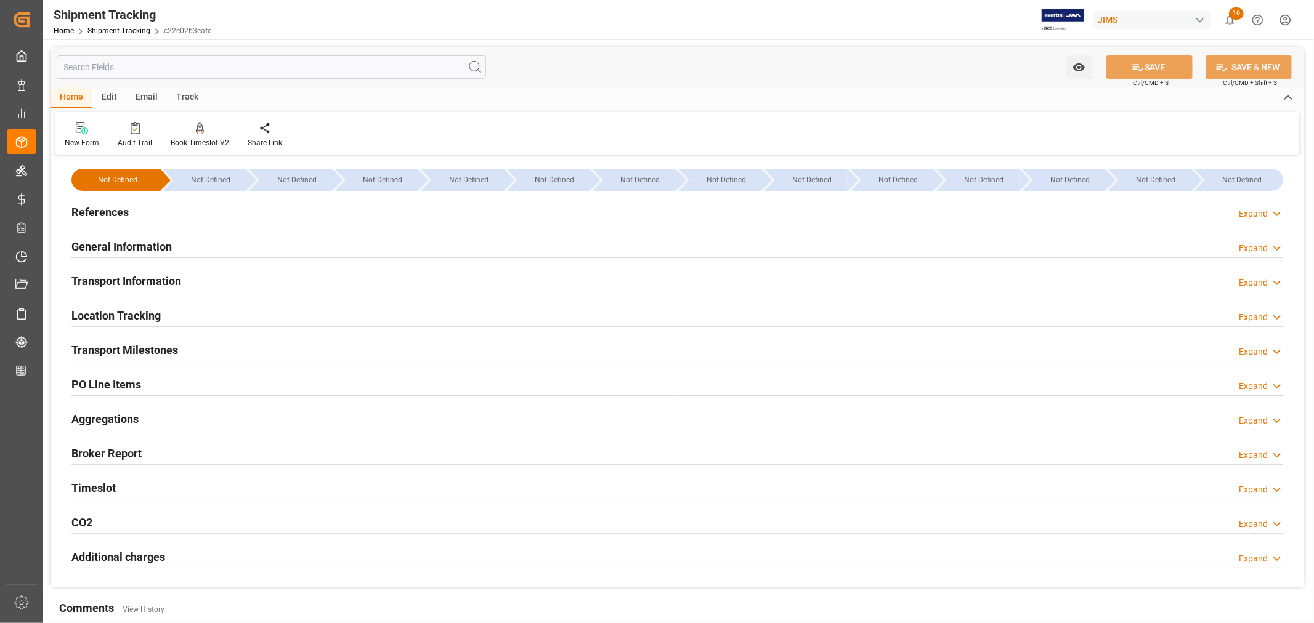
click at [144, 348] on h2 "Transport Milestones" at bounding box center [124, 350] width 107 height 17
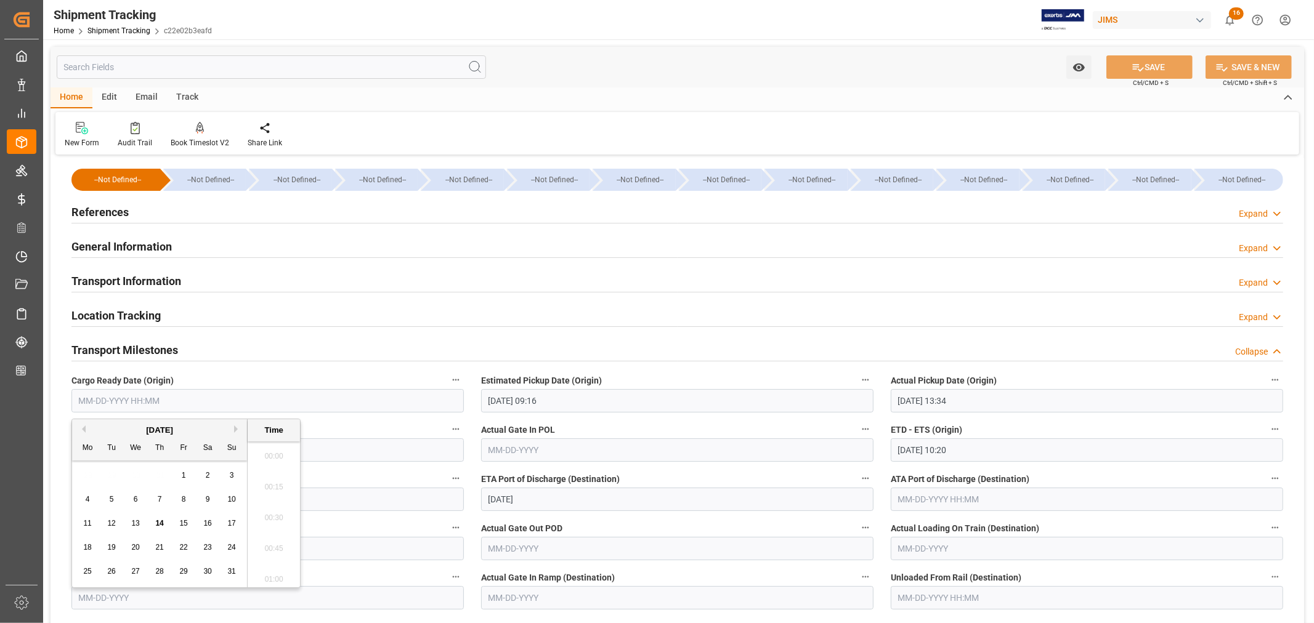
click at [137, 400] on input "text" at bounding box center [267, 400] width 392 height 23
click at [89, 499] on span "4" at bounding box center [88, 499] width 4 height 9
type input "08-04-2025 00:00"
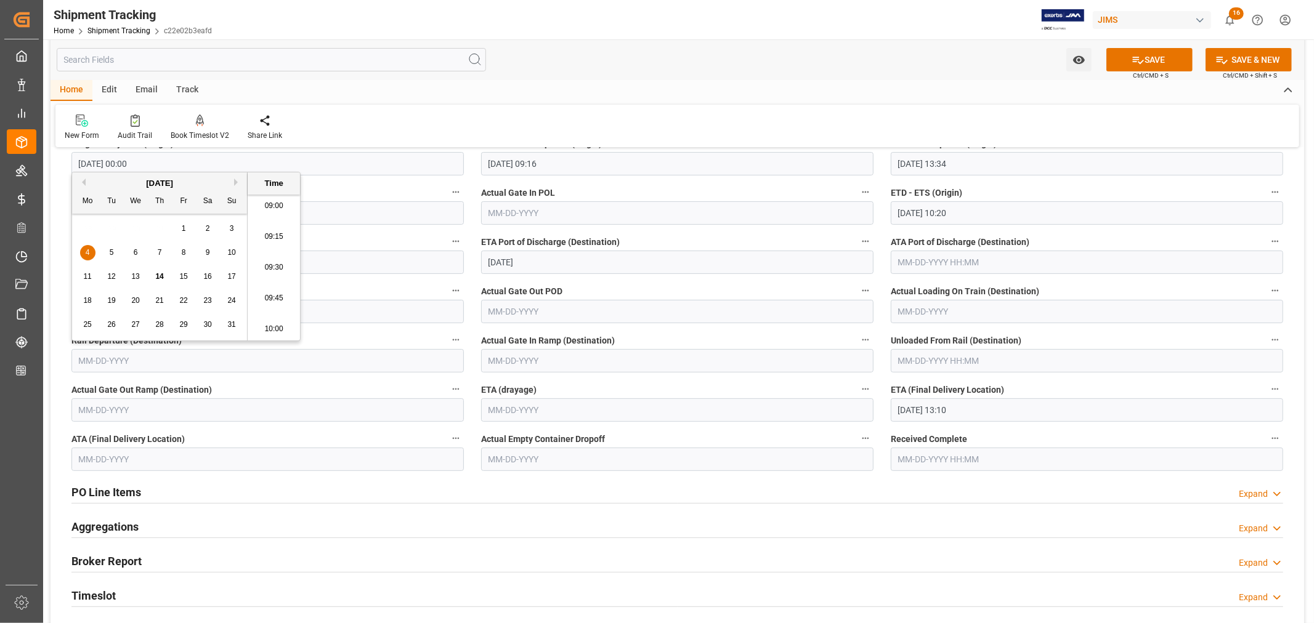
scroll to position [274, 0]
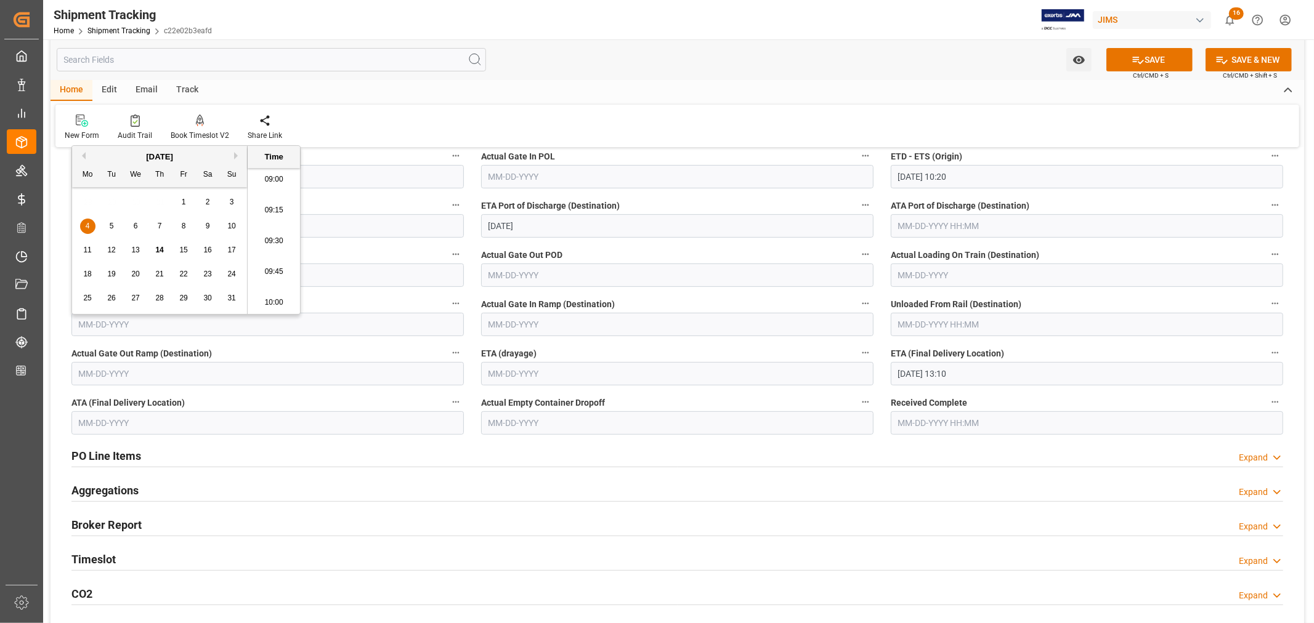
click at [509, 450] on div "PO Line Items Expand" at bounding box center [677, 455] width 1212 height 23
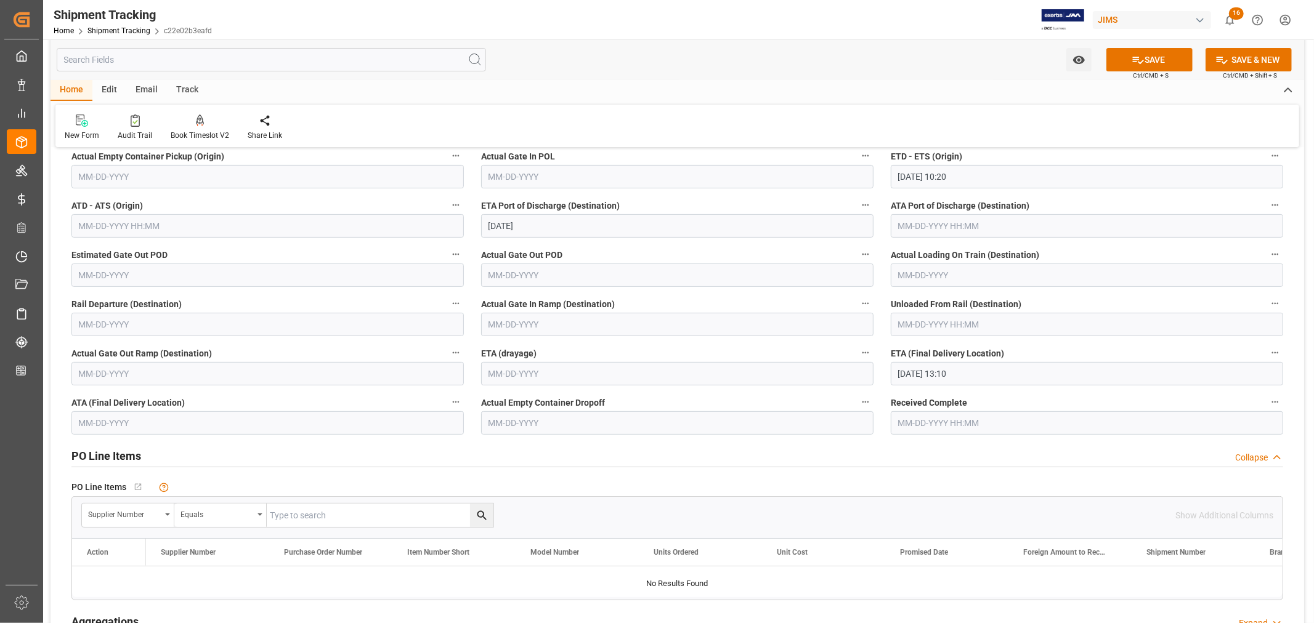
click at [509, 450] on div "PO Line Items Collapse" at bounding box center [677, 455] width 1212 height 23
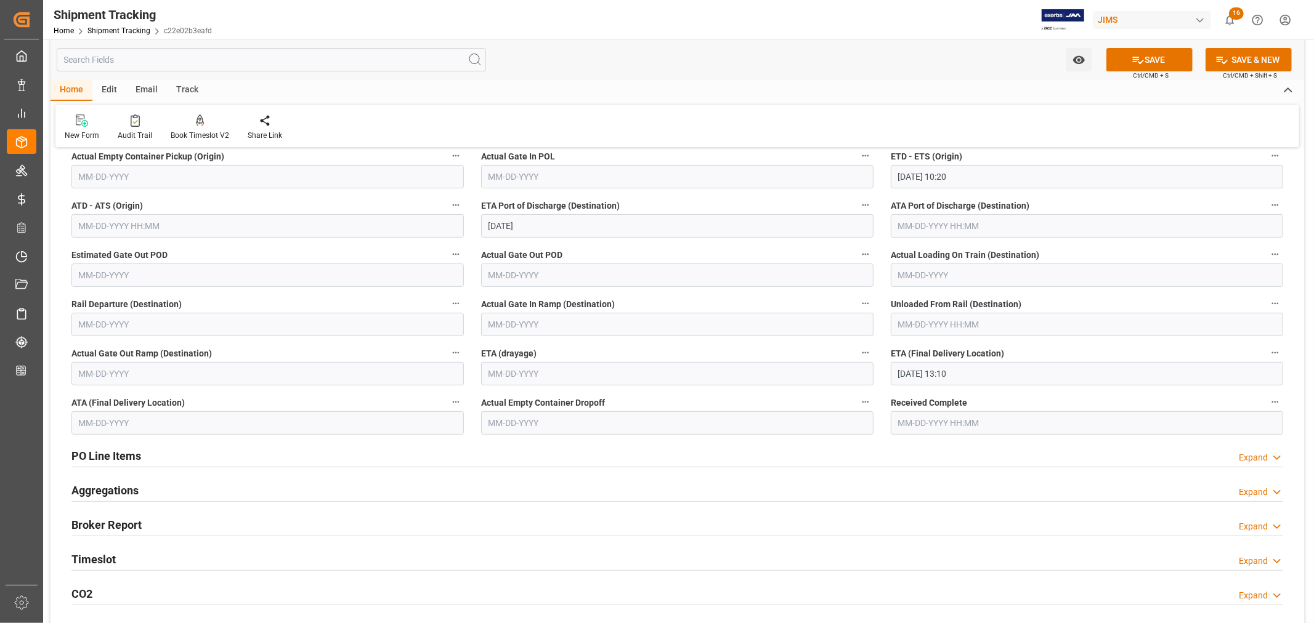
click at [509, 450] on div "PO Line Items Expand" at bounding box center [677, 455] width 1212 height 23
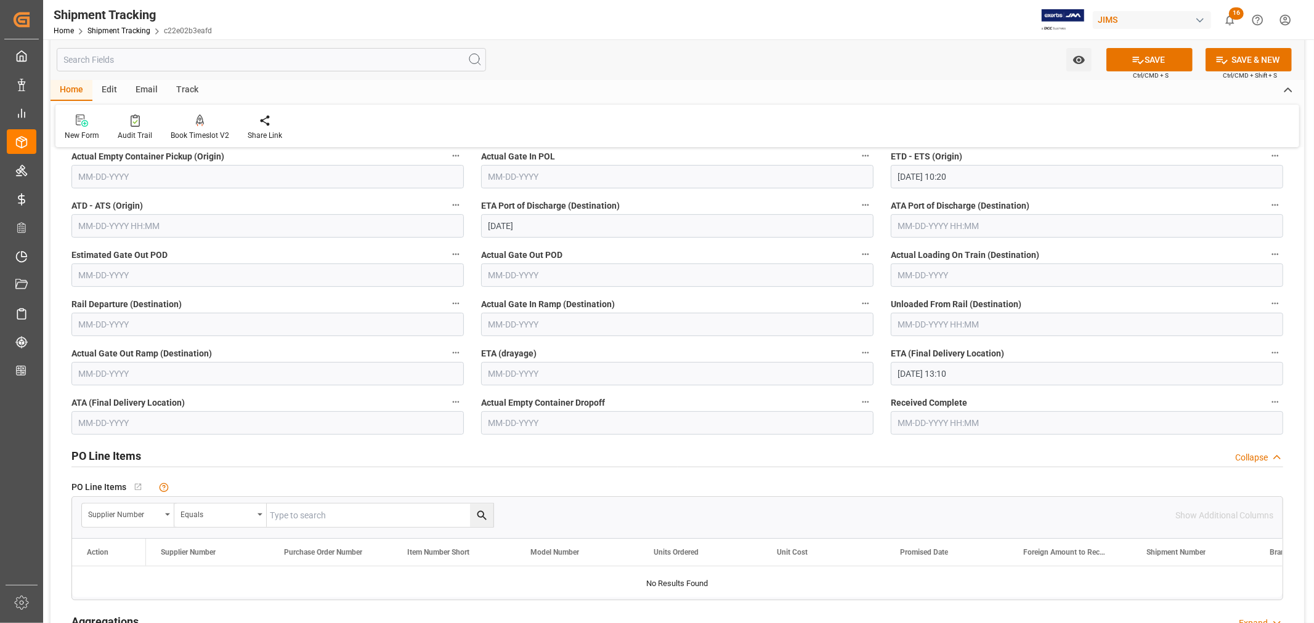
click at [509, 450] on div "PO Line Items Collapse" at bounding box center [677, 455] width 1212 height 23
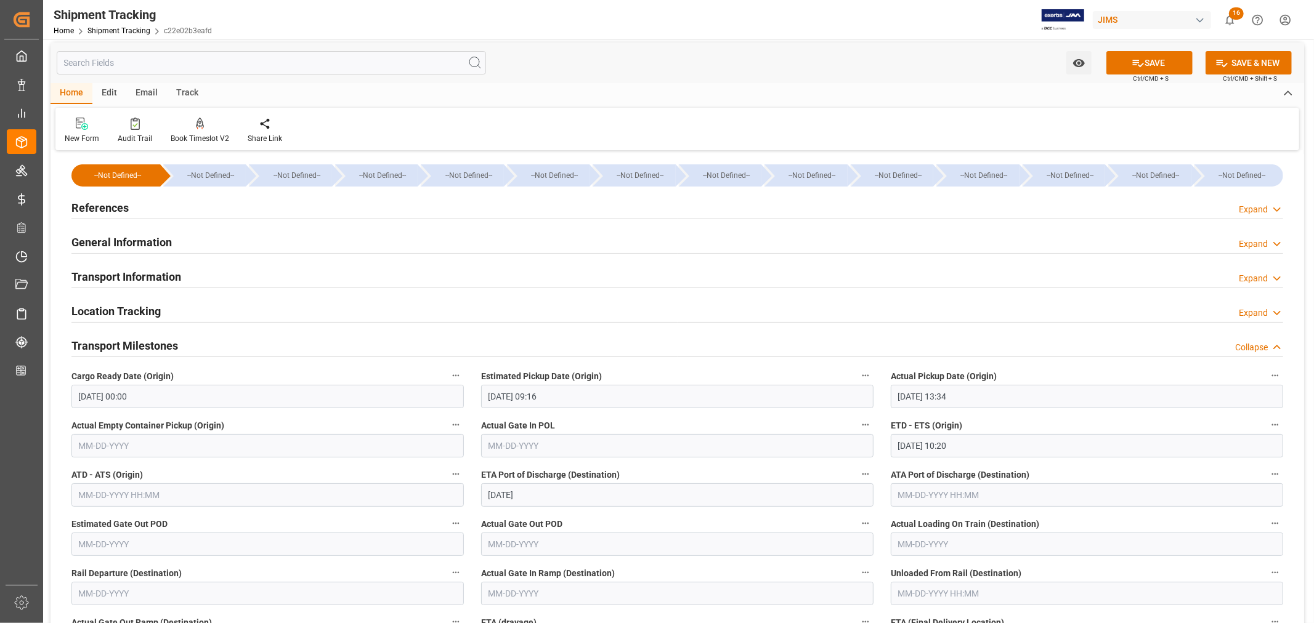
scroll to position [0, 0]
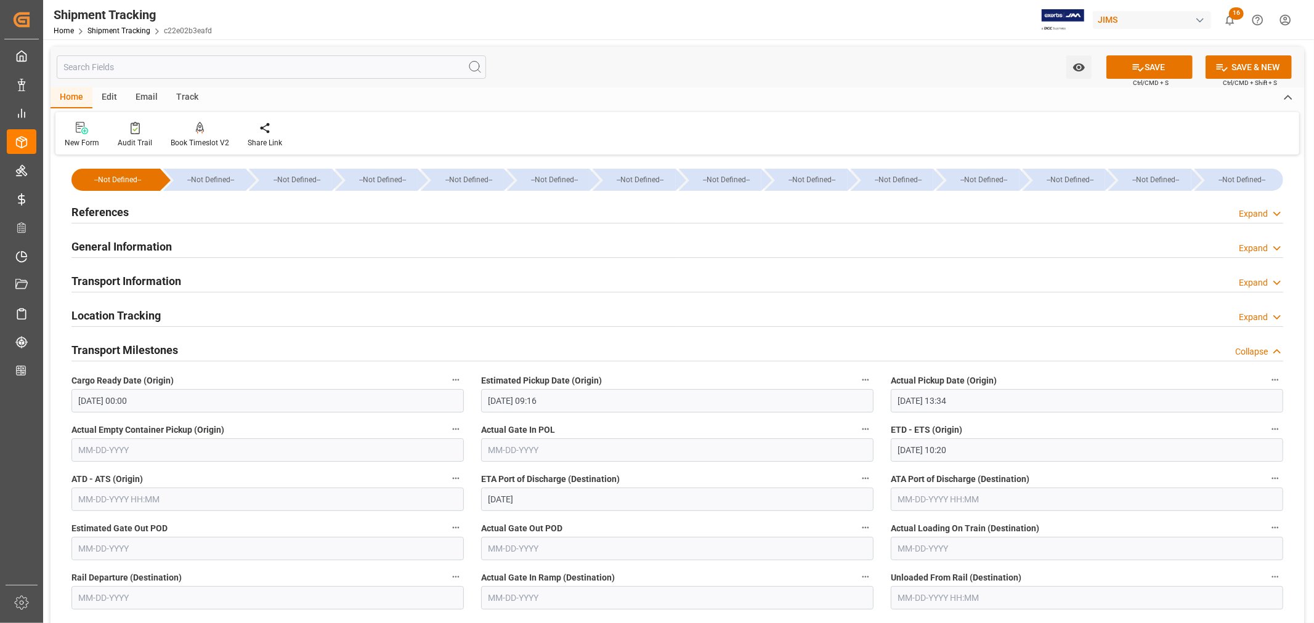
click at [117, 210] on h2 "References" at bounding box center [99, 212] width 57 height 17
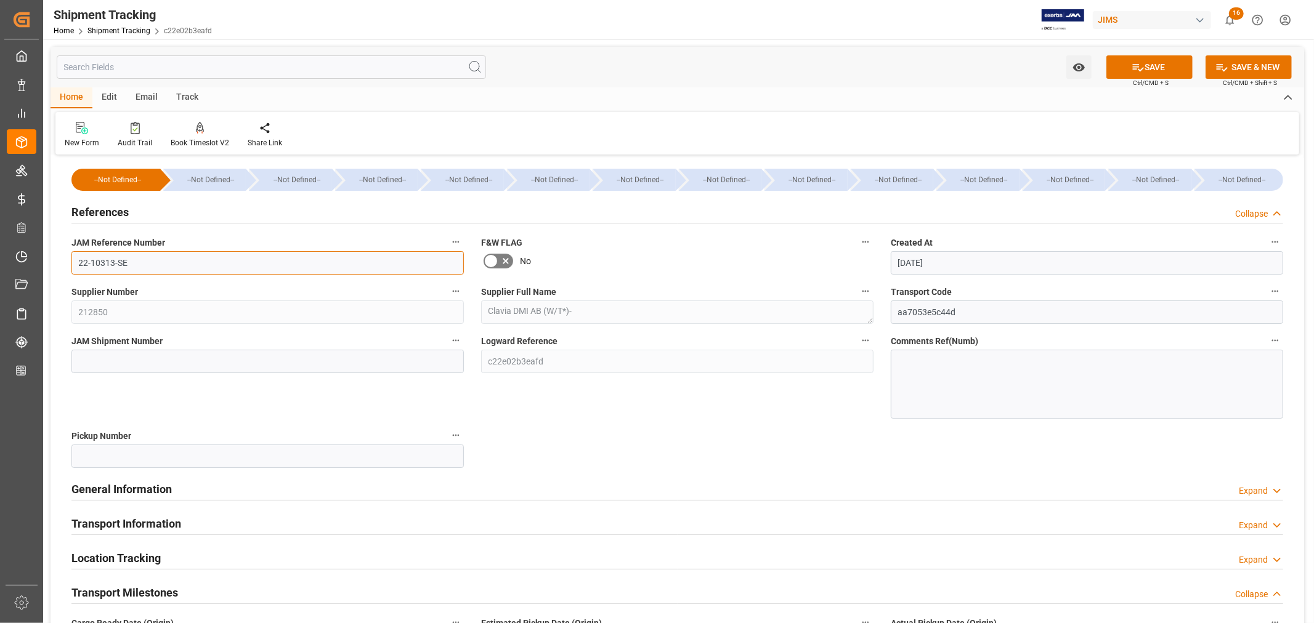
drag, startPoint x: 126, startPoint y: 261, endPoint x: 65, endPoint y: 263, distance: 60.4
click at [65, 263] on div "JAM Reference Number 22-10313-SE" at bounding box center [268, 254] width 410 height 49
click at [107, 355] on input at bounding box center [267, 361] width 392 height 23
paste input "72578"
type input "72578"
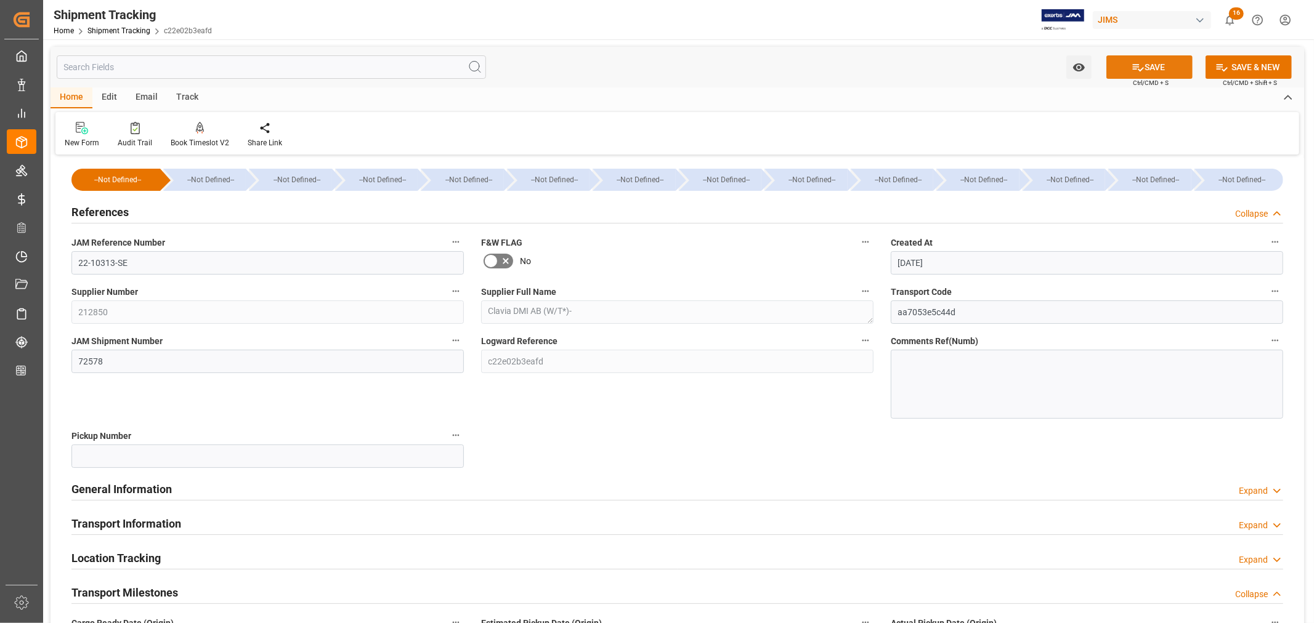
click at [1156, 68] on button "SAVE" at bounding box center [1149, 66] width 86 height 23
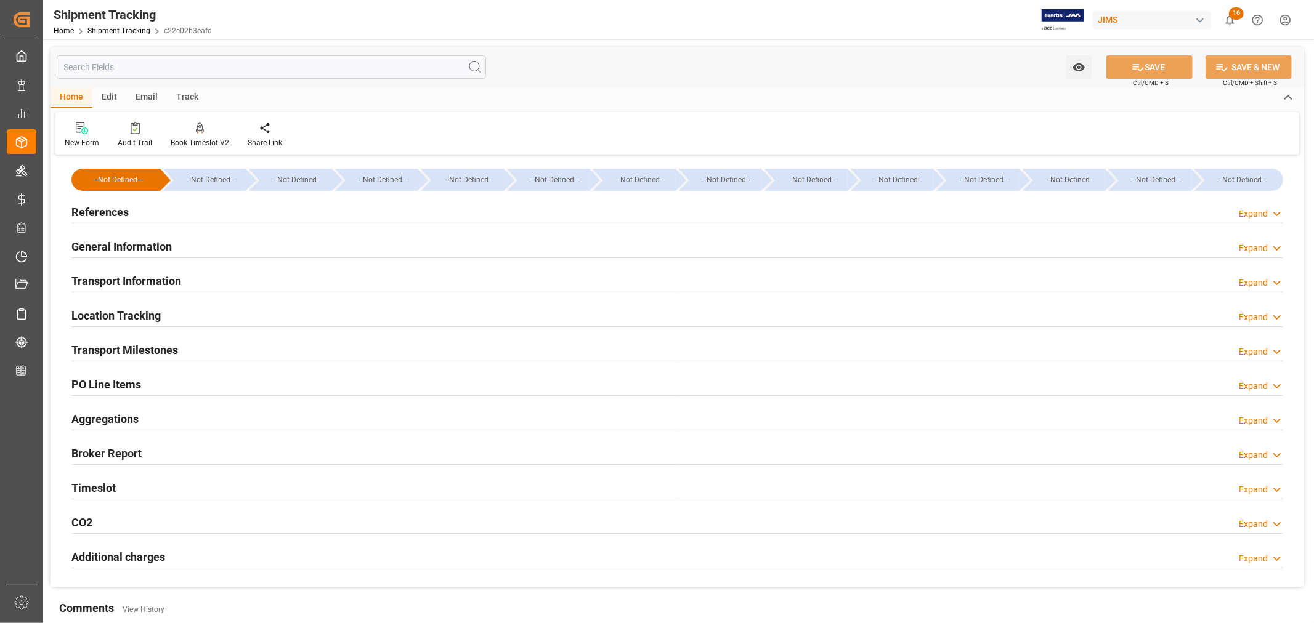
click at [109, 207] on h2 "References" at bounding box center [99, 212] width 57 height 17
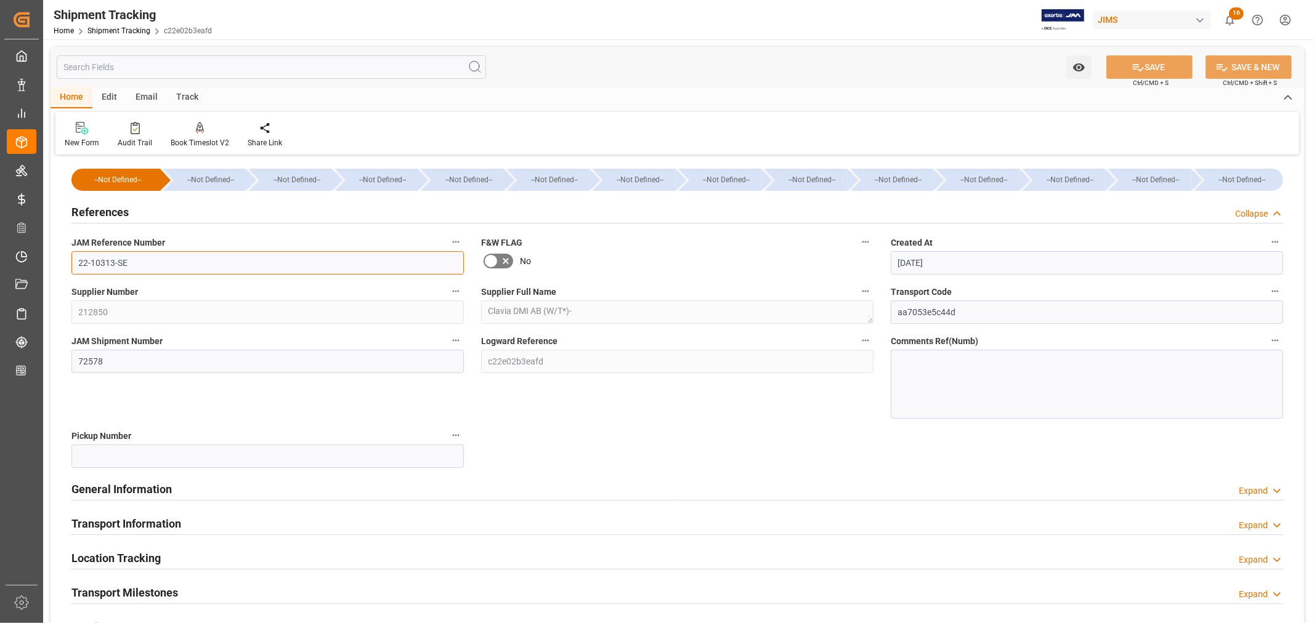
drag, startPoint x: 126, startPoint y: 260, endPoint x: 71, endPoint y: 267, distance: 55.3
click at [71, 267] on input "22-10313-SE" at bounding box center [267, 262] width 392 height 23
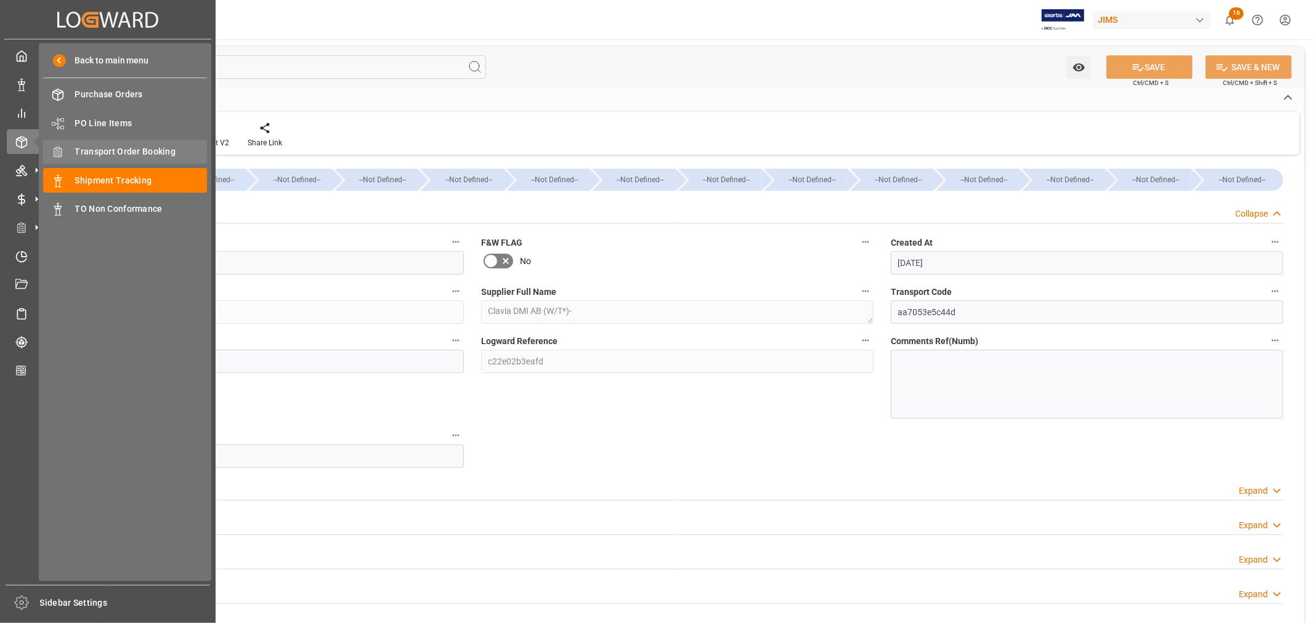
click at [132, 150] on span "Transport Order Booking" at bounding box center [141, 151] width 132 height 13
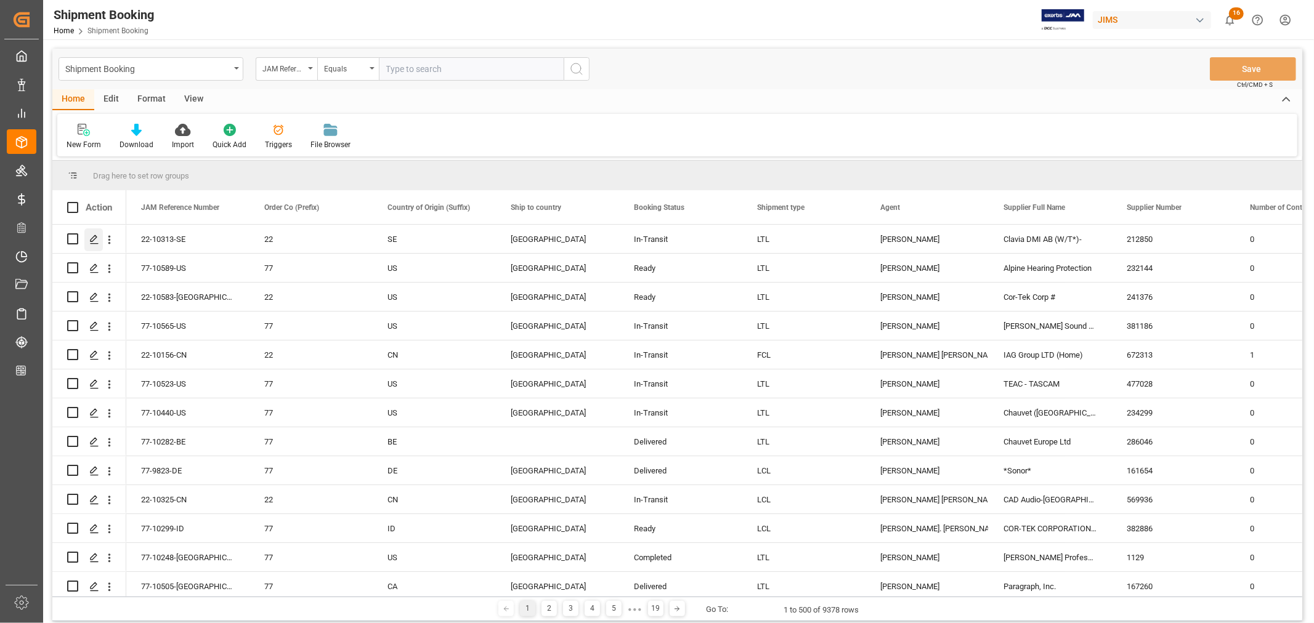
click at [93, 239] on icon "Press SPACE to select this row." at bounding box center [94, 240] width 10 height 10
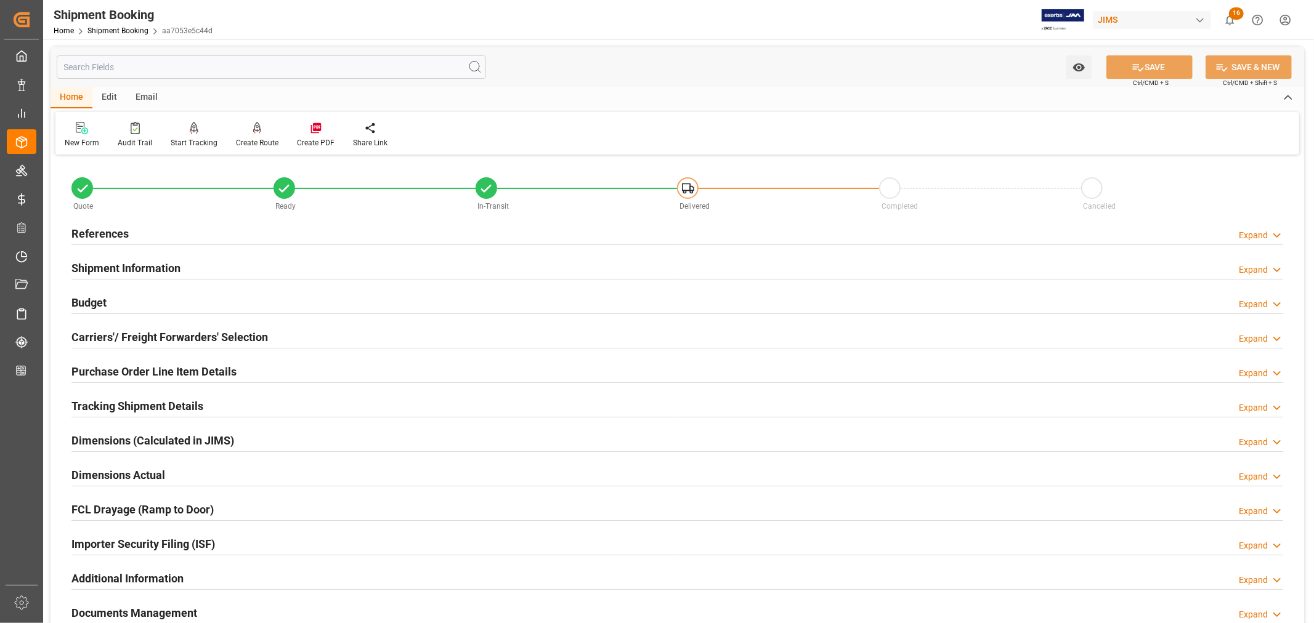
click at [137, 408] on h2 "Tracking Shipment Details" at bounding box center [137, 406] width 132 height 17
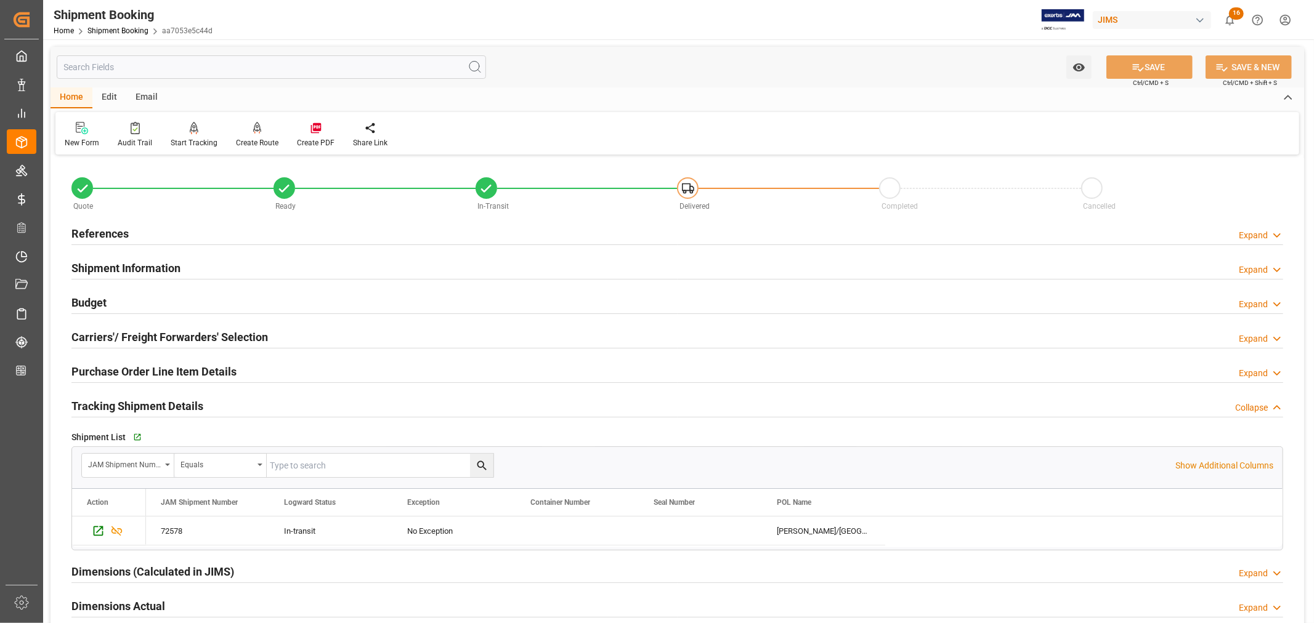
click at [134, 405] on h2 "Tracking Shipment Details" at bounding box center [137, 406] width 132 height 17
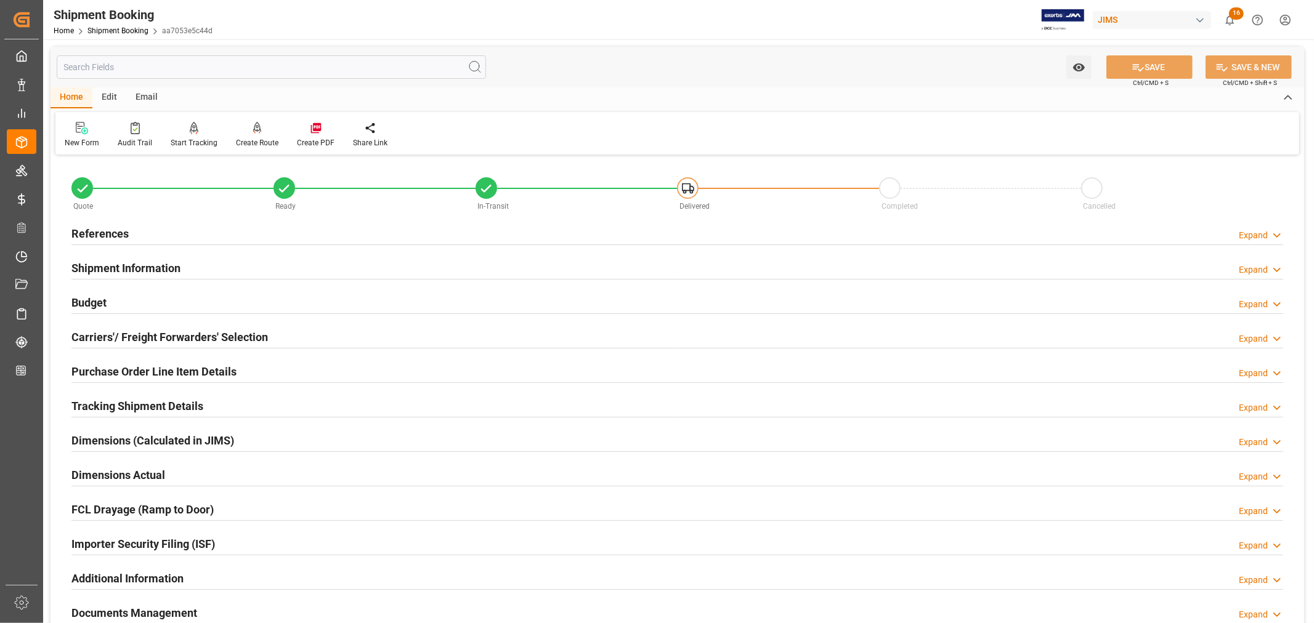
click at [99, 407] on h2 "Tracking Shipment Details" at bounding box center [137, 406] width 132 height 17
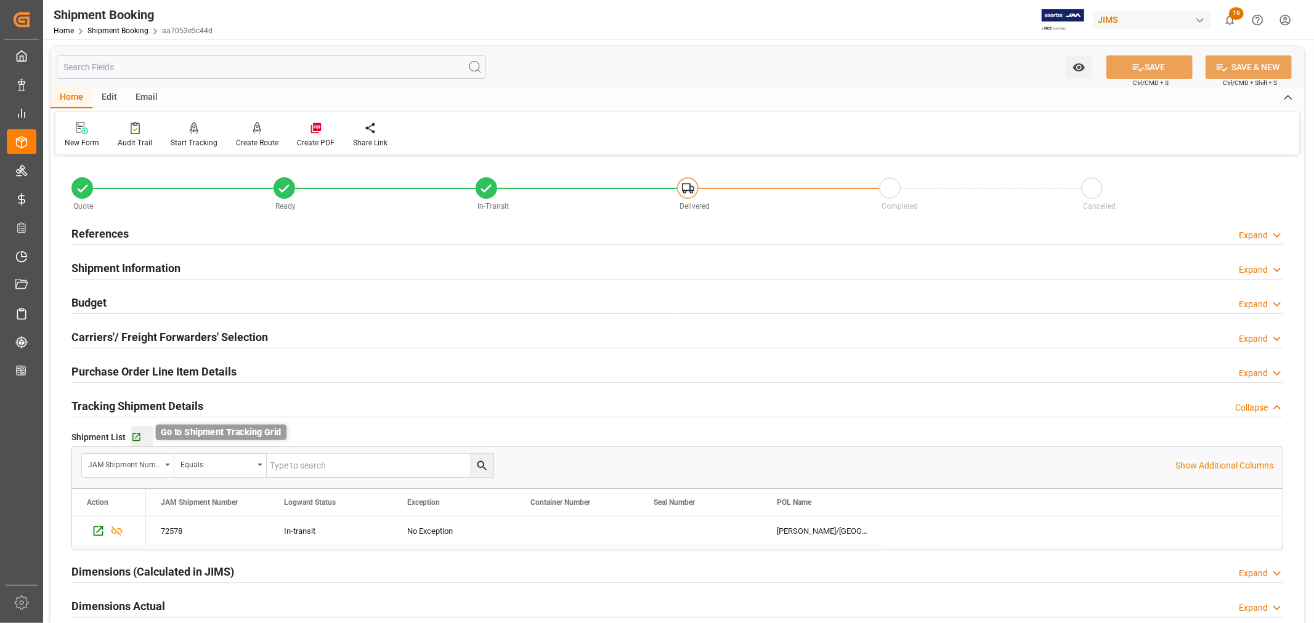
click at [131, 436] on icon "button" at bounding box center [136, 437] width 10 height 10
click at [132, 265] on h2 "Shipment Information" at bounding box center [125, 268] width 109 height 17
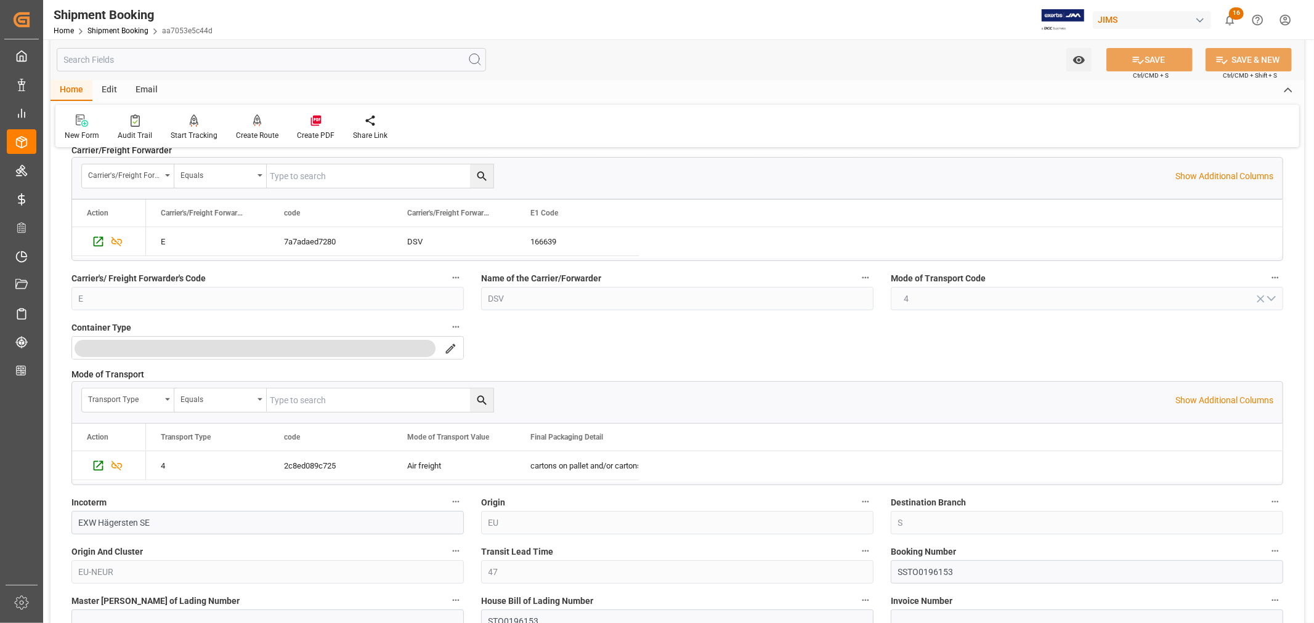
scroll to position [274, 0]
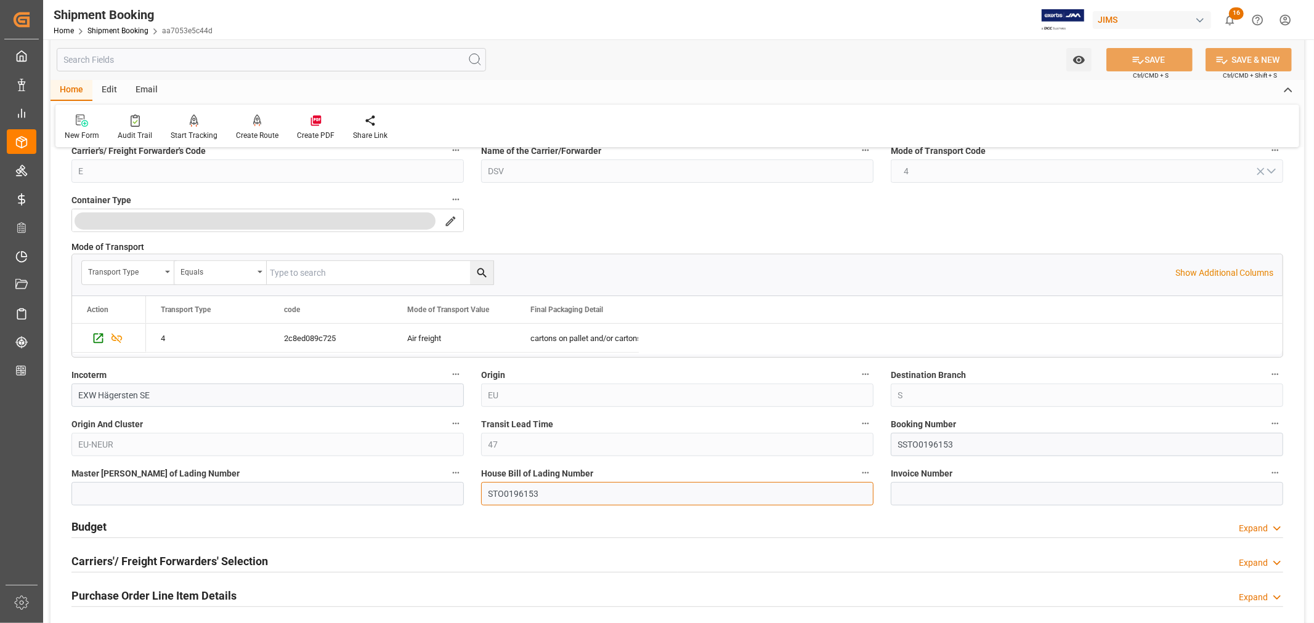
click at [515, 495] on input "STO0196153" at bounding box center [677, 493] width 392 height 23
click at [118, 31] on link "Shipment Booking" at bounding box center [117, 30] width 61 height 9
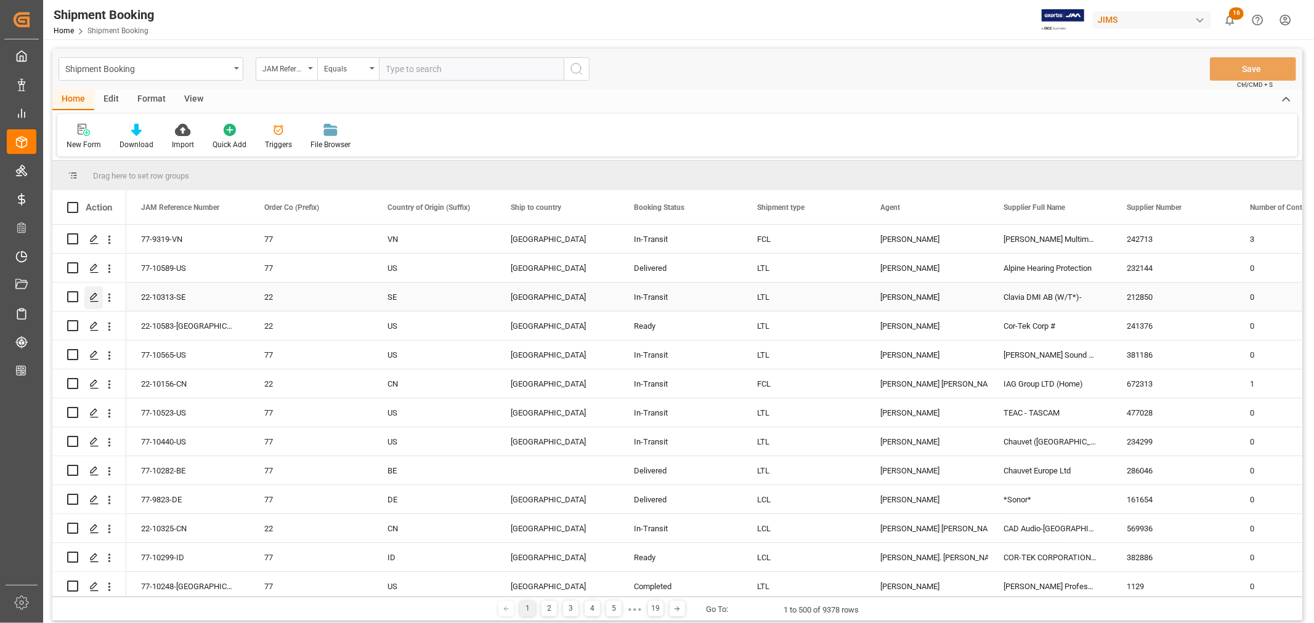
click at [93, 297] on icon "Press SPACE to select this row." at bounding box center [94, 298] width 10 height 10
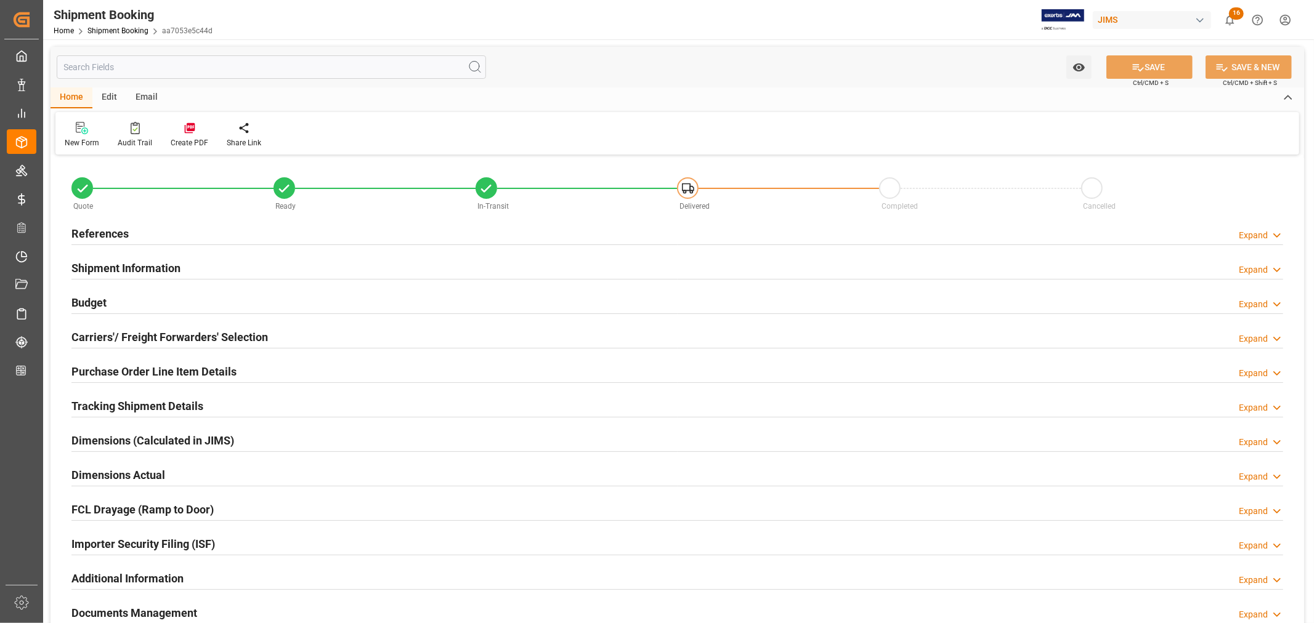
type input "1"
click at [110, 367] on h2 "Purchase Order Line Item Details" at bounding box center [153, 371] width 165 height 17
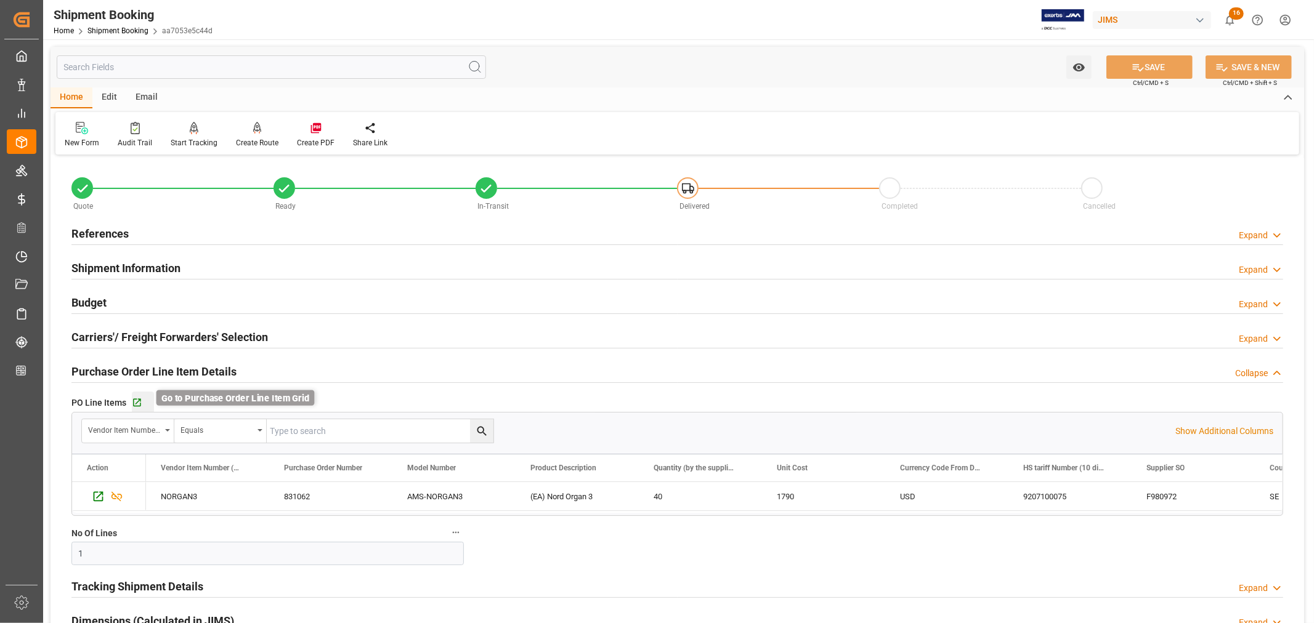
click at [140, 405] on icon "button" at bounding box center [137, 403] width 10 height 10
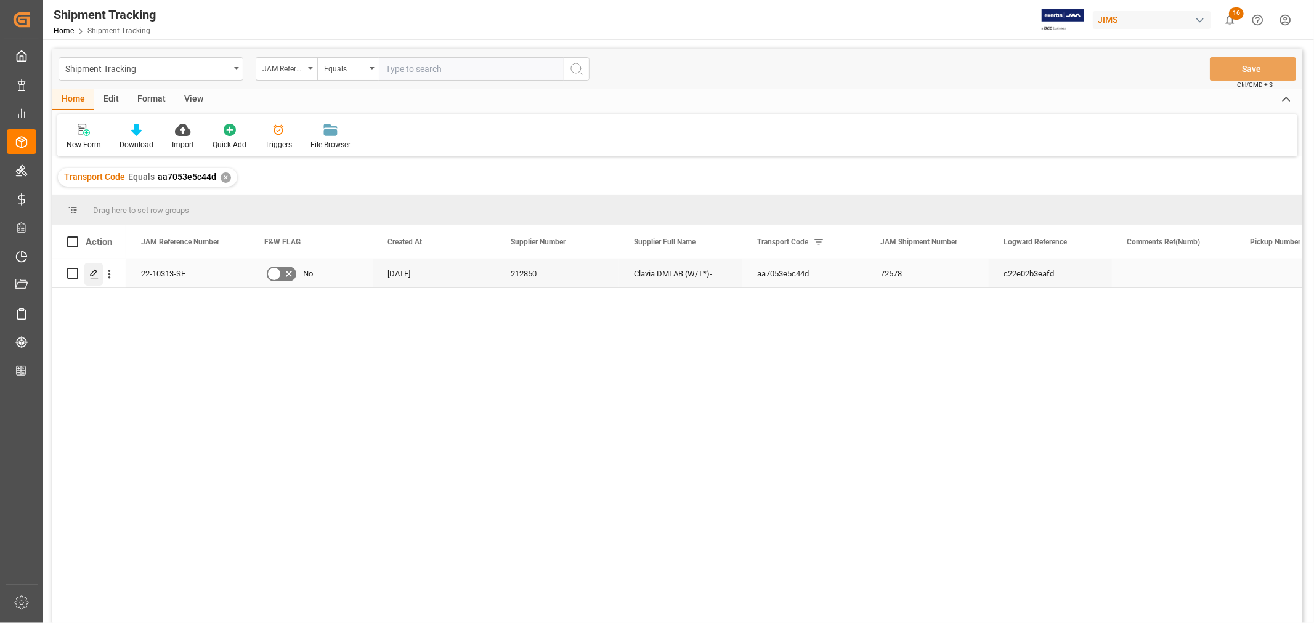
click at [94, 273] on icon "Press SPACE to select this row." at bounding box center [94, 274] width 10 height 10
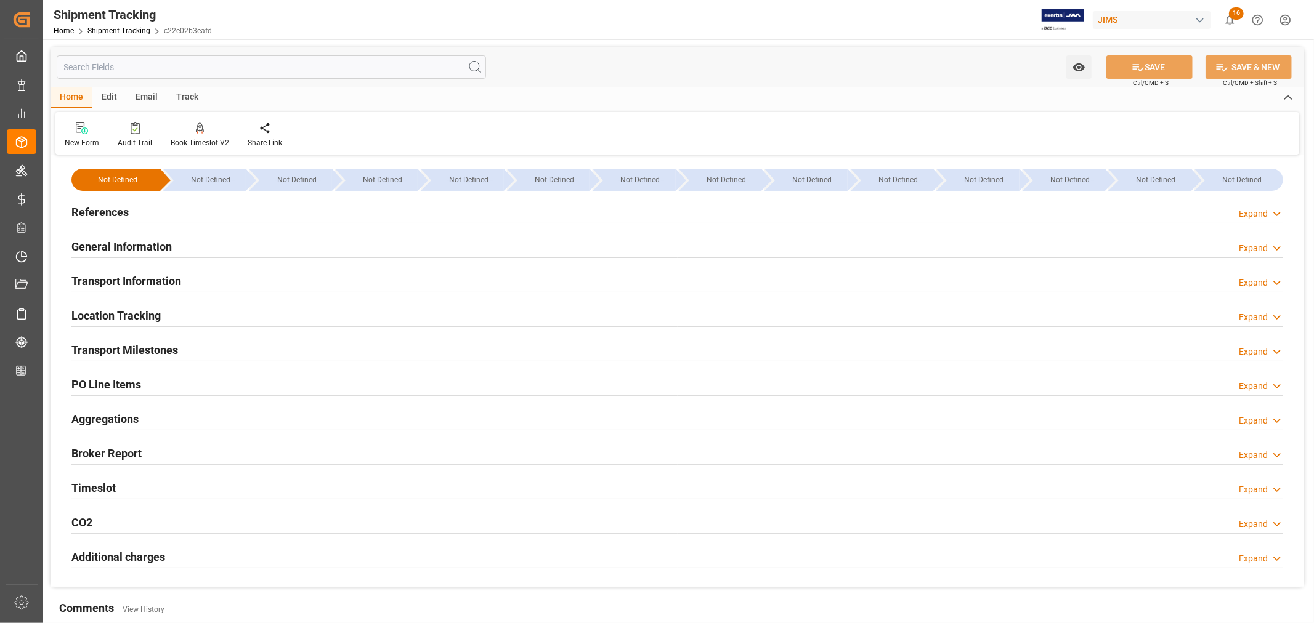
click at [139, 241] on h2 "General Information" at bounding box center [121, 246] width 100 height 17
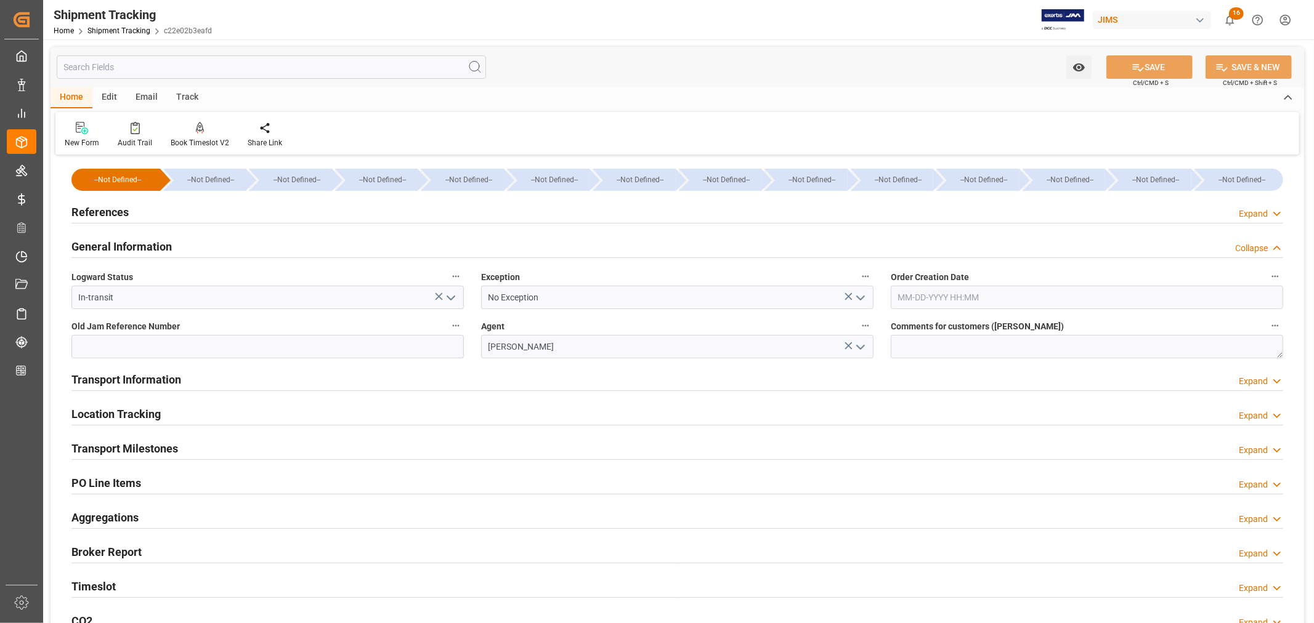
click at [863, 299] on icon "open menu" at bounding box center [860, 298] width 15 height 15
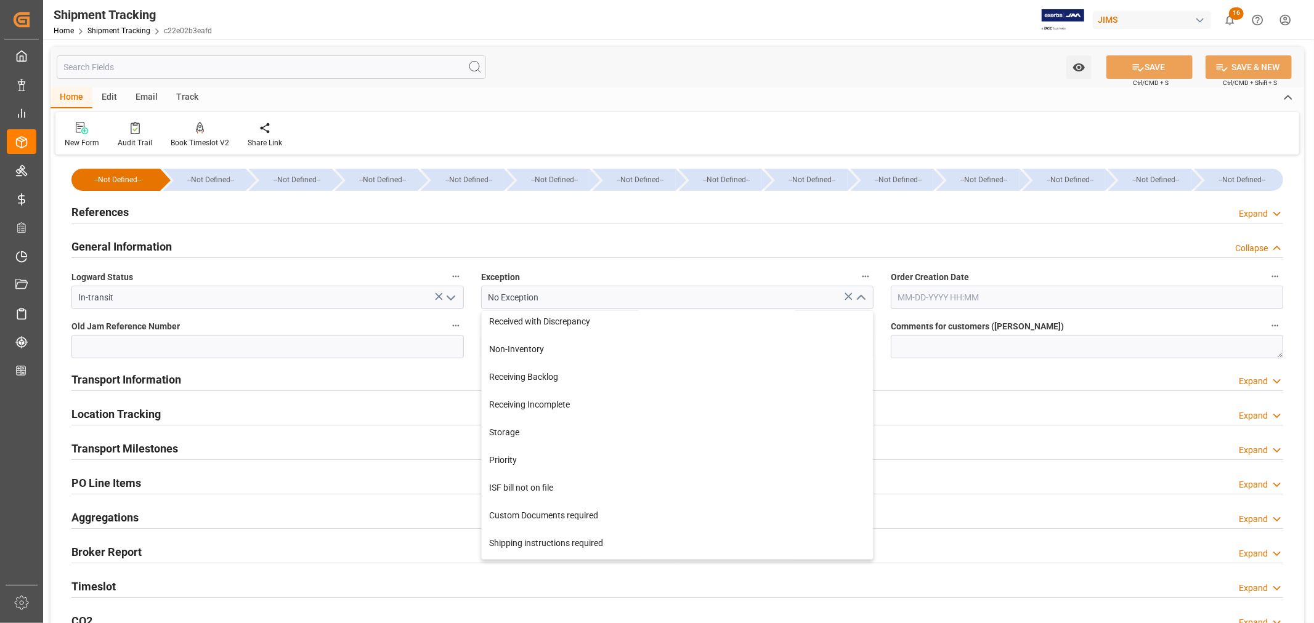
scroll to position [274, 0]
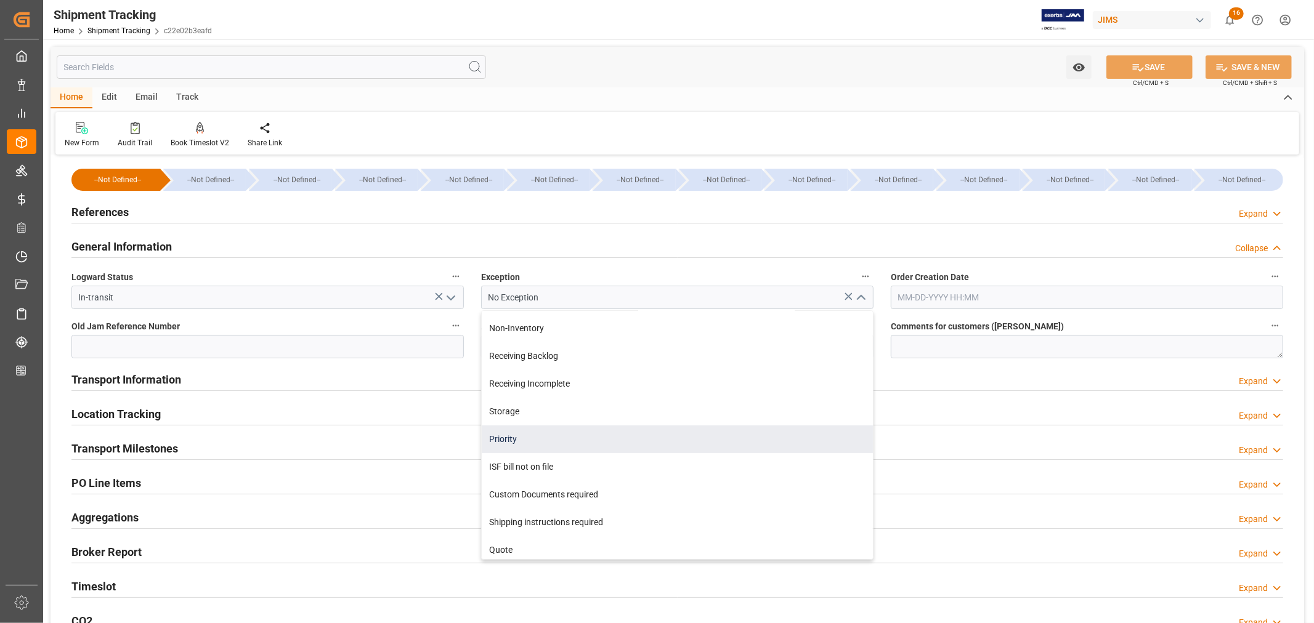
click at [593, 433] on div "Priority" at bounding box center [677, 440] width 391 height 28
type input "Priority"
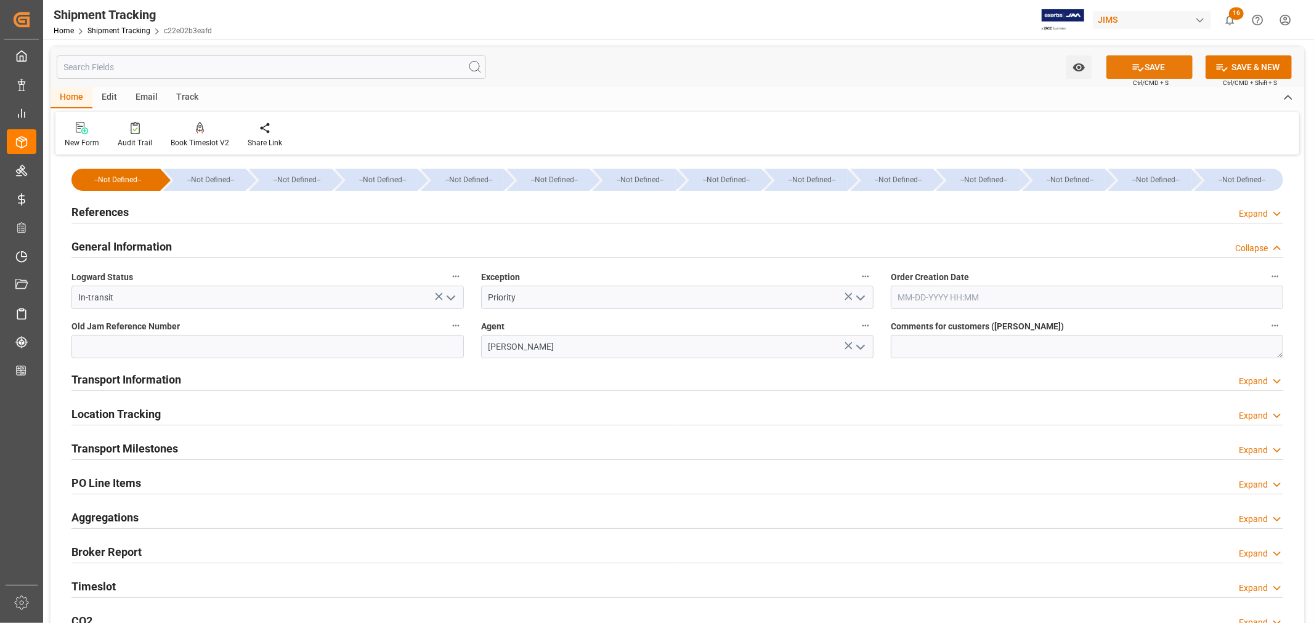
click at [1141, 67] on icon at bounding box center [1138, 67] width 13 height 13
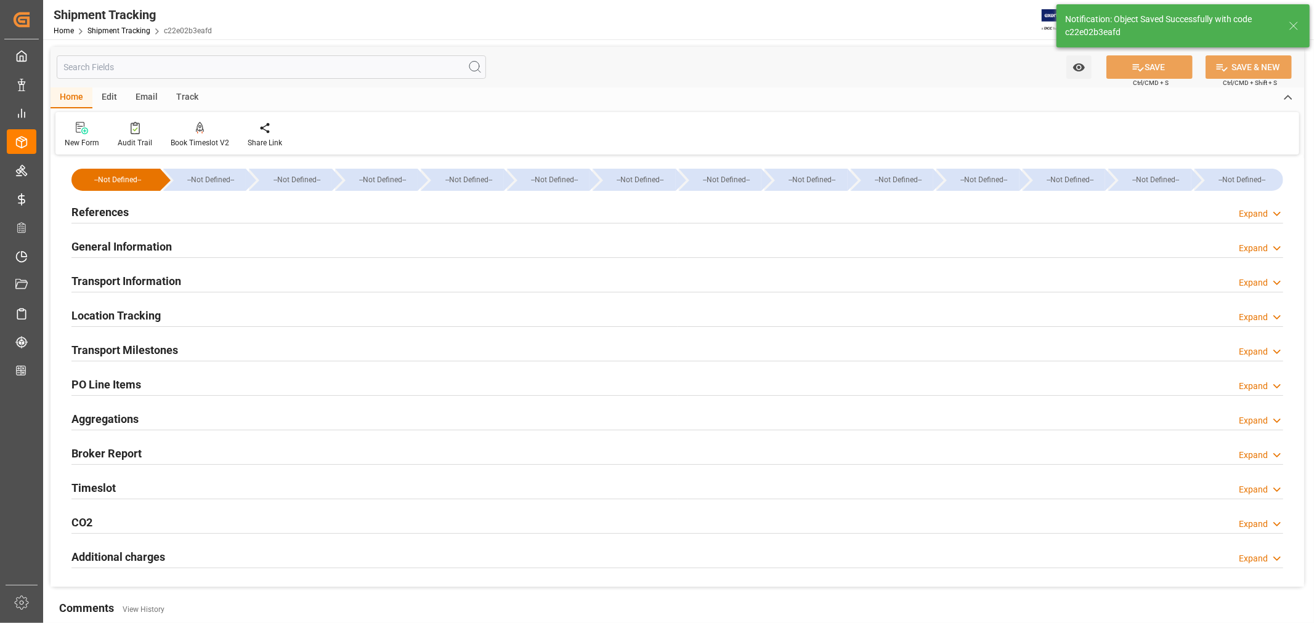
click at [134, 385] on h2 "PO Line Items" at bounding box center [106, 384] width 70 height 17
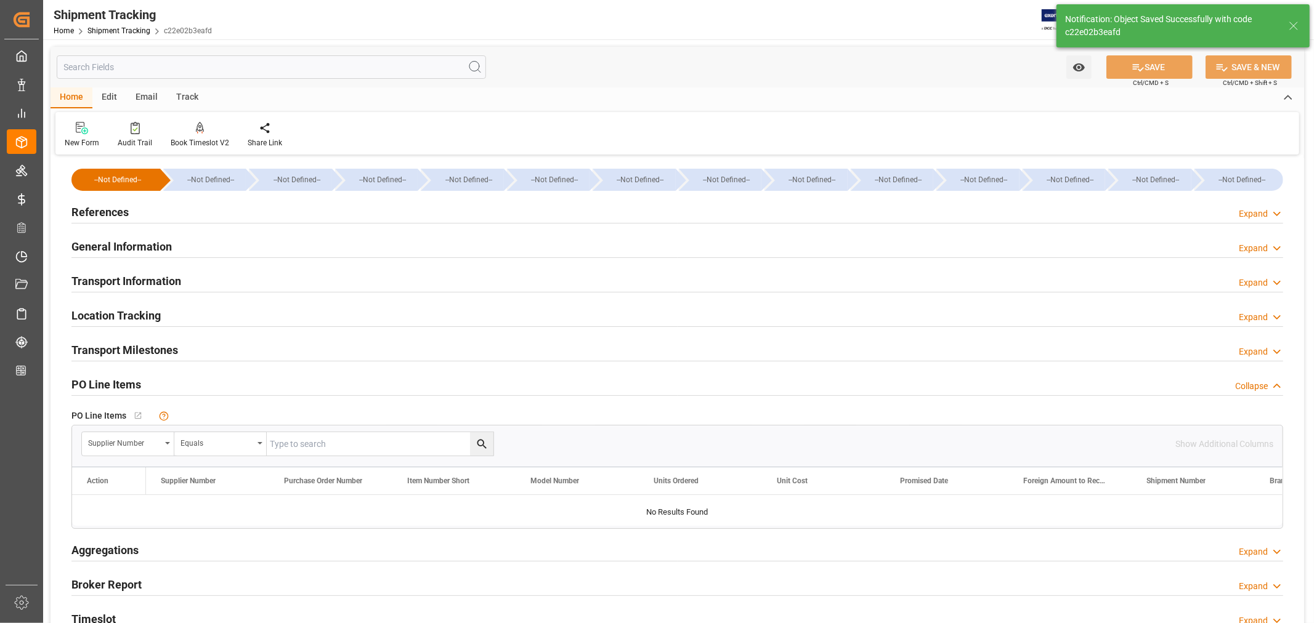
click at [134, 385] on h2 "PO Line Items" at bounding box center [106, 384] width 70 height 17
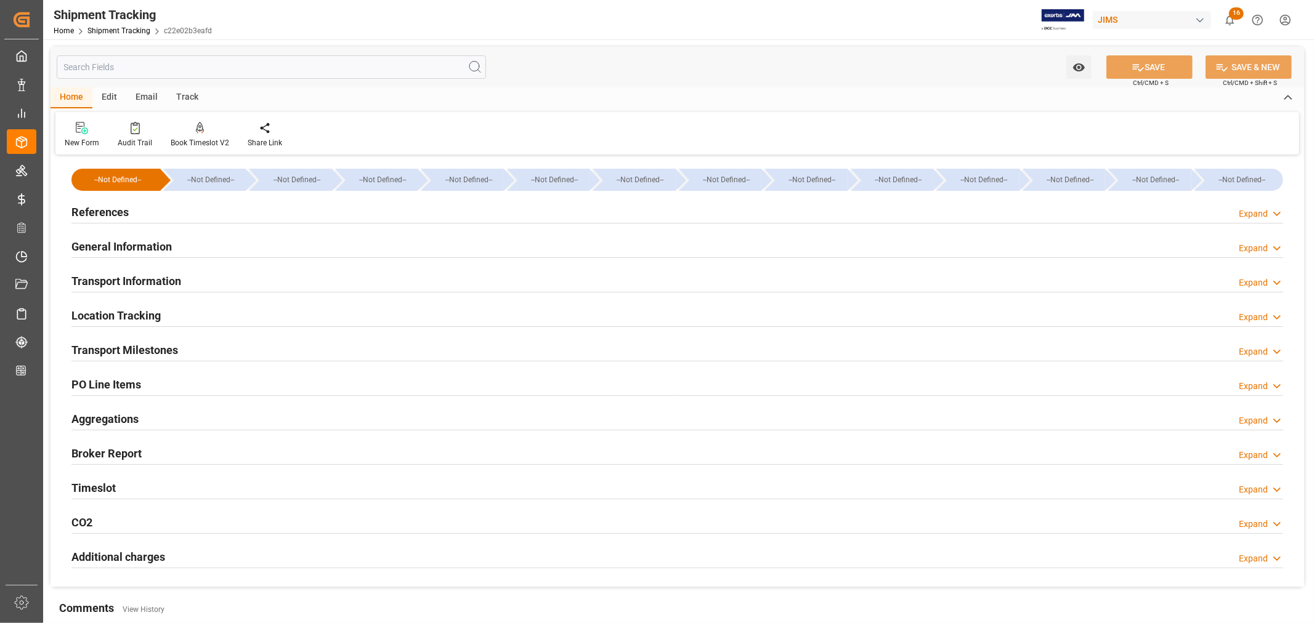
click at [118, 208] on h2 "References" at bounding box center [99, 212] width 57 height 17
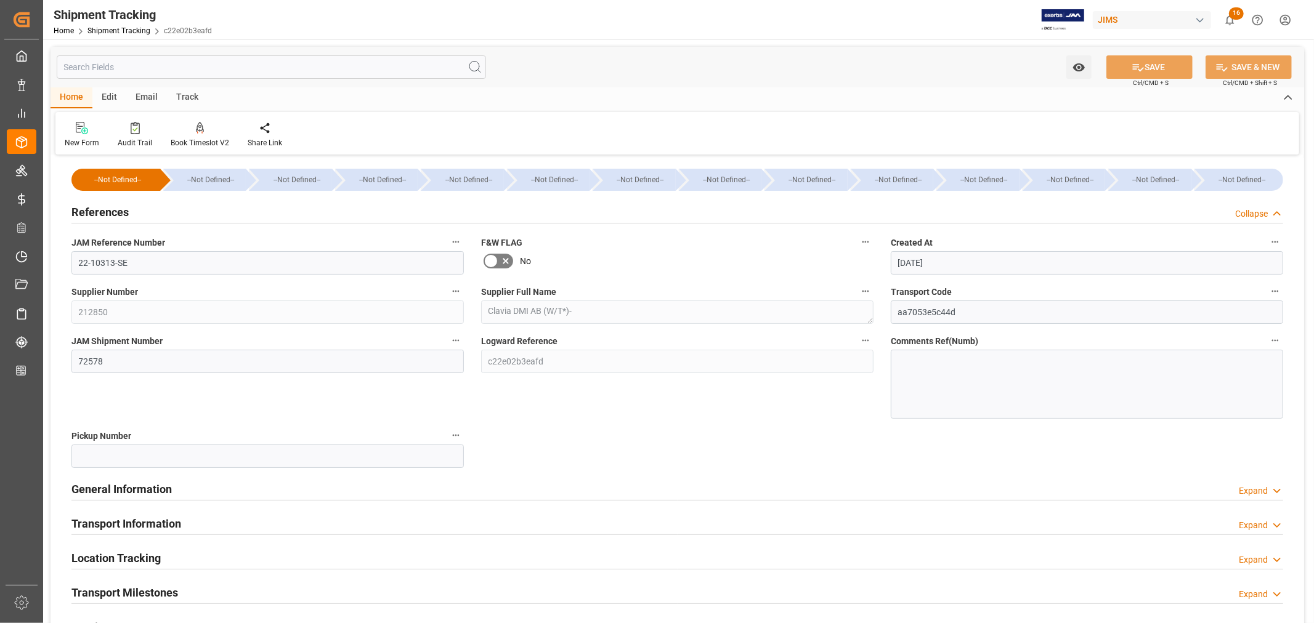
click at [118, 208] on h2 "References" at bounding box center [99, 212] width 57 height 17
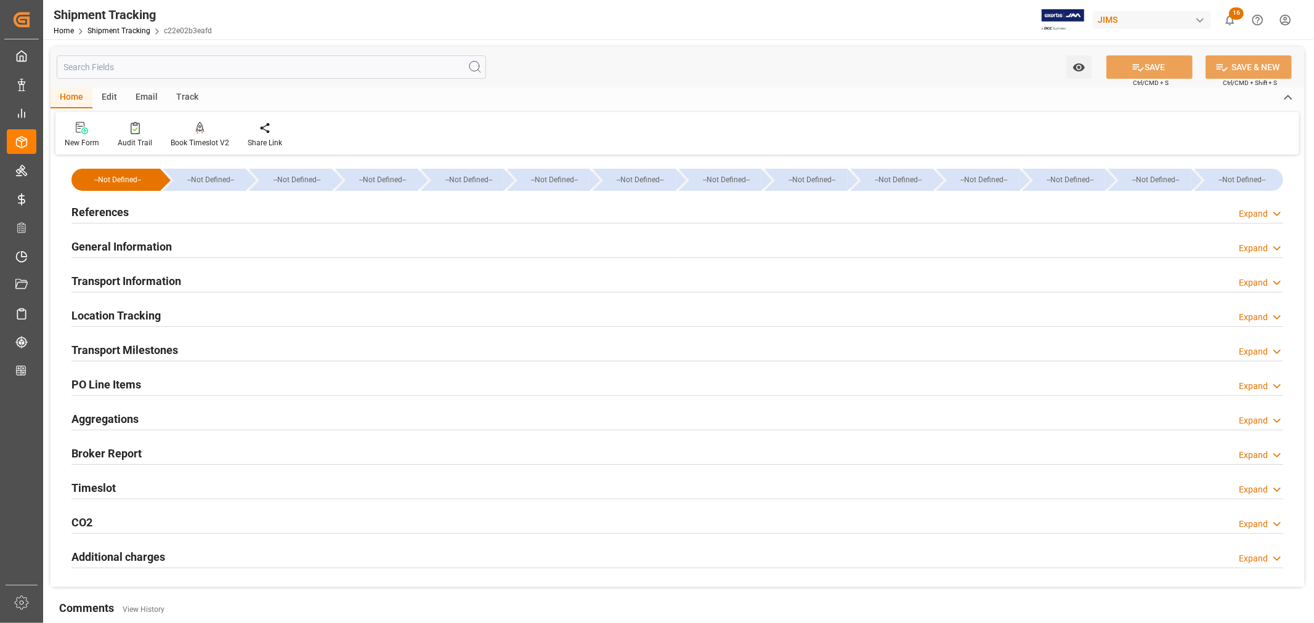
click at [133, 346] on h2 "Transport Milestones" at bounding box center [124, 350] width 107 height 17
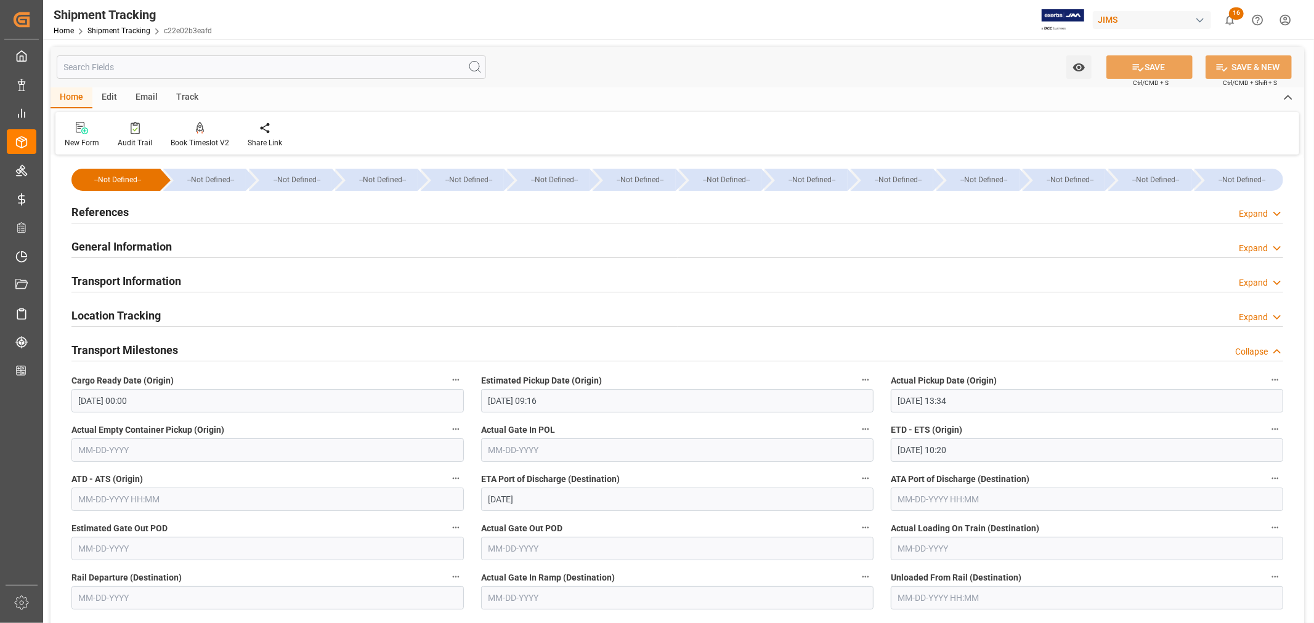
click at [145, 245] on h2 "General Information" at bounding box center [121, 246] width 100 height 17
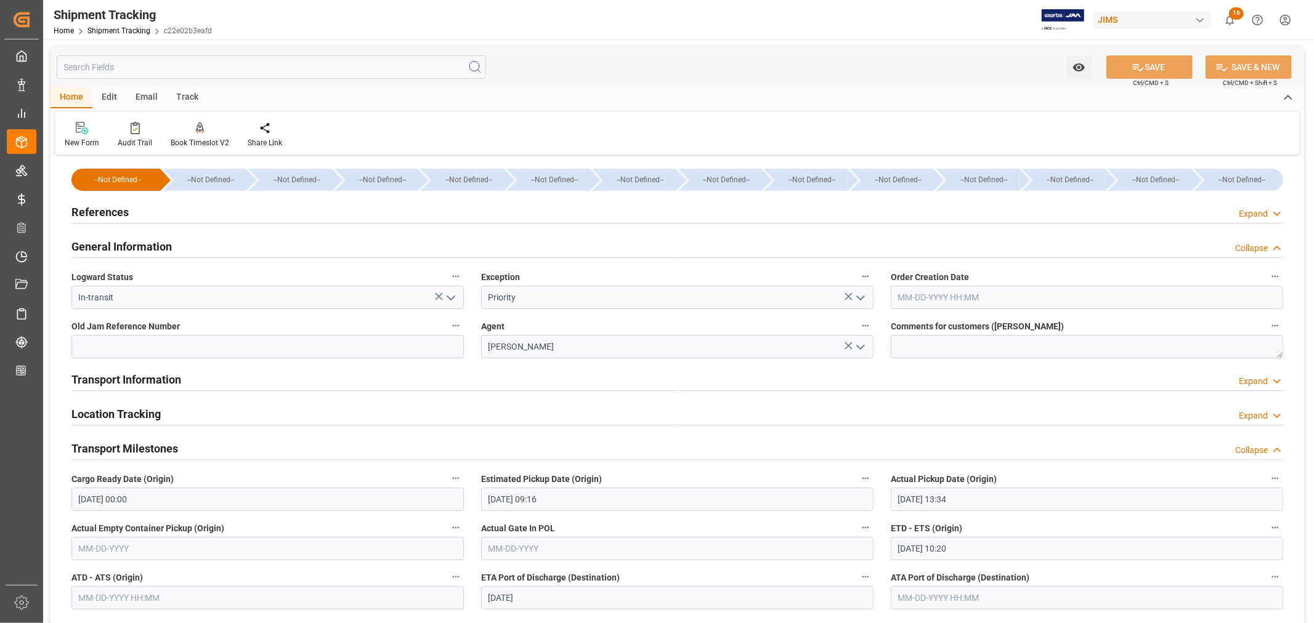
click at [150, 246] on h2 "General Information" at bounding box center [121, 246] width 100 height 17
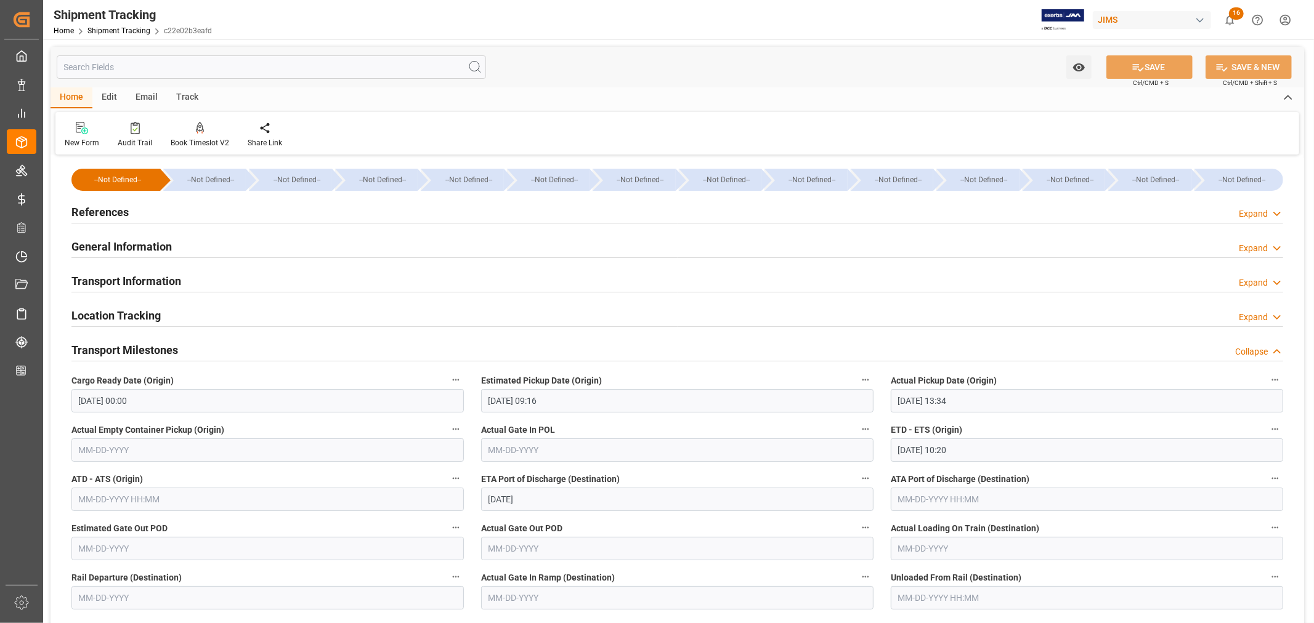
click at [153, 281] on h2 "Transport Information" at bounding box center [126, 281] width 110 height 17
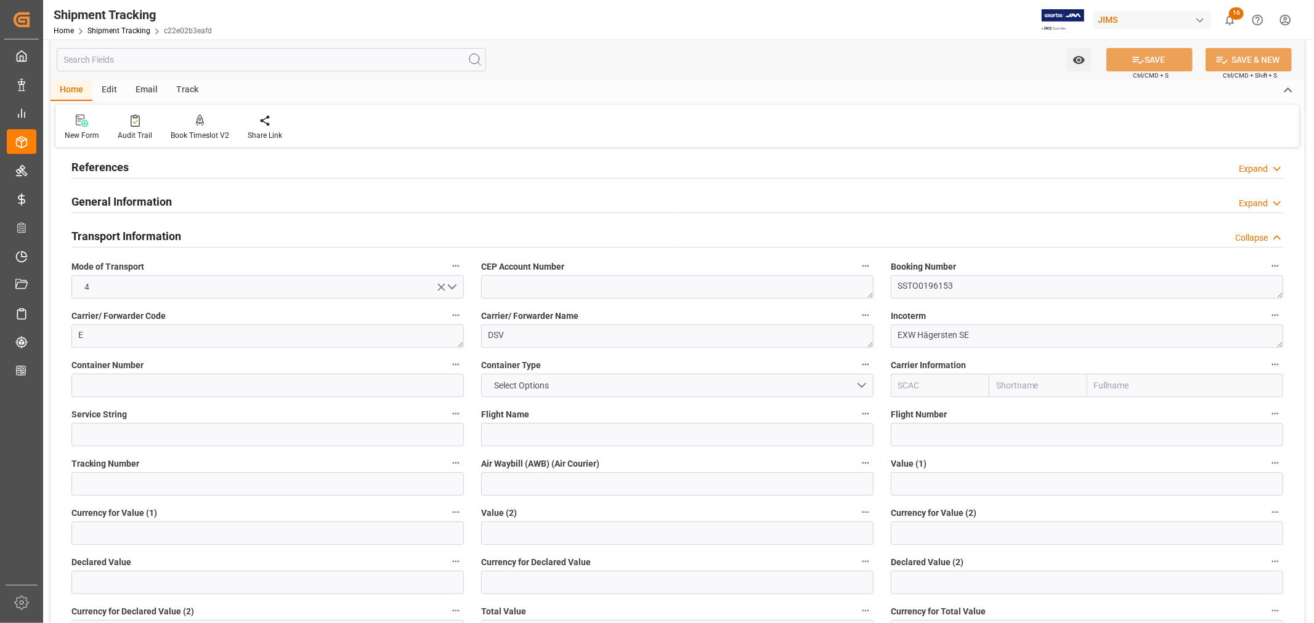
scroll to position [68, 0]
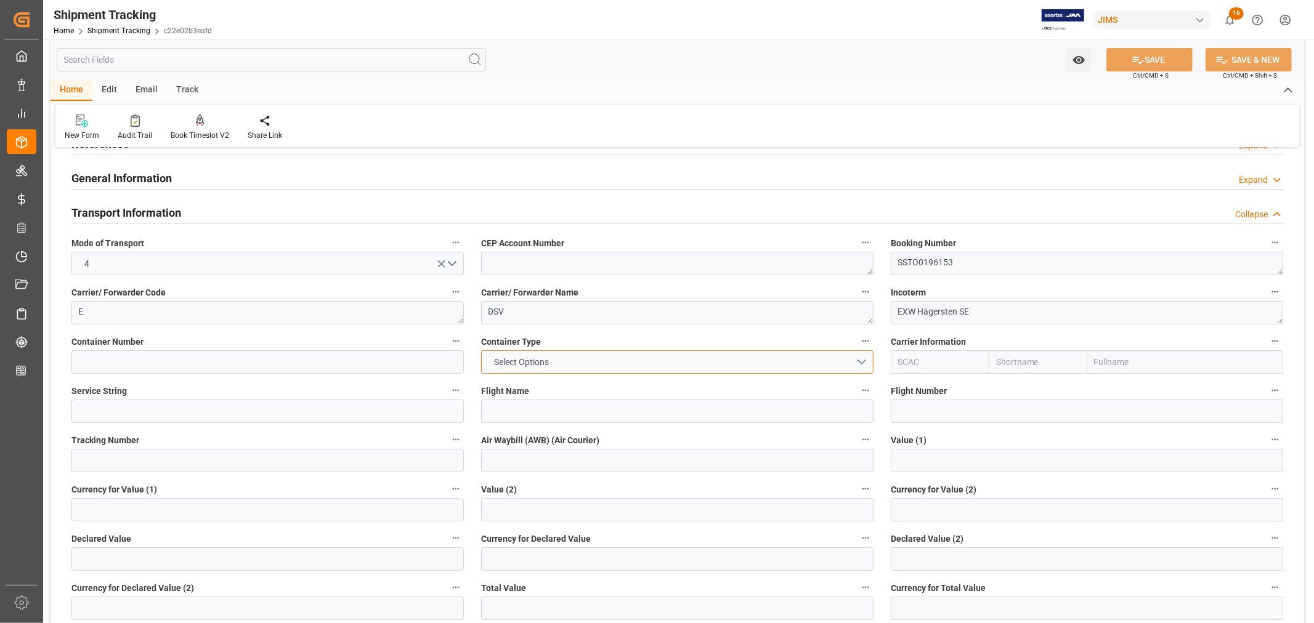
click at [864, 363] on button "Select Options" at bounding box center [677, 362] width 392 height 23
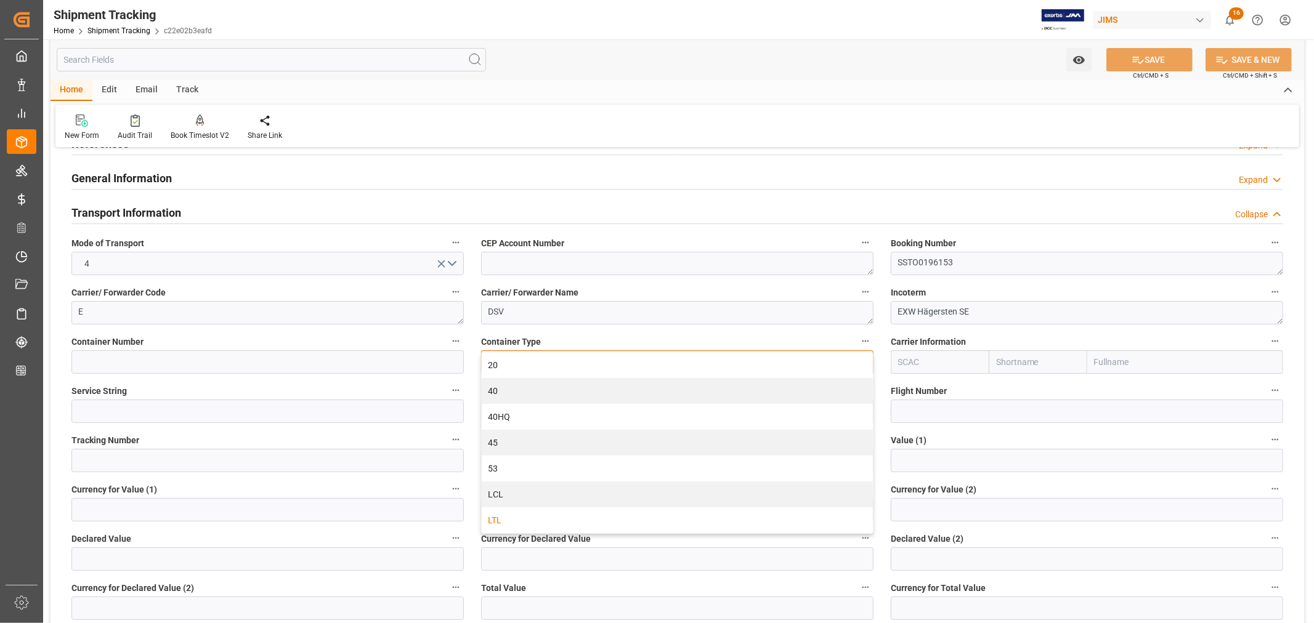
click at [641, 515] on div "LTL" at bounding box center [677, 521] width 391 height 26
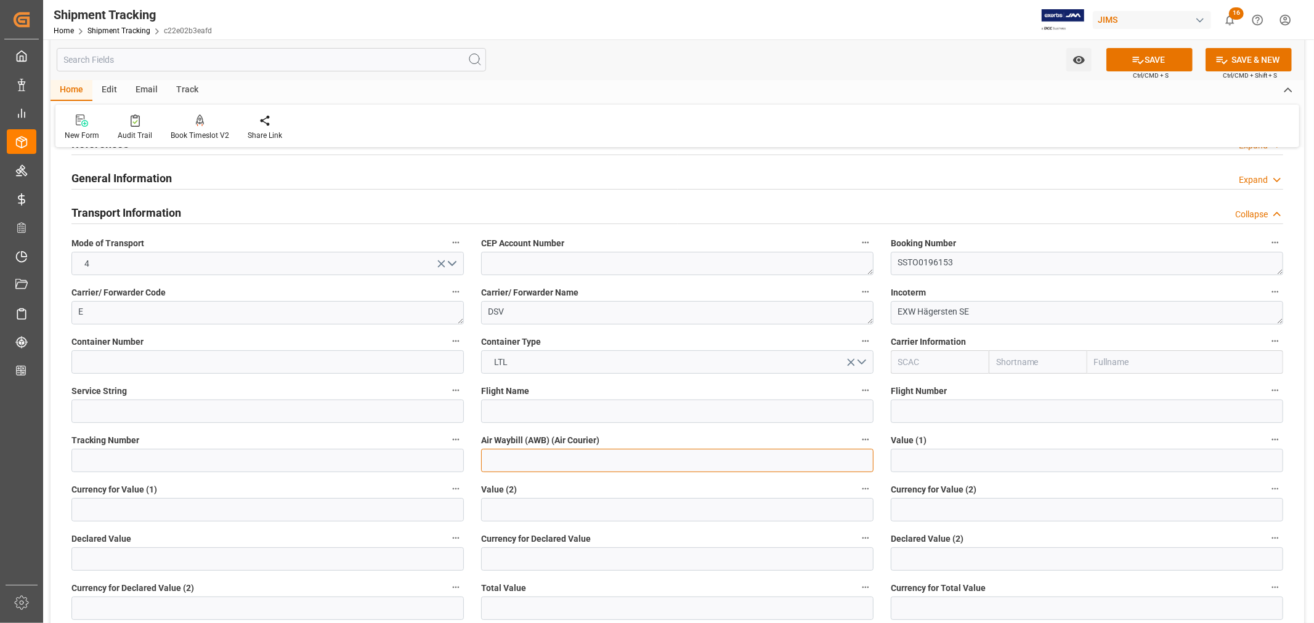
click at [558, 462] on input at bounding box center [677, 460] width 392 height 23
paste input "STO0196153"
type input "STO0196153"
click at [1153, 54] on button "SAVE" at bounding box center [1149, 59] width 86 height 23
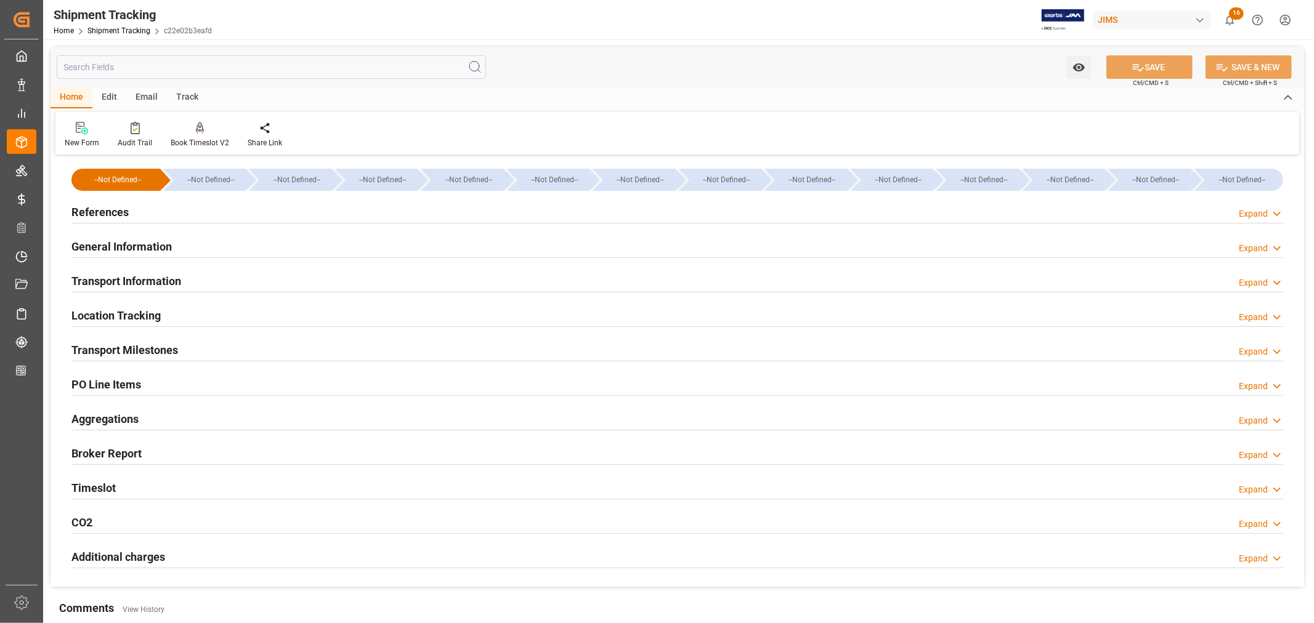
drag, startPoint x: 154, startPoint y: 277, endPoint x: 164, endPoint y: 286, distance: 13.5
click at [154, 277] on h2 "Transport Information" at bounding box center [126, 281] width 110 height 17
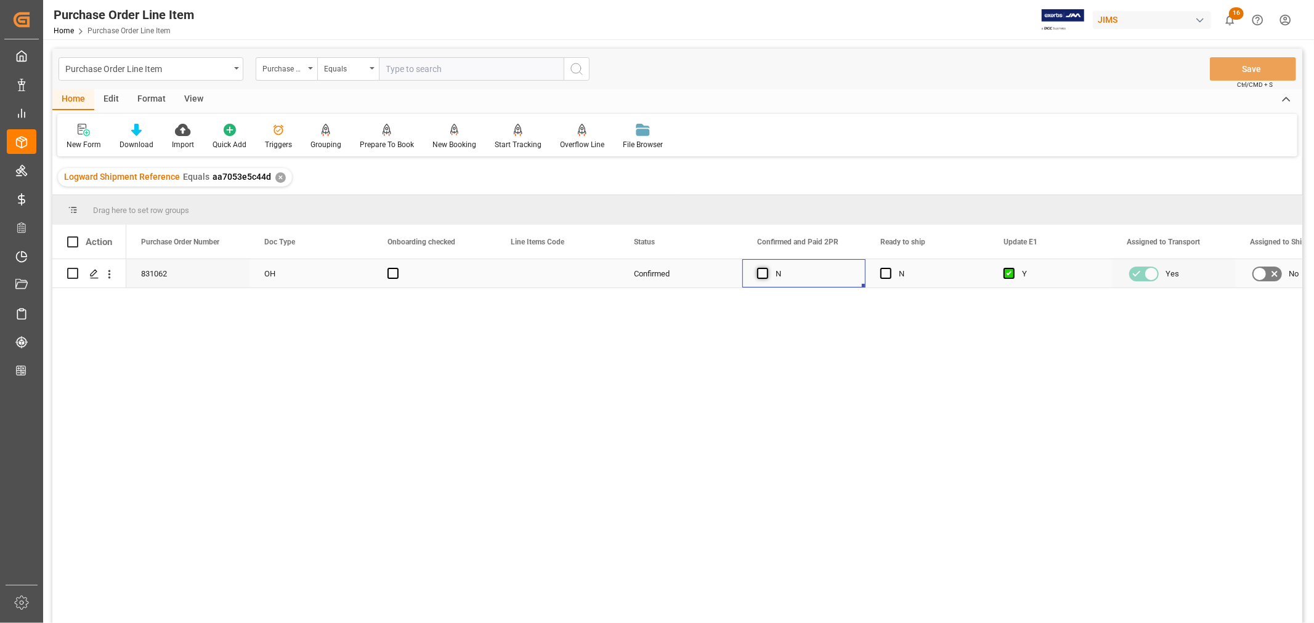
click at [760, 273] on span "Press SPACE to select this row." at bounding box center [762, 273] width 11 height 11
click at [766, 268] on input "Press SPACE to select this row." at bounding box center [766, 268] width 0 height 0
click at [888, 274] on span "Press SPACE to select this row." at bounding box center [885, 273] width 11 height 11
click at [890, 268] on input "Press SPACE to select this row." at bounding box center [890, 268] width 0 height 0
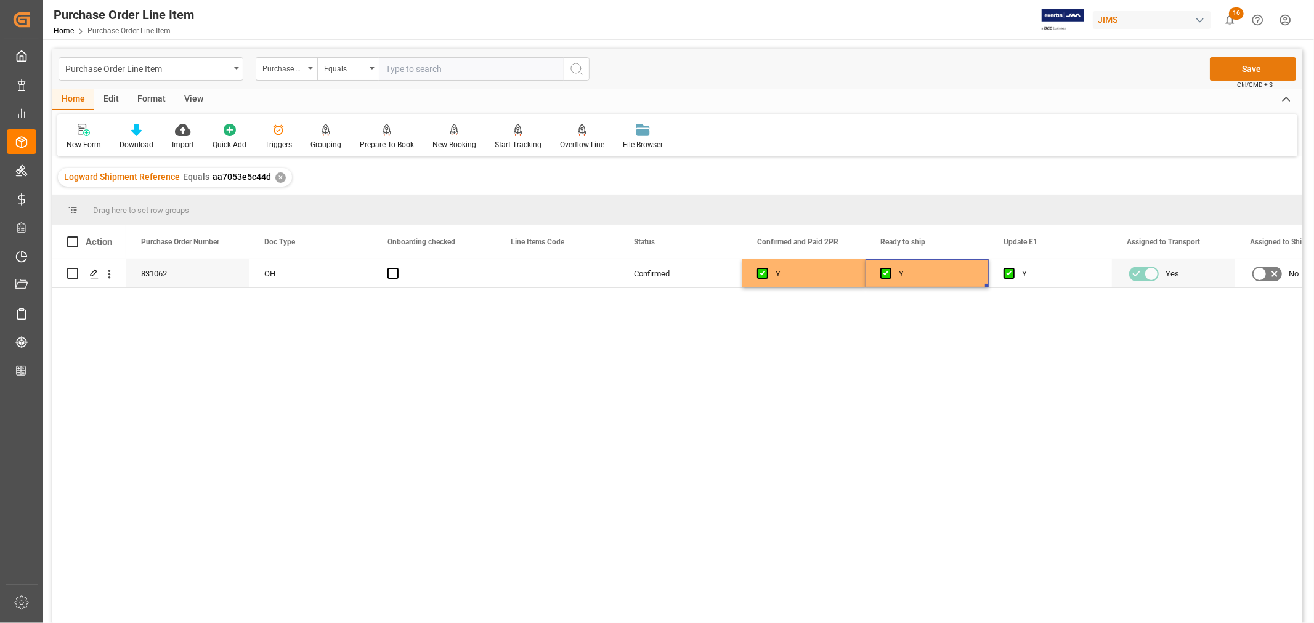
click at [1248, 68] on button "Save" at bounding box center [1253, 68] width 86 height 23
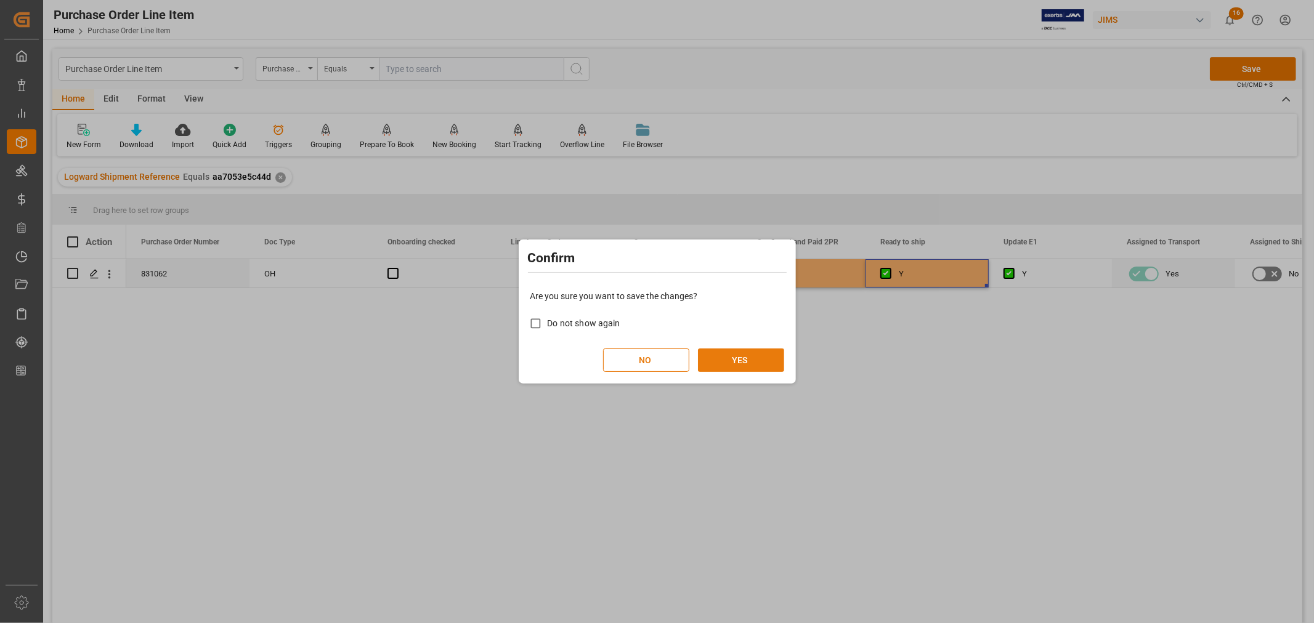
click at [741, 360] on button "YES" at bounding box center [741, 360] width 86 height 23
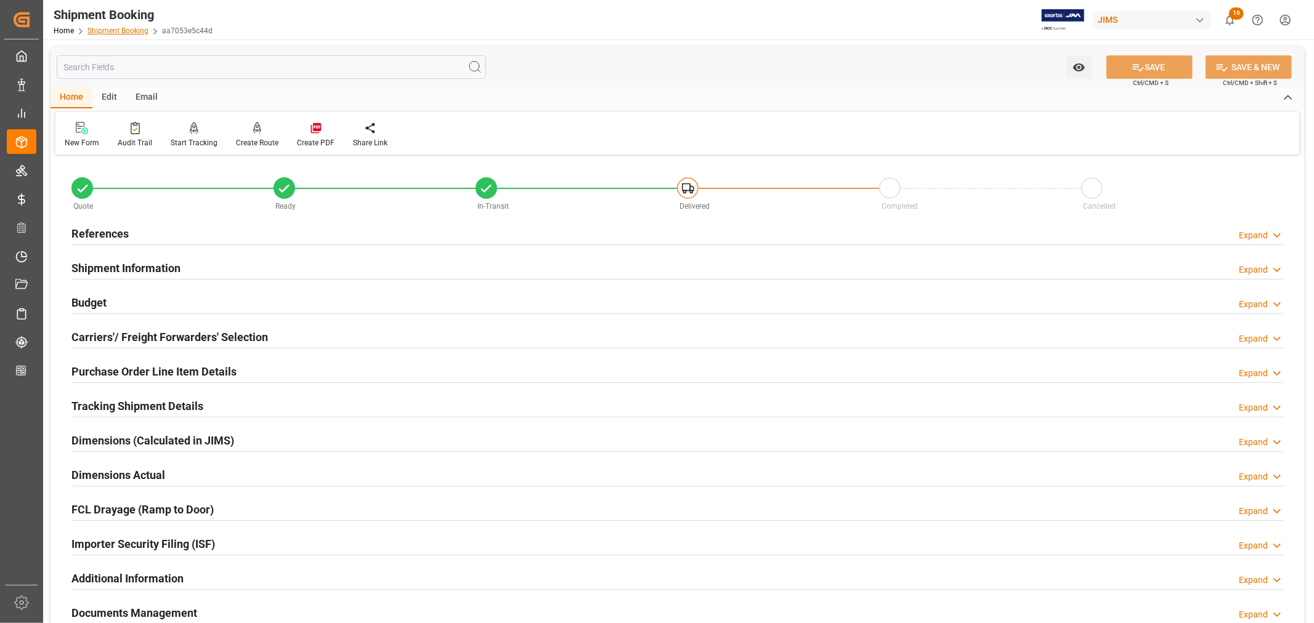
click at [123, 28] on link "Shipment Booking" at bounding box center [117, 30] width 61 height 9
